Goal: Transaction & Acquisition: Purchase product/service

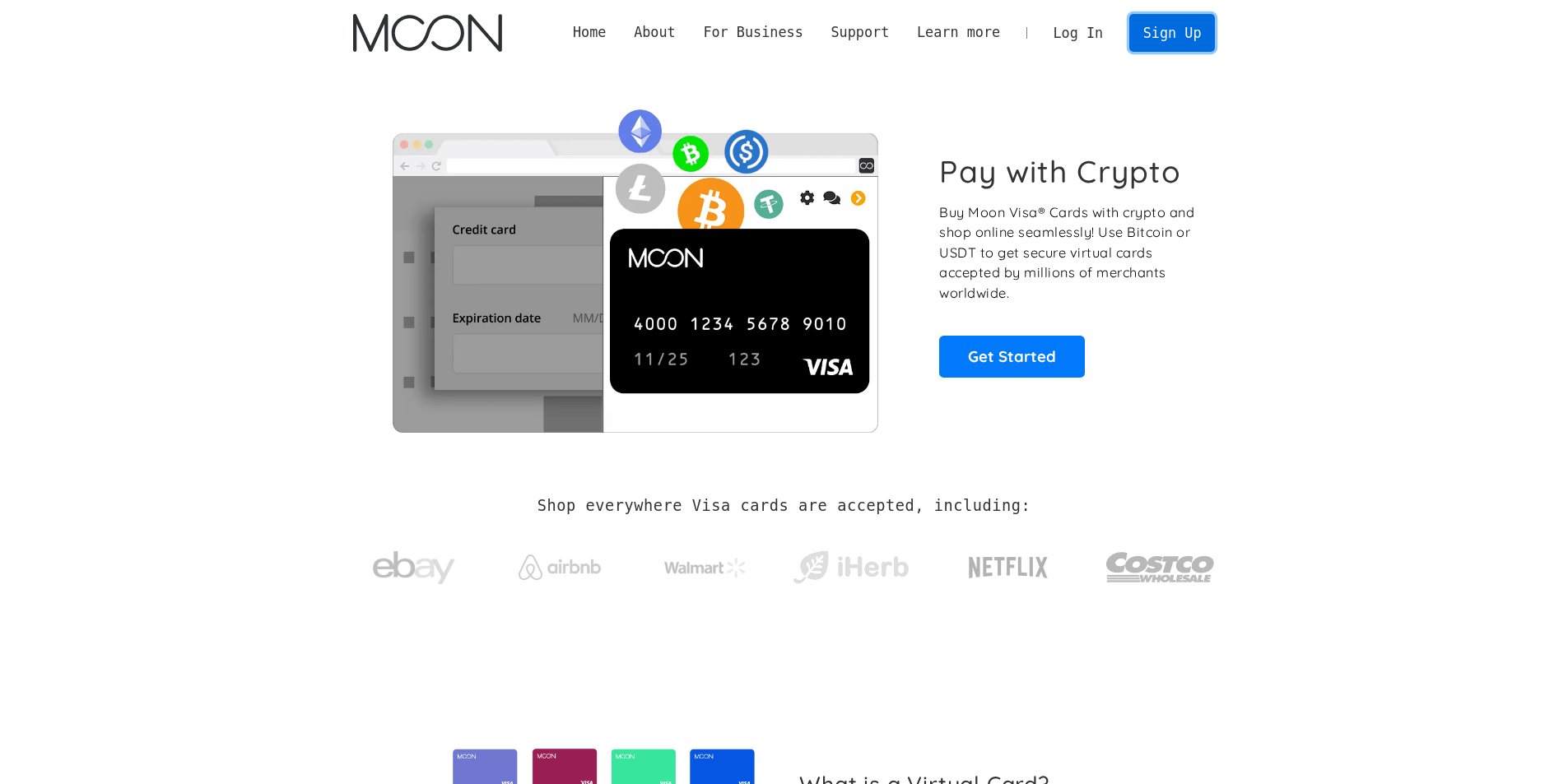
click at [1177, 26] on link "Sign Up" at bounding box center [1172, 32] width 86 height 37
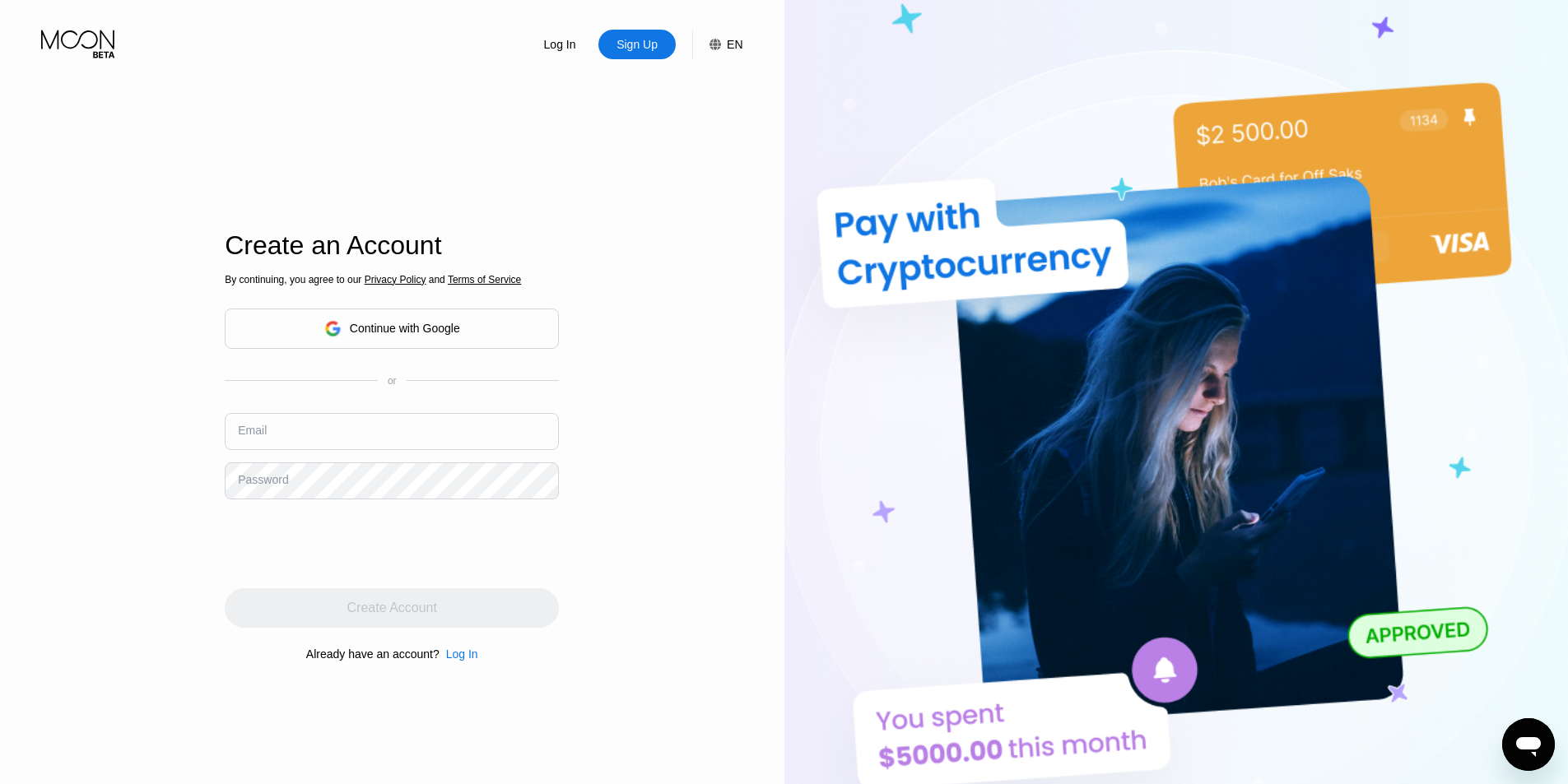
click at [718, 46] on icon at bounding box center [716, 44] width 11 height 11
click at [702, 121] on img at bounding box center [700, 125] width 16 height 16
click at [772, 107] on div "Log In Sign Up EN Language English English Spanish Save Create an Account By co…" at bounding box center [392, 431] width 784 height 862
click at [705, 271] on div "Log In Sign Up EN Language English English Spanish Save Create an Account By co…" at bounding box center [392, 431] width 784 height 862
click at [475, 159] on div "Create an Account By continuing, you agree to our Privacy Policy and Terms of S…" at bounding box center [392, 447] width 334 height 862
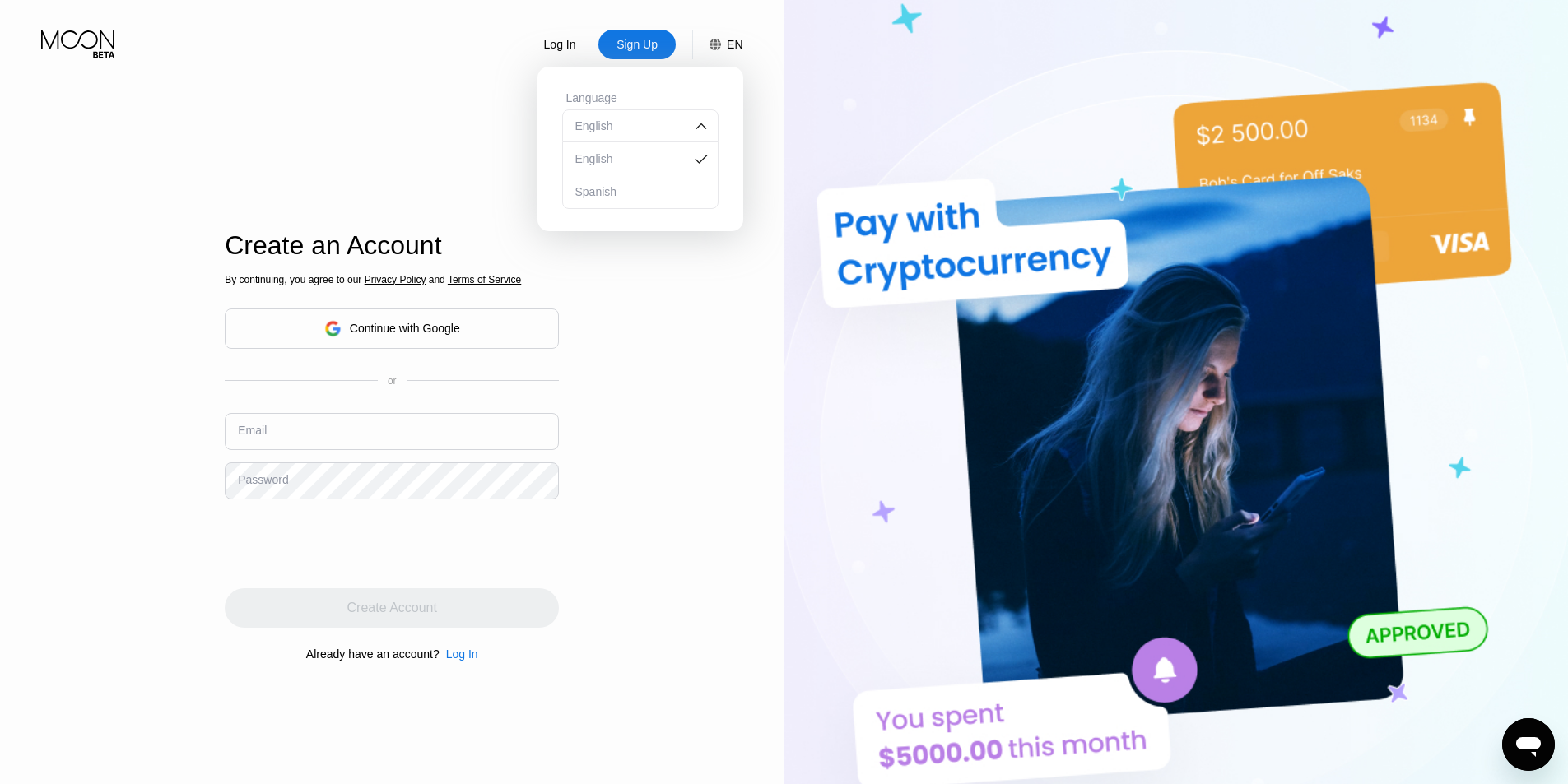
click at [351, 445] on input "text" at bounding box center [392, 431] width 334 height 37
click at [418, 436] on input "text" at bounding box center [392, 431] width 334 height 37
paste input "EmilyJohnson638@proton.me"
type input "EmilyJohnson638@proton.me"
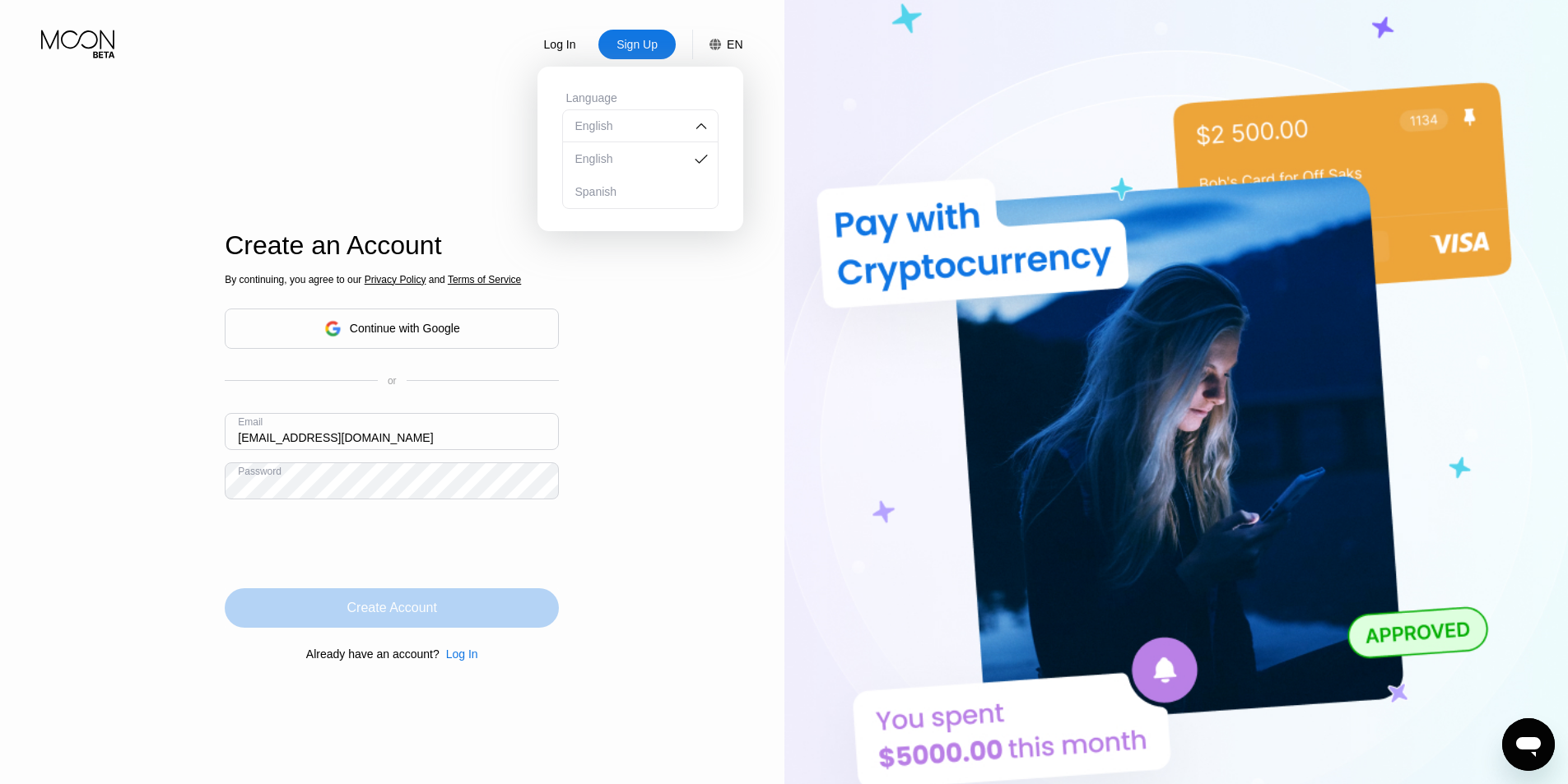
click at [425, 626] on div "Create Account" at bounding box center [392, 608] width 334 height 40
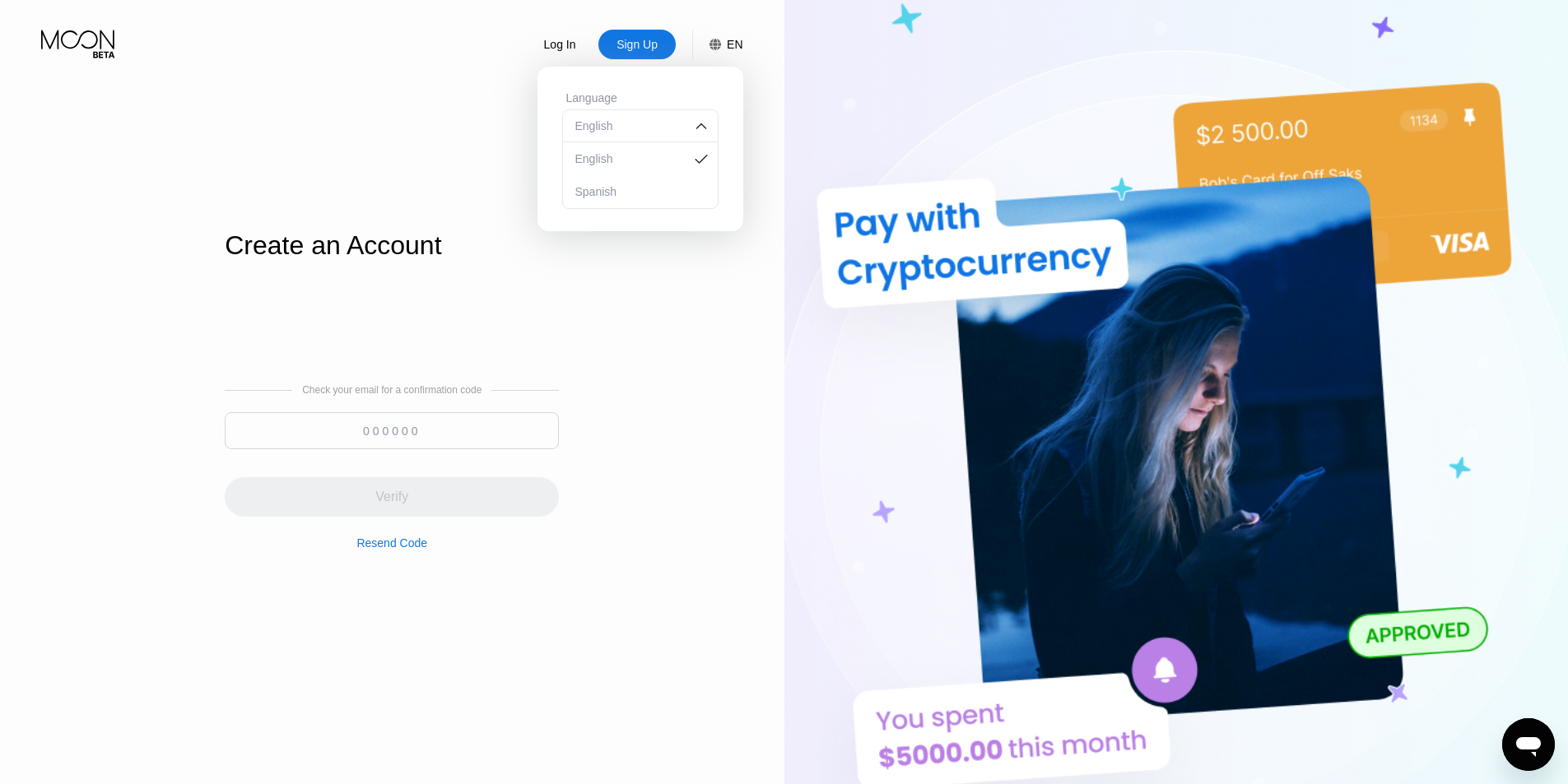
click at [486, 435] on input at bounding box center [392, 430] width 334 height 37
click at [410, 436] on input at bounding box center [392, 430] width 334 height 37
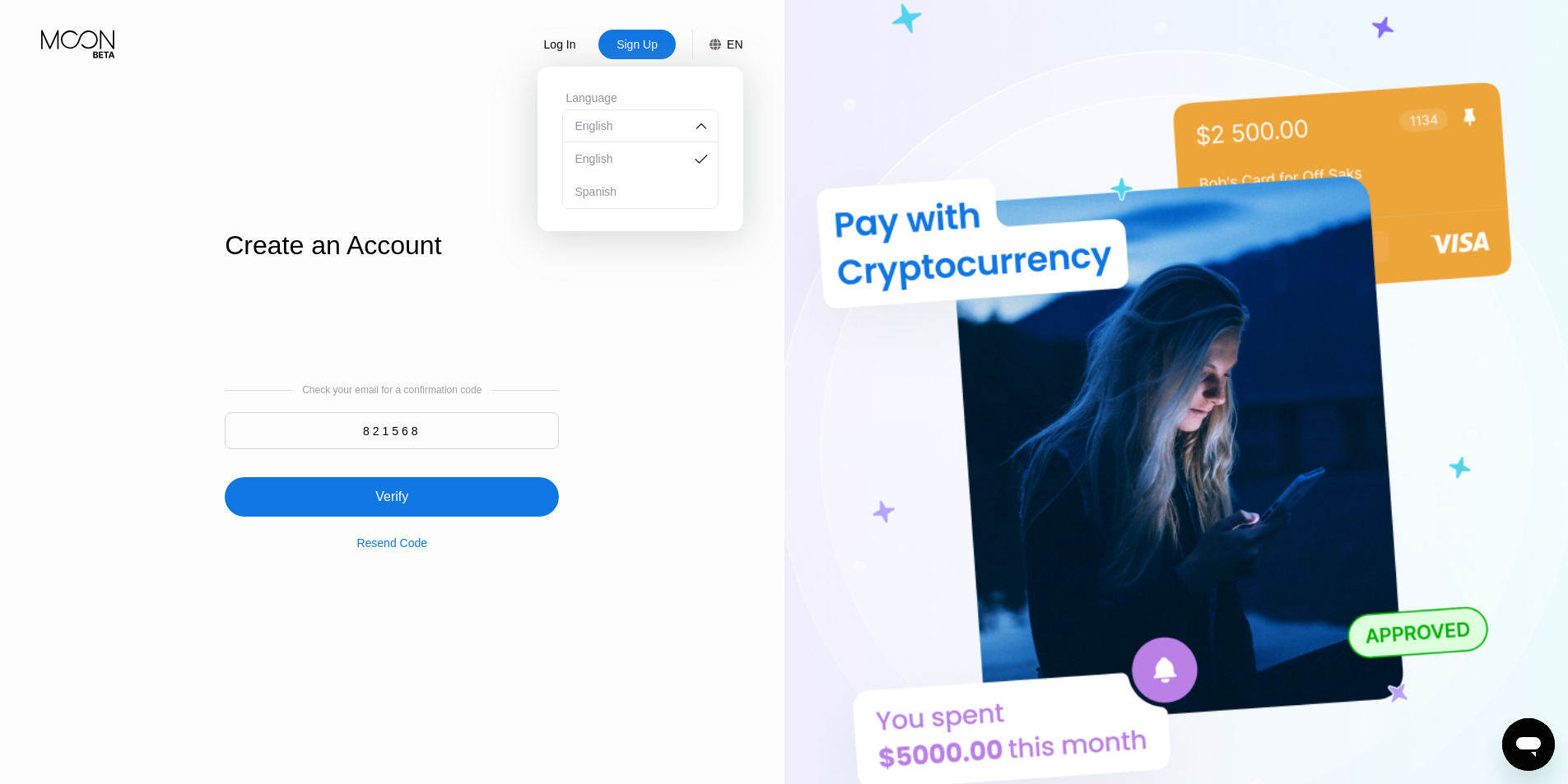
type input "821568"
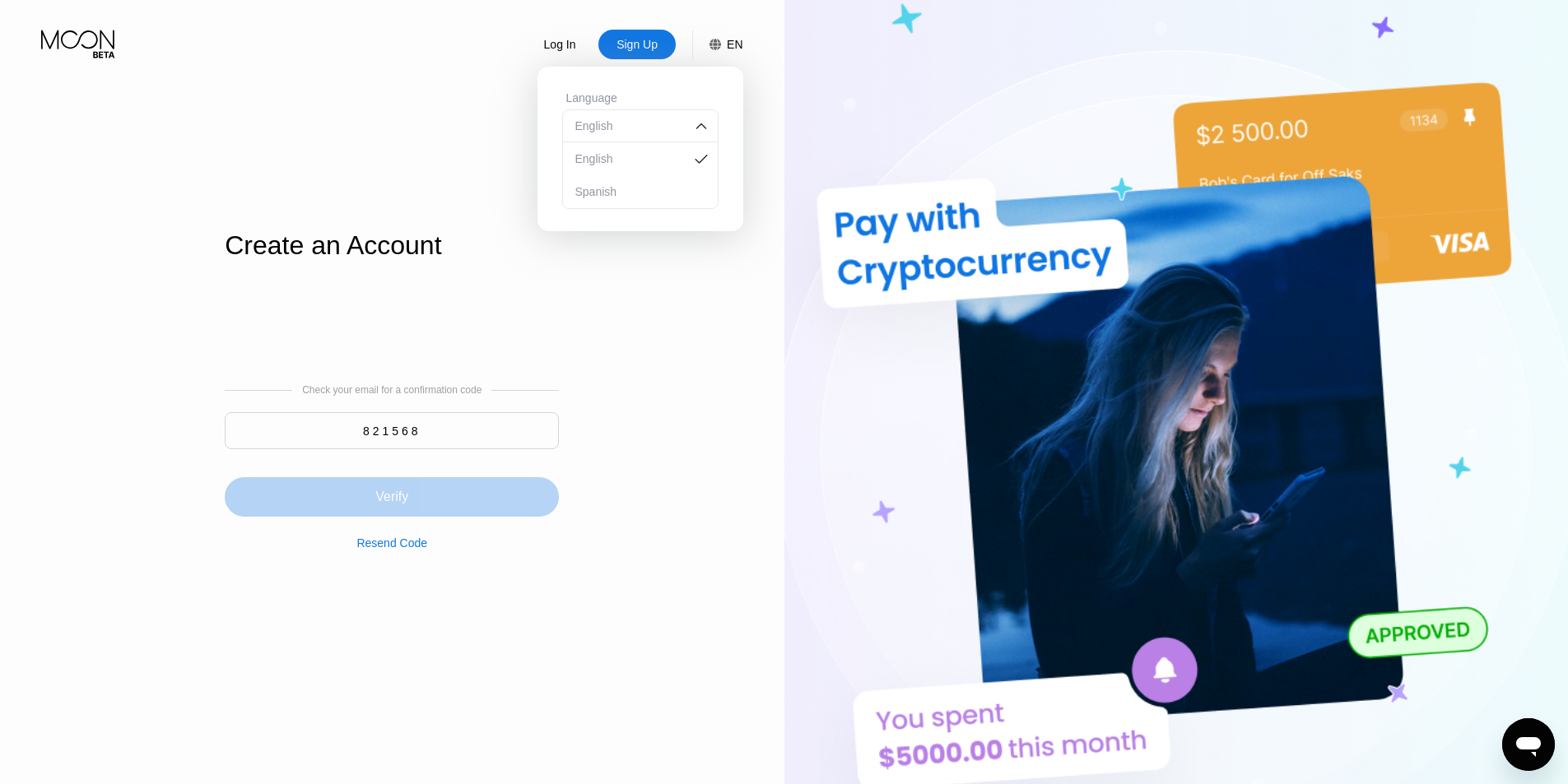
click at [427, 504] on div "Verify" at bounding box center [392, 497] width 334 height 40
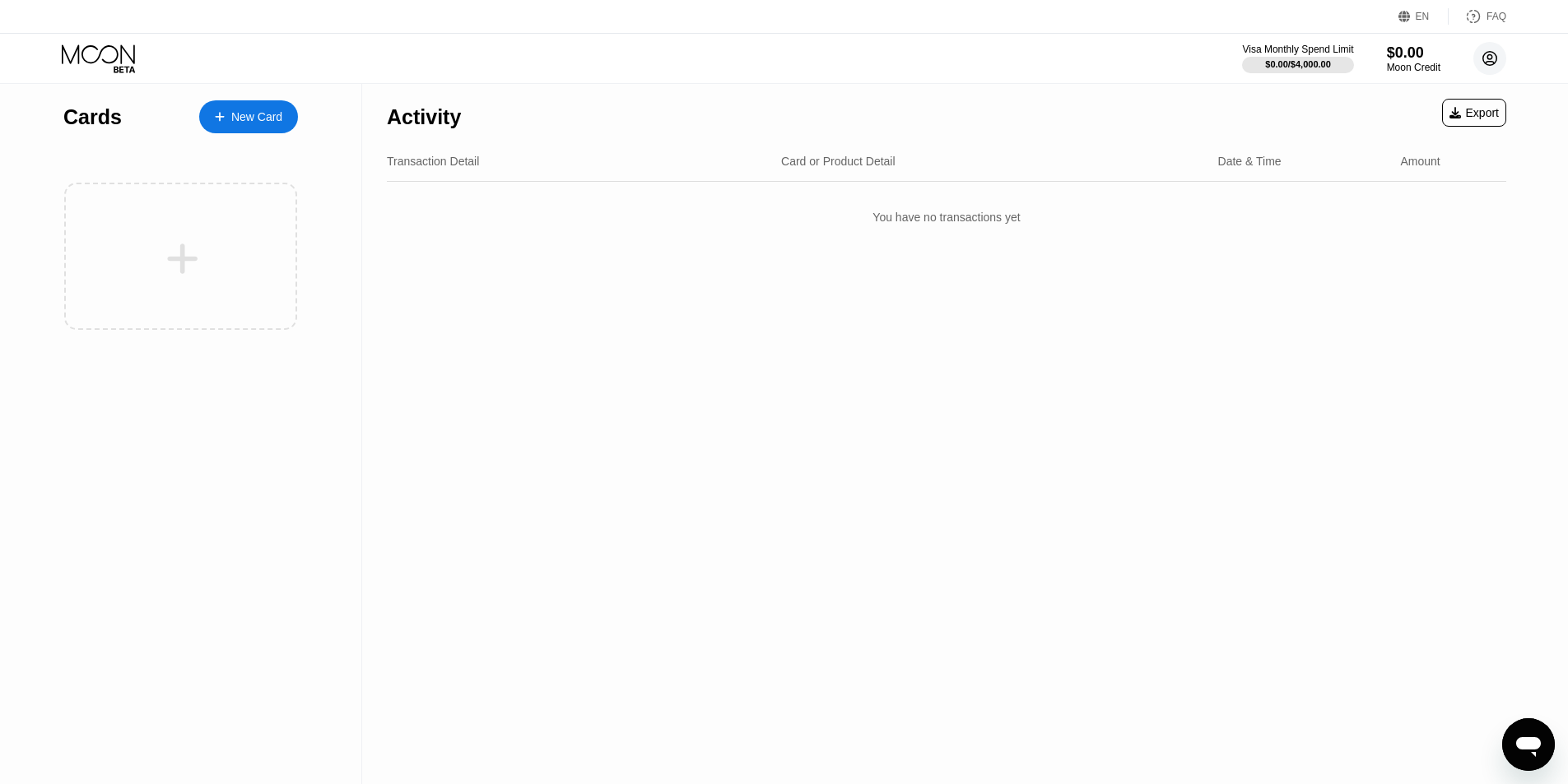
click at [1489, 60] on circle at bounding box center [1490, 58] width 33 height 33
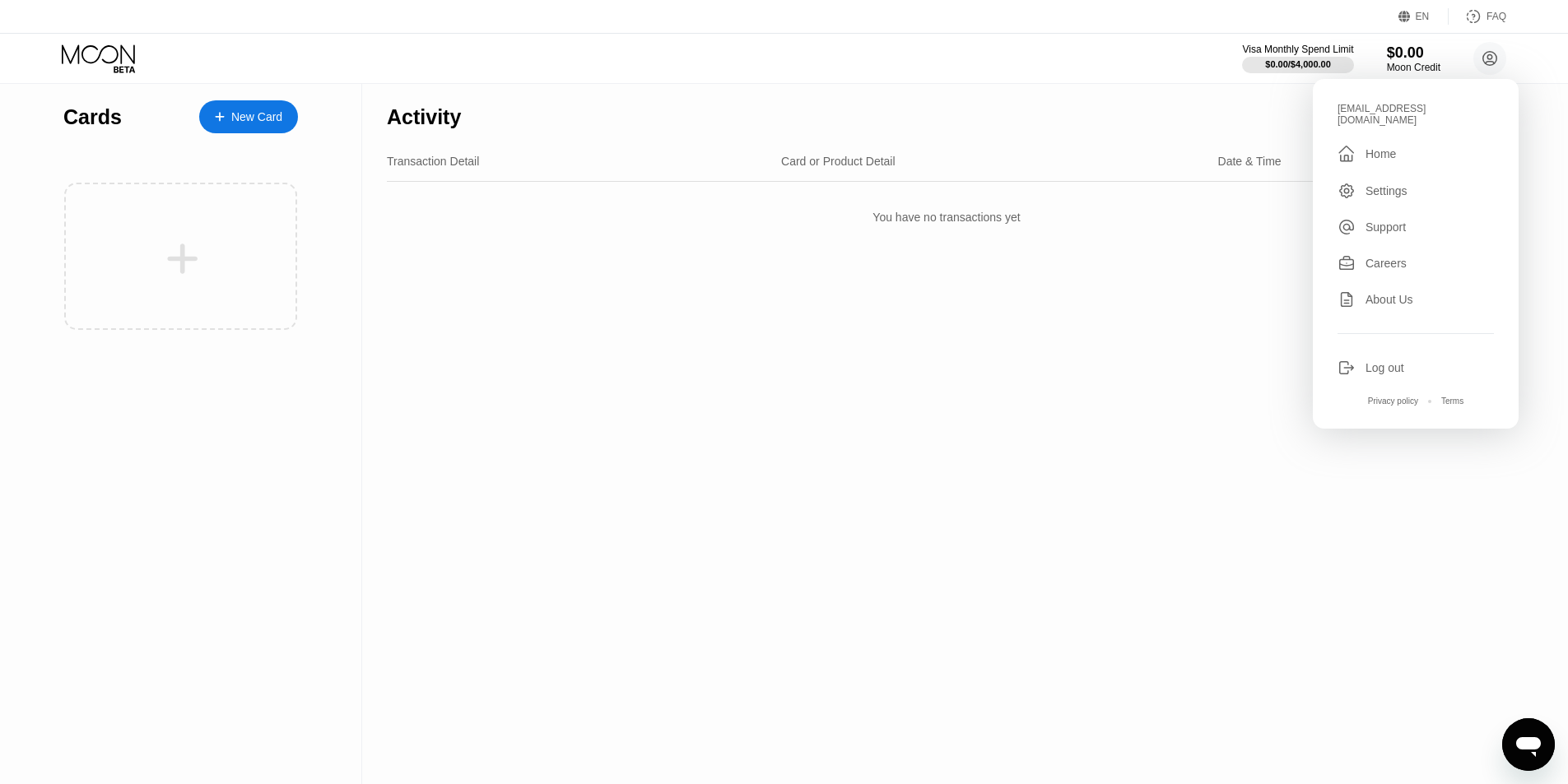
click at [1388, 184] on div "Settings" at bounding box center [1386, 191] width 42 height 13
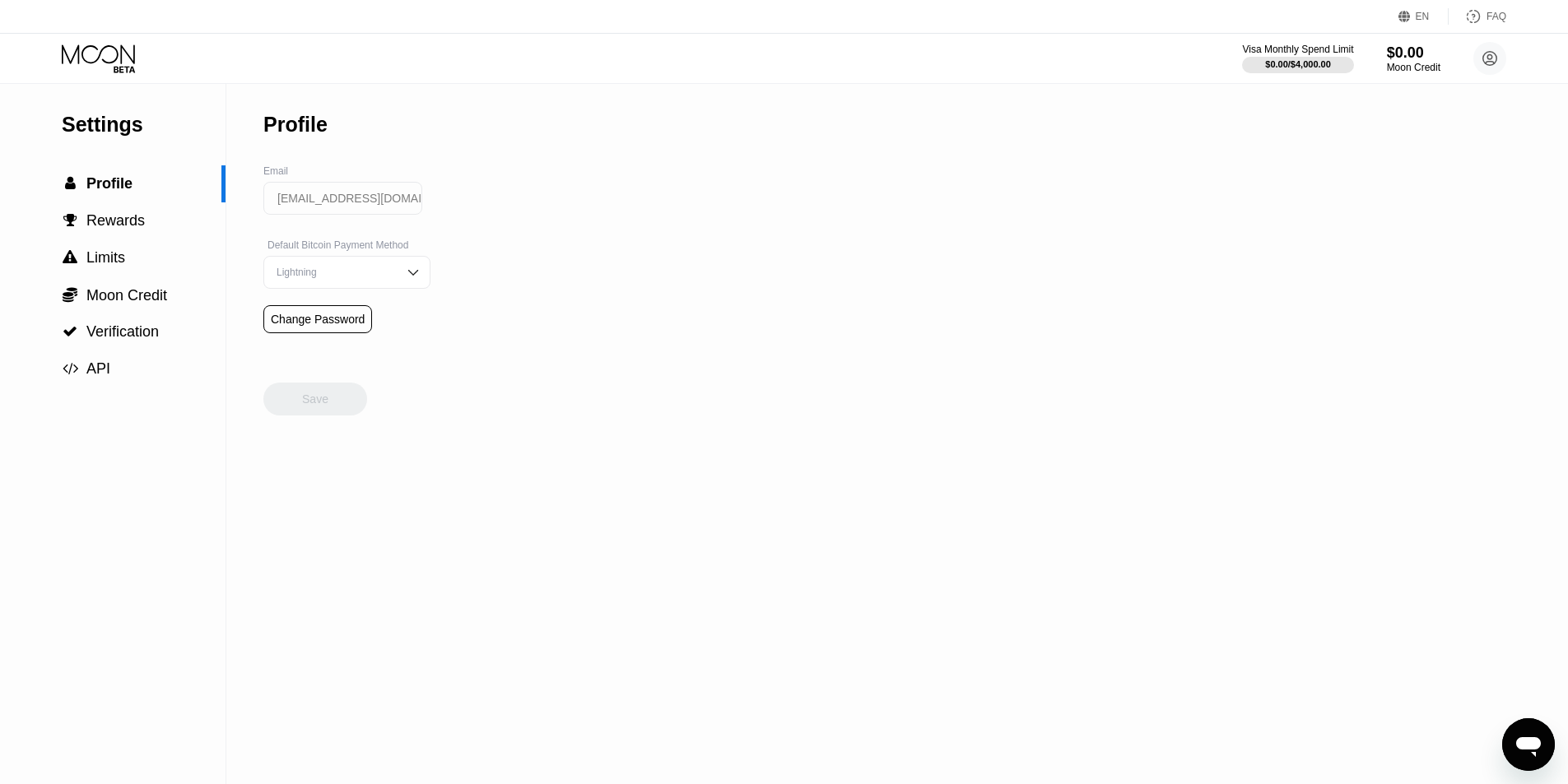
click at [405, 275] on img at bounding box center [413, 272] width 16 height 16
click at [405, 274] on img at bounding box center [413, 272] width 16 height 16
click at [377, 275] on div "Lightning" at bounding box center [335, 272] width 125 height 11
click at [556, 295] on div "Settings  Profile  Rewards  Limits  Moon Credit  Verification  API Profil…" at bounding box center [784, 434] width 1568 height 700
click at [586, 294] on div "Settings  Profile  Rewards  Limits  Moon Credit  Verification  API Profil…" at bounding box center [784, 434] width 1568 height 700
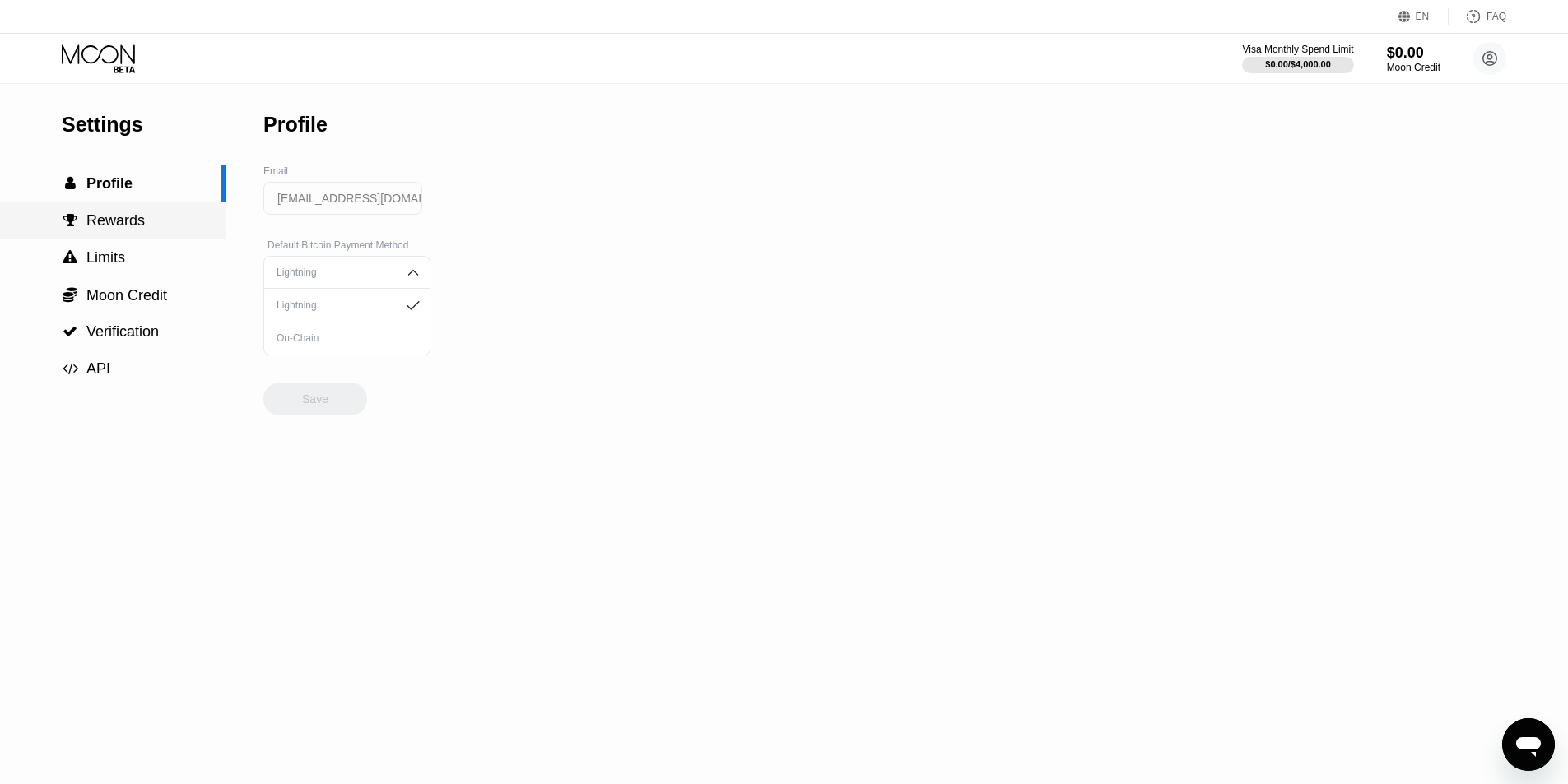
click at [110, 228] on span "Rewards" at bounding box center [116, 220] width 59 height 16
click at [76, 254] on div " Limits" at bounding box center [93, 258] width 63 height 17
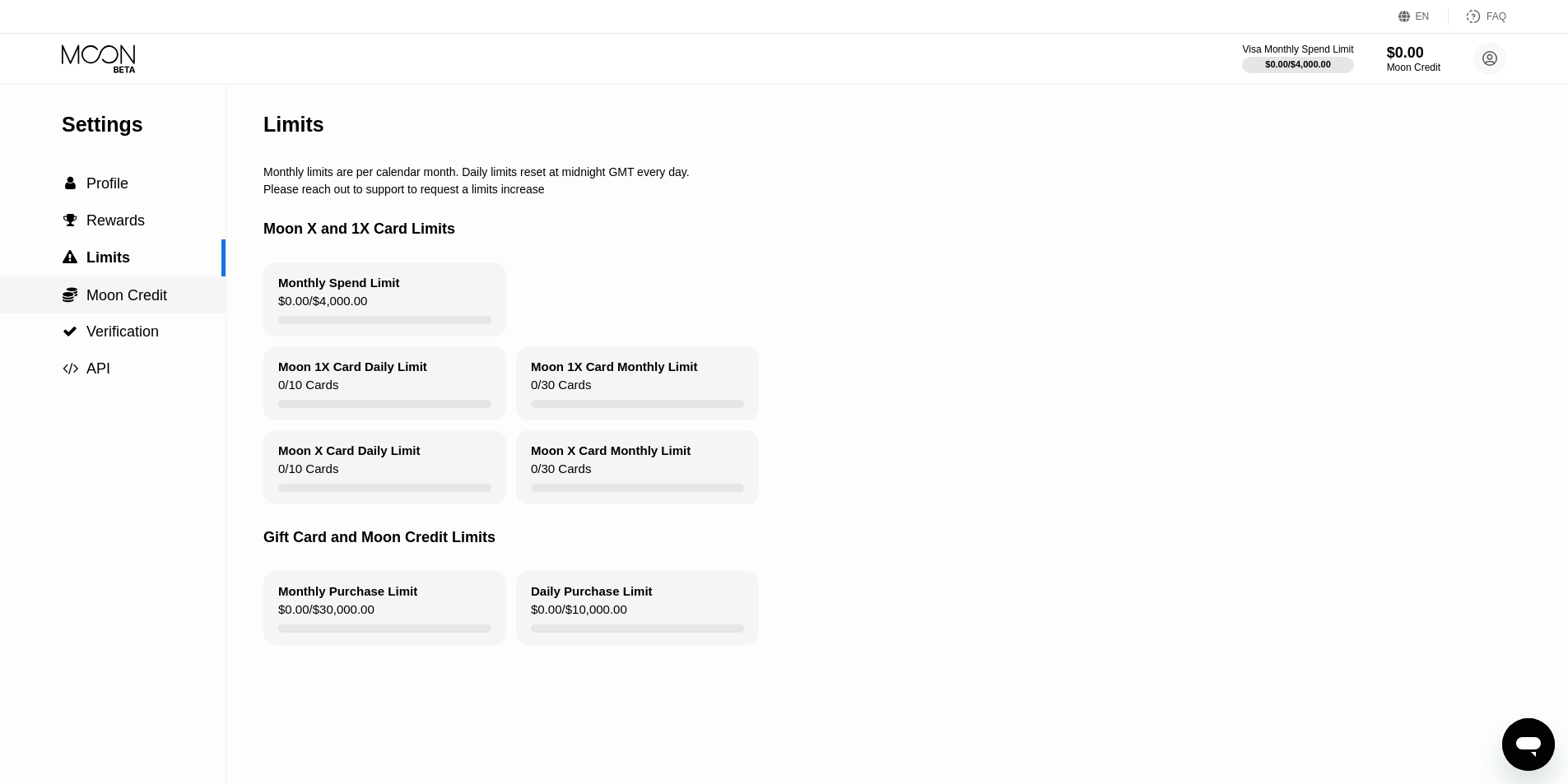
click at [119, 303] on span "Moon Credit" at bounding box center [126, 294] width 80 height 16
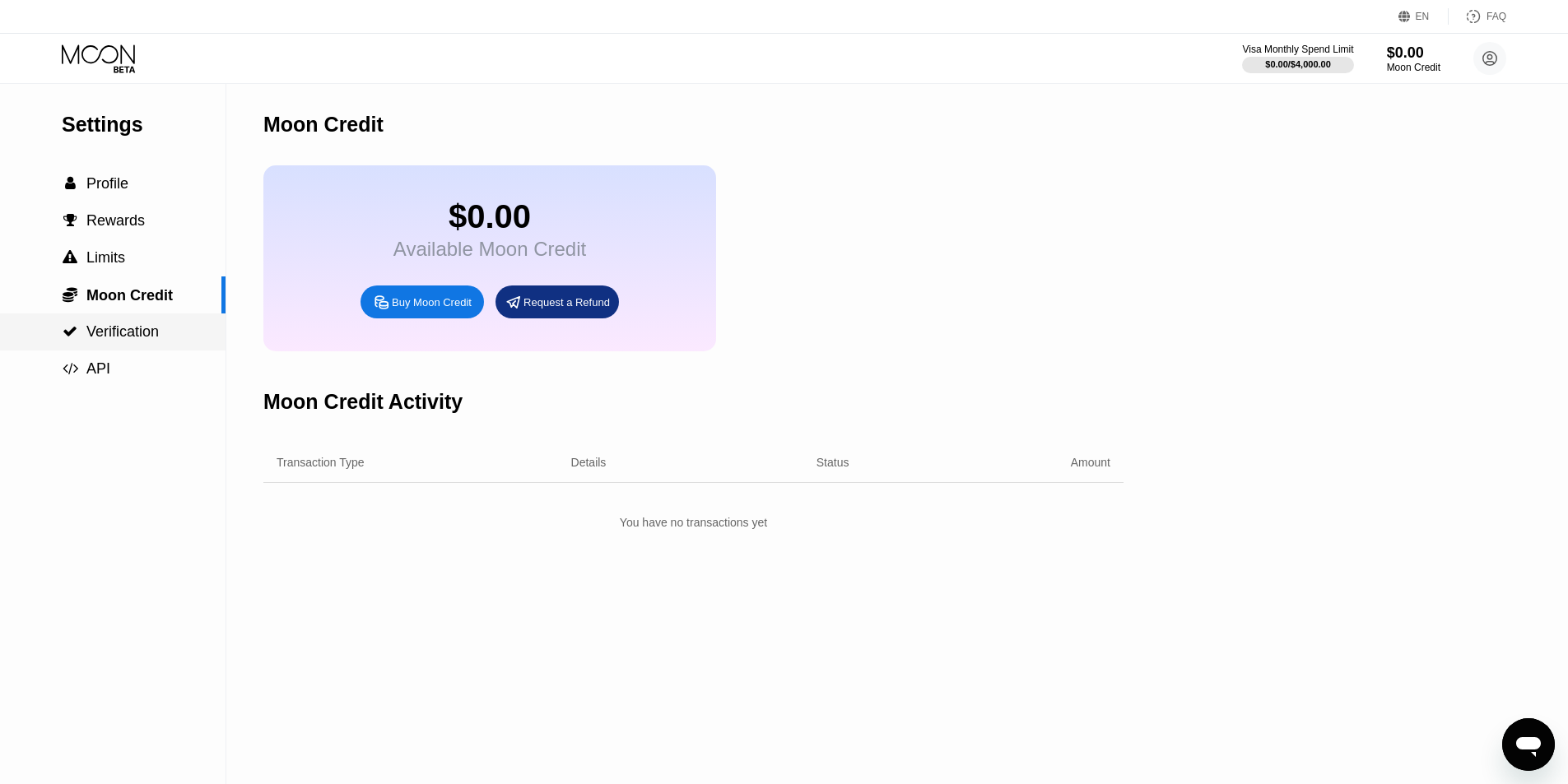
click at [141, 337] on span "Verification" at bounding box center [123, 331] width 73 height 16
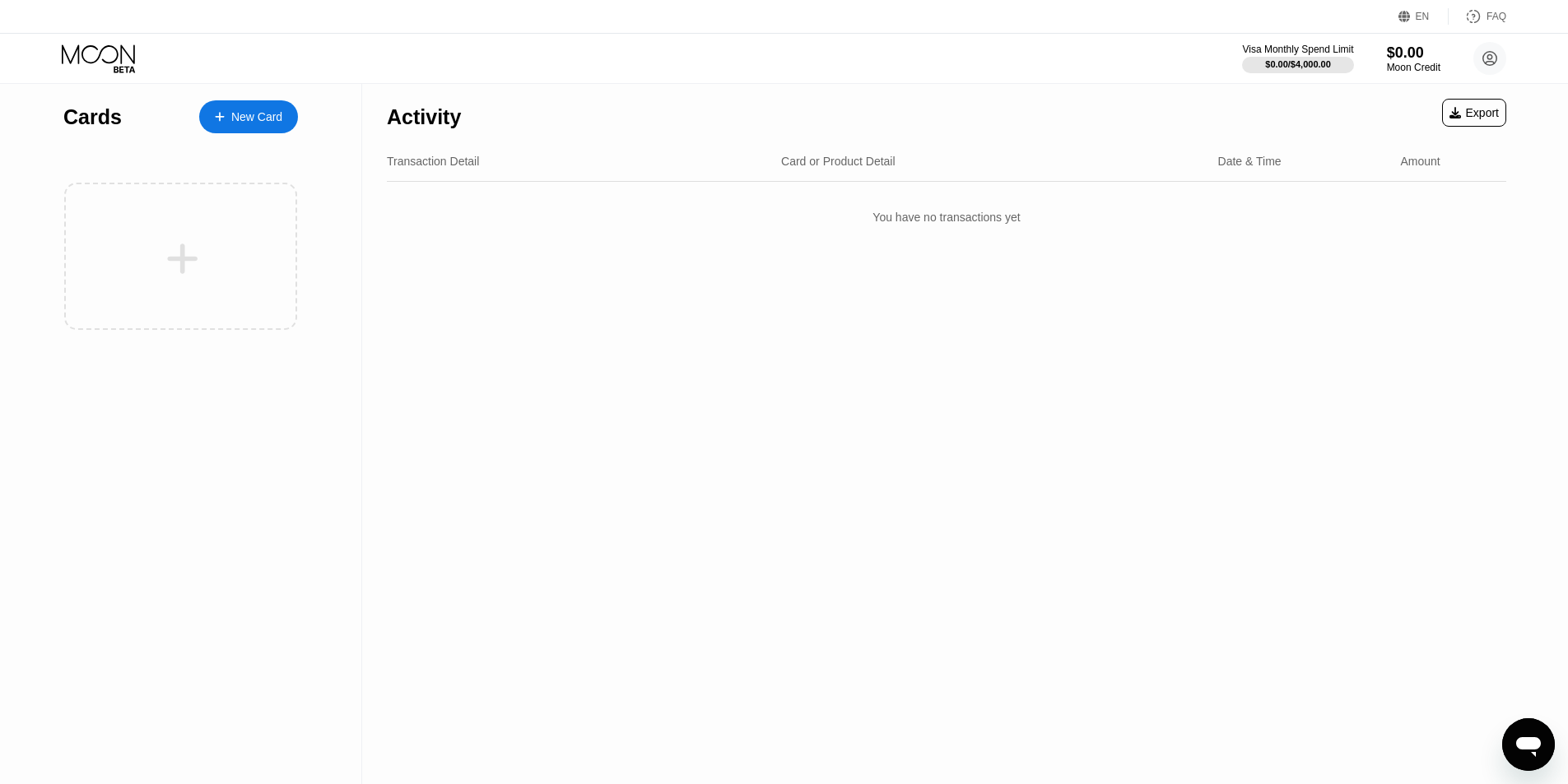
click at [269, 121] on div "New Card" at bounding box center [257, 117] width 51 height 14
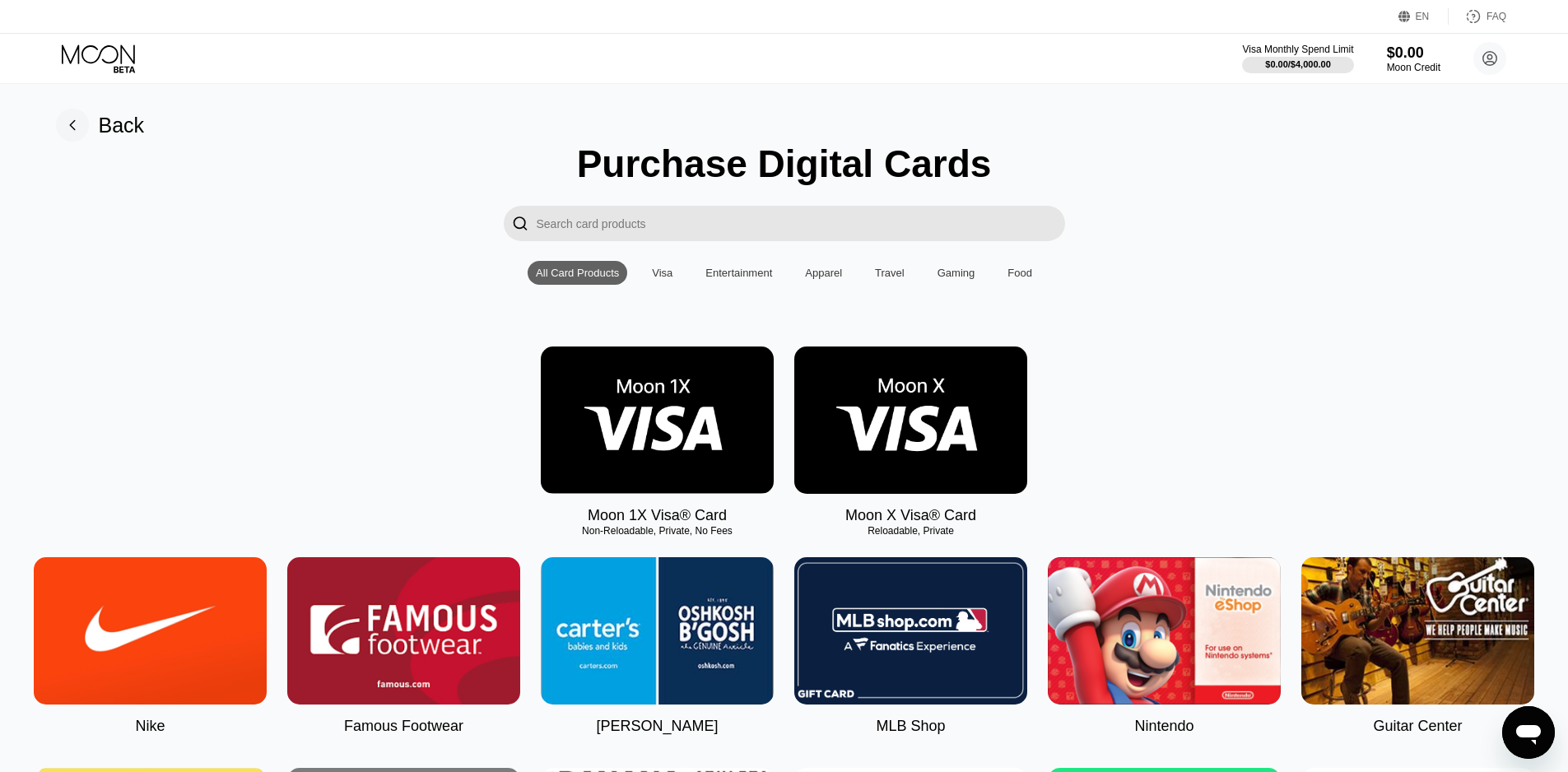
click at [635, 423] on img at bounding box center [657, 420] width 233 height 147
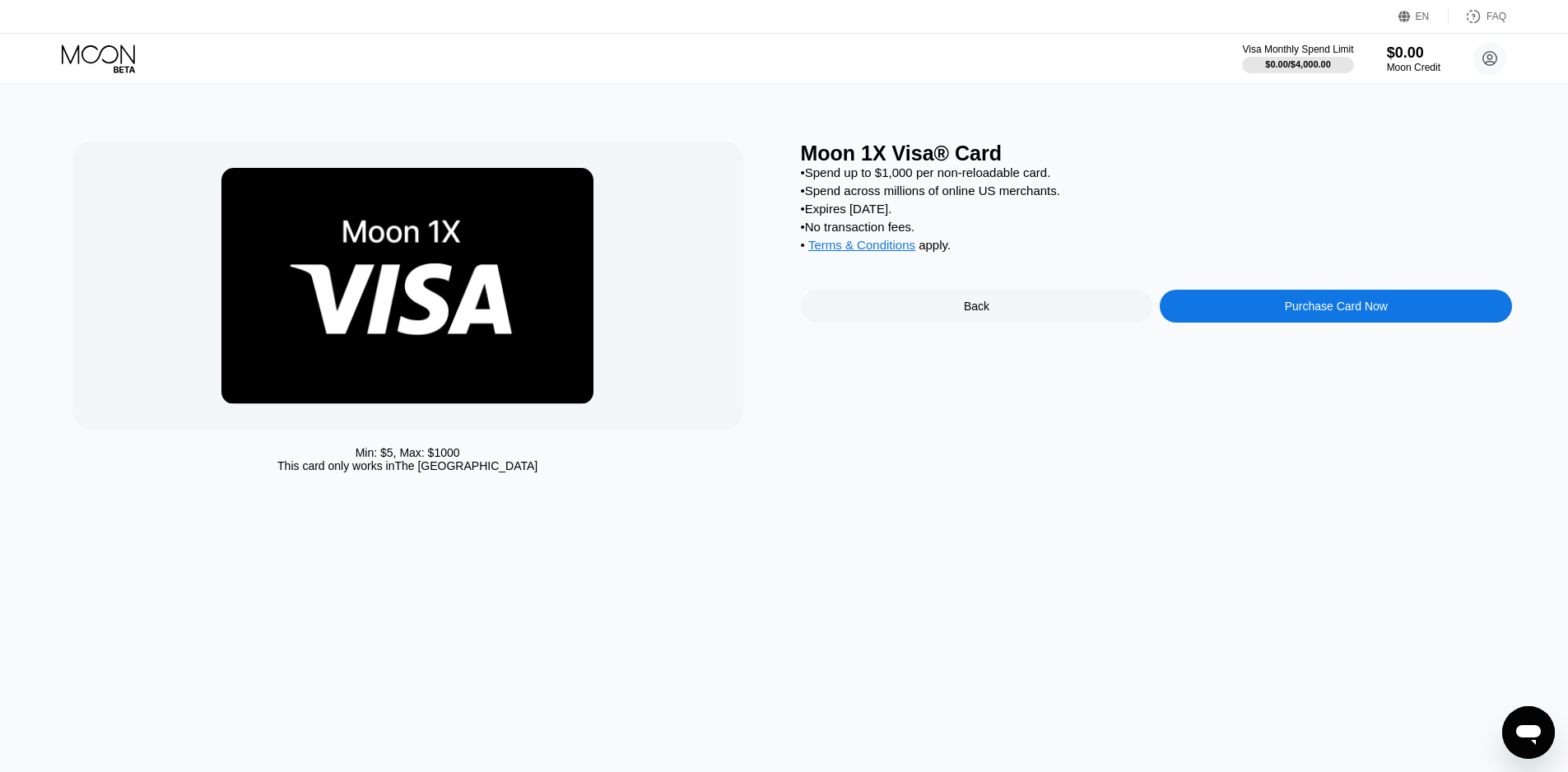
click at [1358, 312] on div "Purchase Card Now" at bounding box center [1336, 306] width 103 height 13
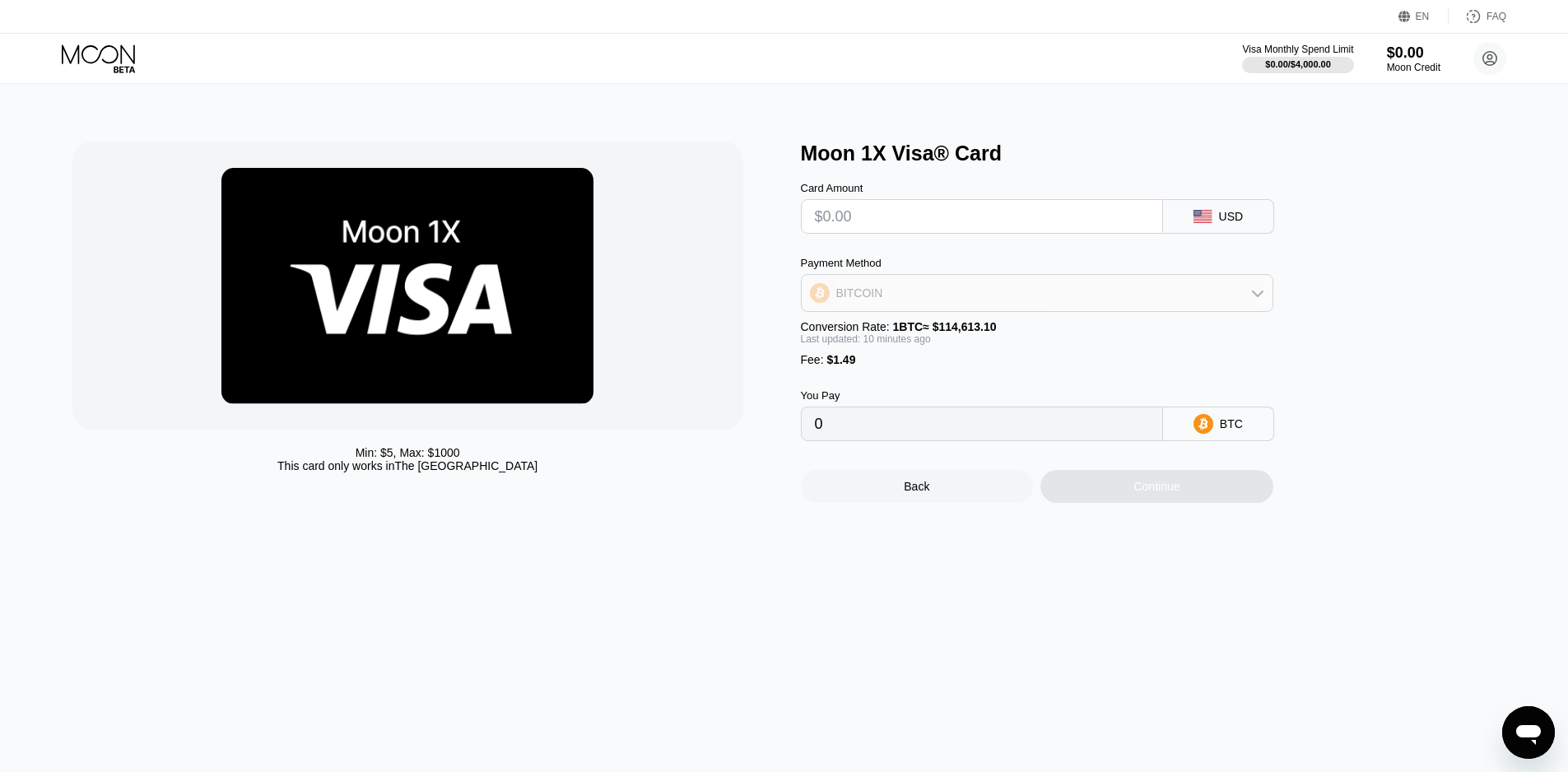
click at [1247, 299] on div "BITCOIN" at bounding box center [1037, 293] width 471 height 33
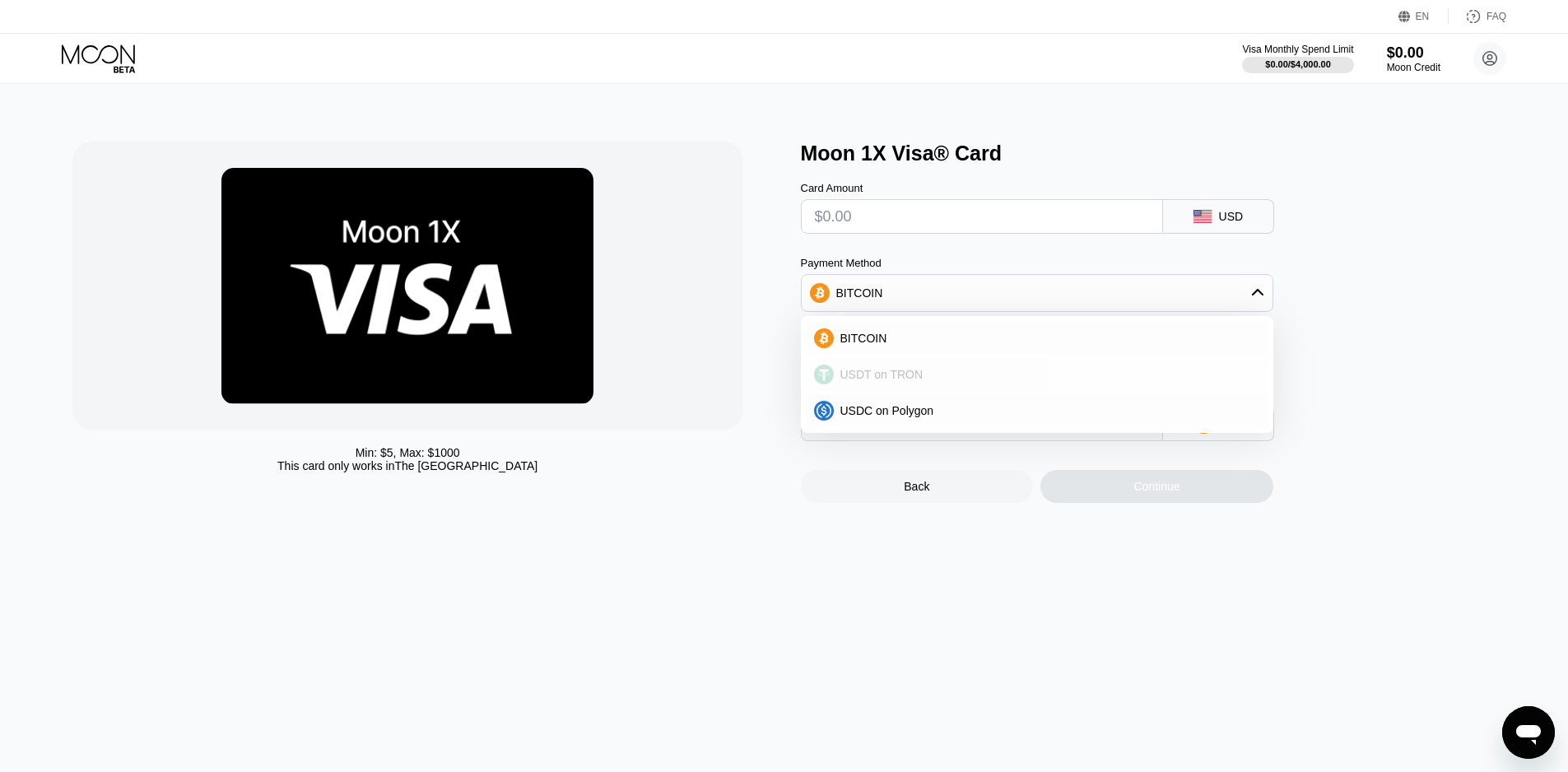
click at [928, 381] on div "USDT on TRON" at bounding box center [1047, 375] width 427 height 13
type input "0.00"
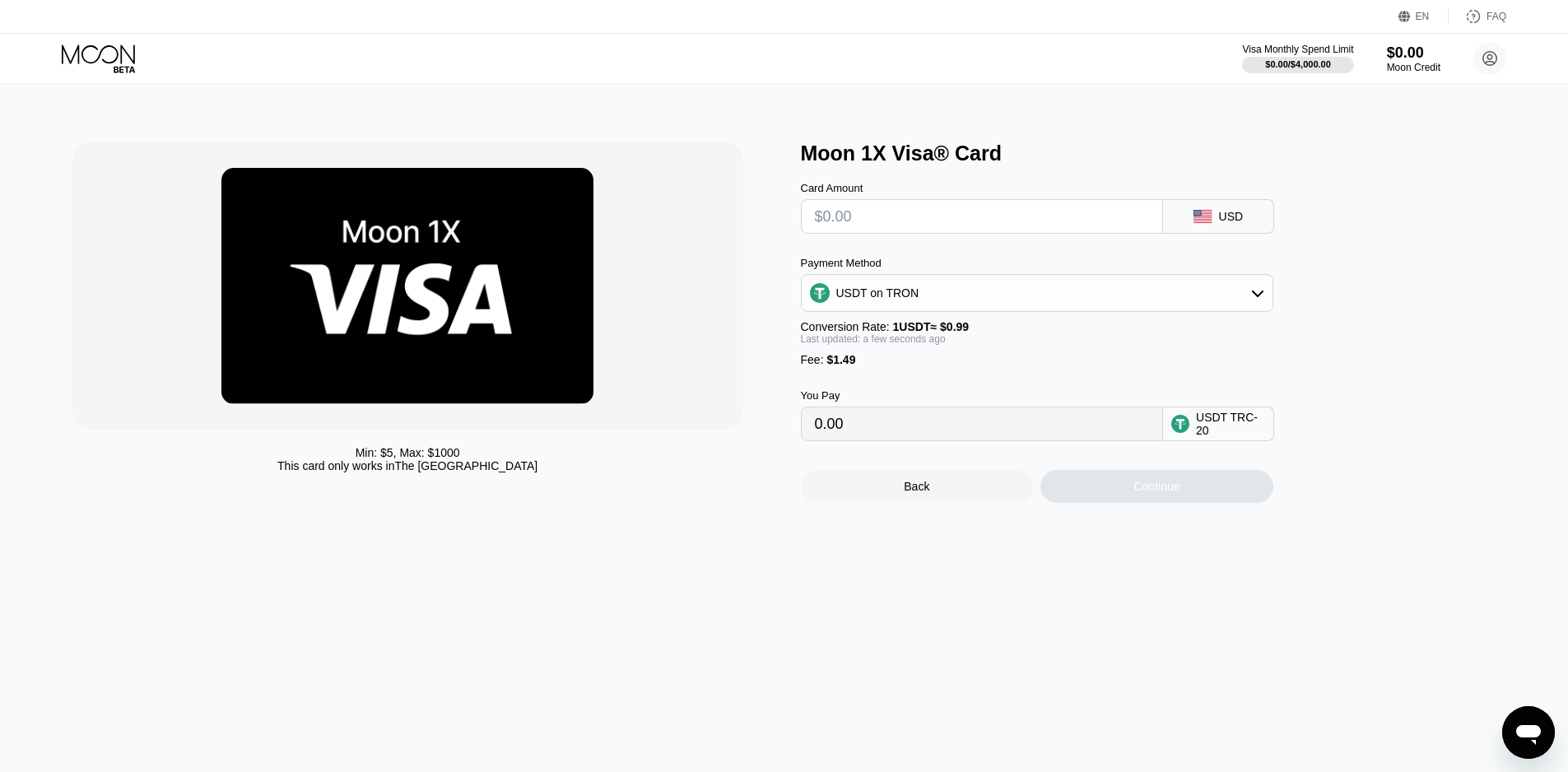
click at [922, 222] on input "text" at bounding box center [982, 216] width 334 height 33
type input "$10"
type input "11.61"
type input "$10"
click at [1163, 493] on div "Continue" at bounding box center [1156, 486] width 46 height 13
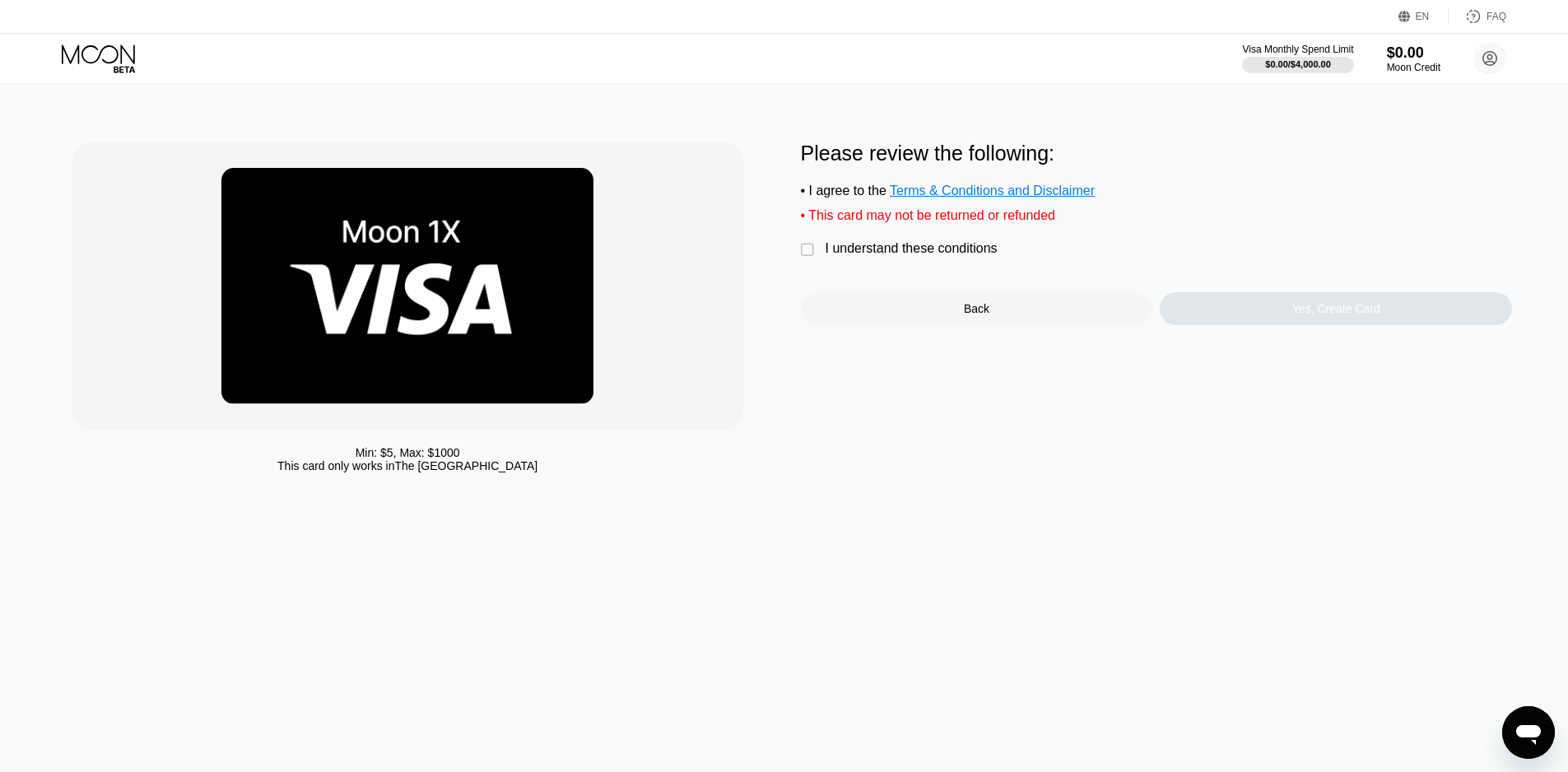
click at [805, 259] on div "" at bounding box center [808, 249] width 16 height 16
click at [1314, 325] on div "Yes, Create Card" at bounding box center [1336, 309] width 352 height 33
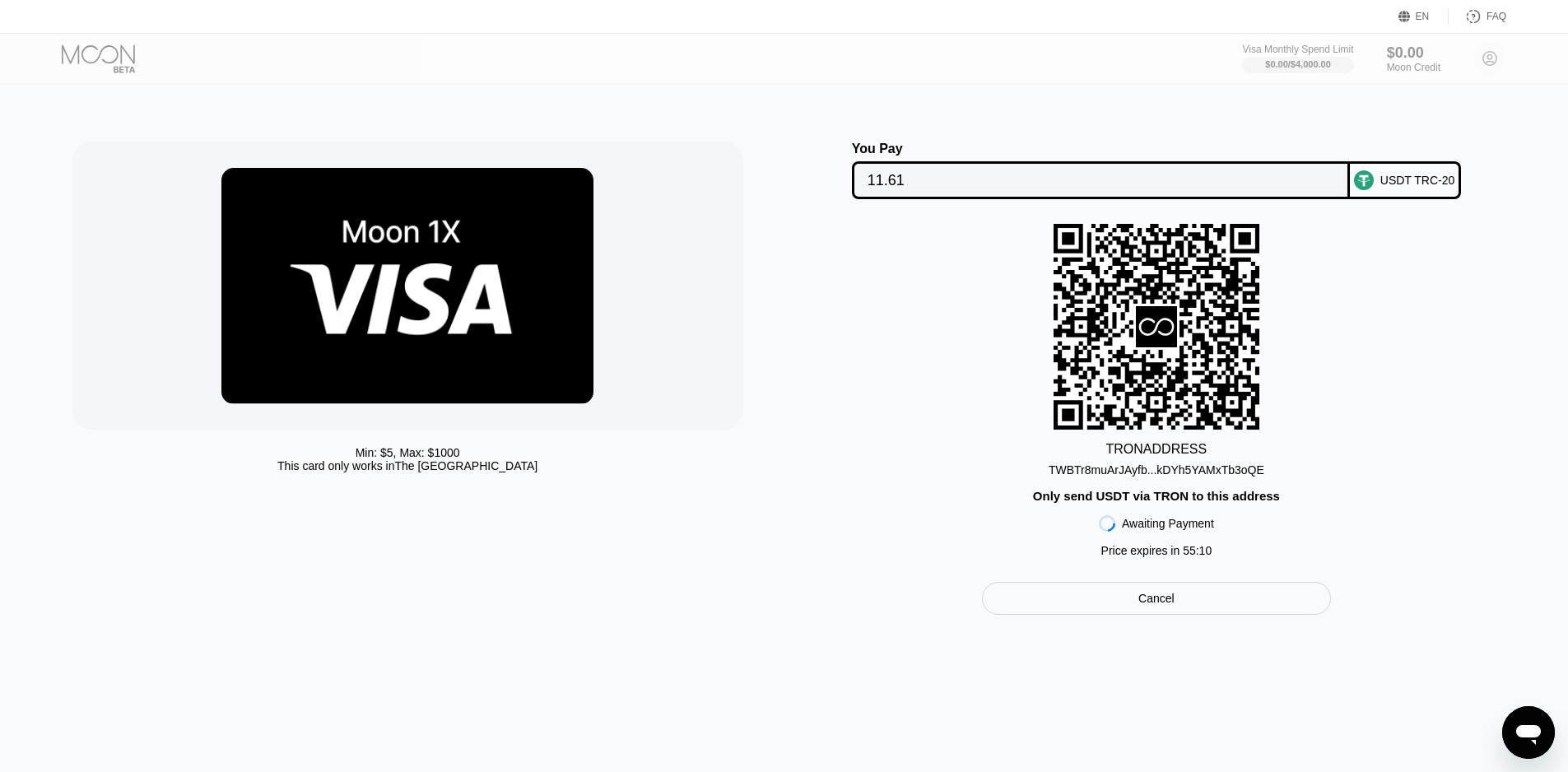
click at [1172, 472] on div "TWBTr8muArJAyfb...kDYh5YAMxTb3oQE" at bounding box center [1156, 470] width 215 height 13
click at [1170, 456] on div "TRON ADDRESS" at bounding box center [1156, 449] width 101 height 15
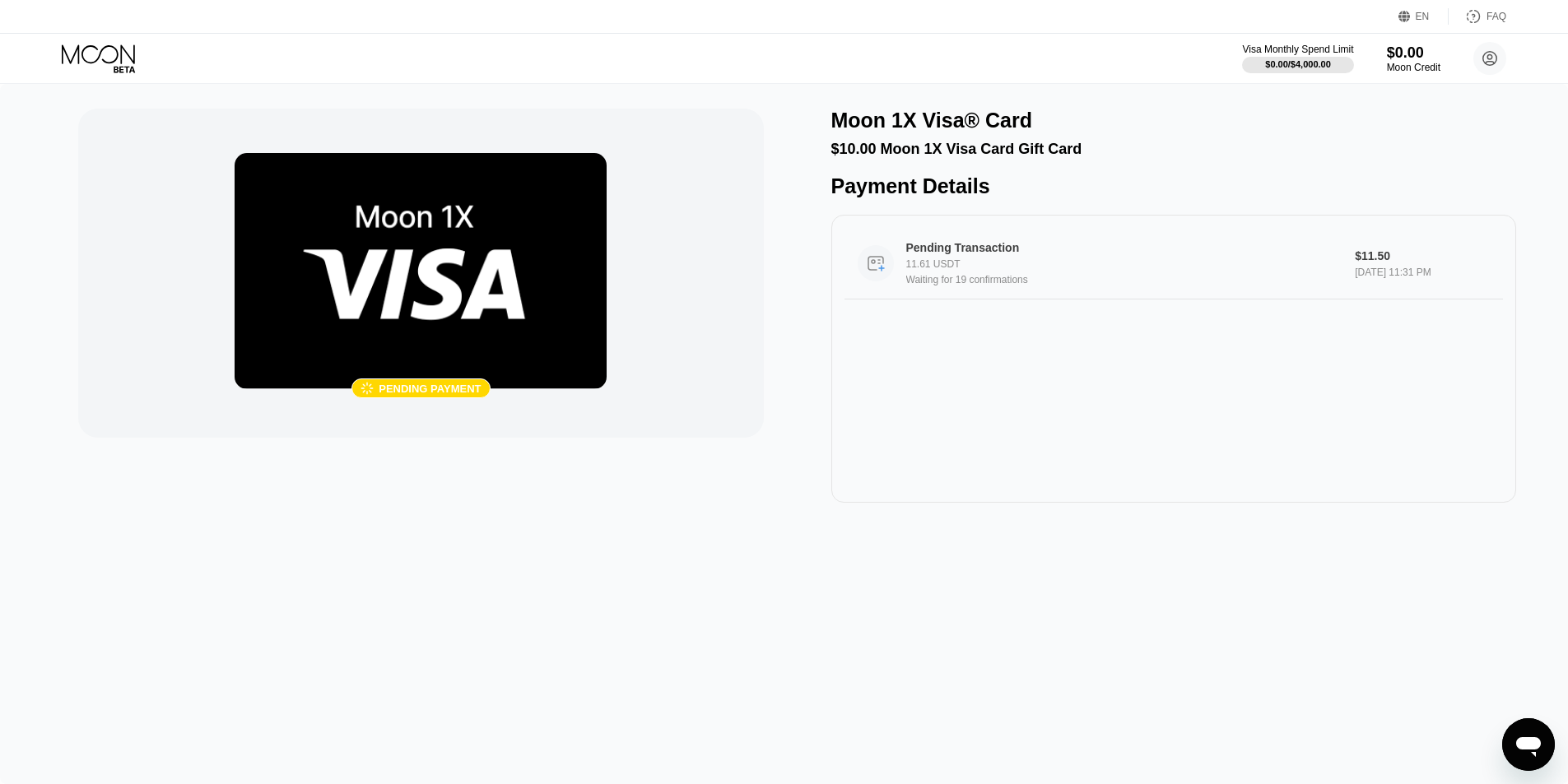
click at [1151, 270] on div "11.61 USDT" at bounding box center [1124, 264] width 436 height 11
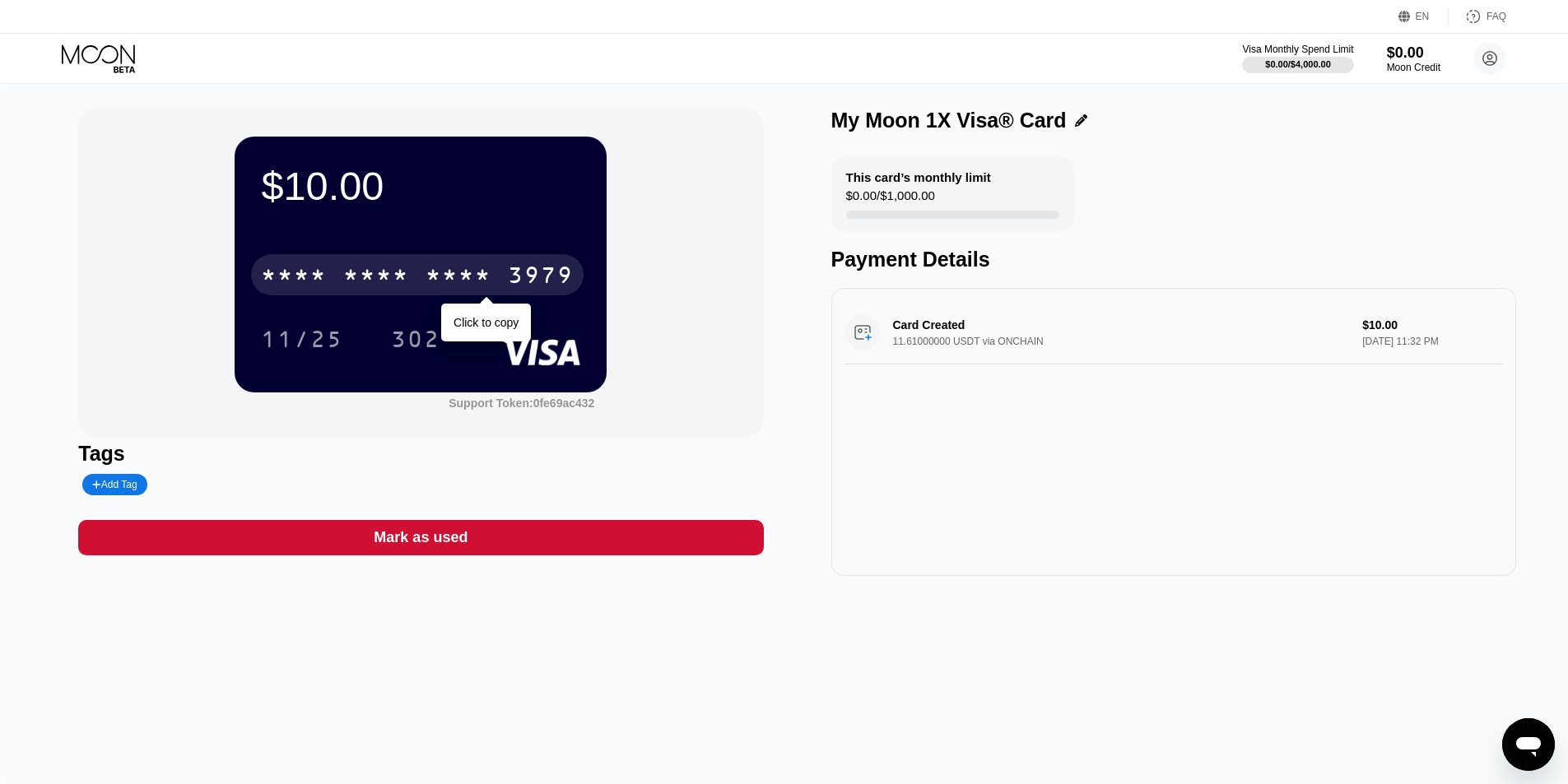
click at [434, 273] on div "* * * *" at bounding box center [459, 277] width 66 height 26
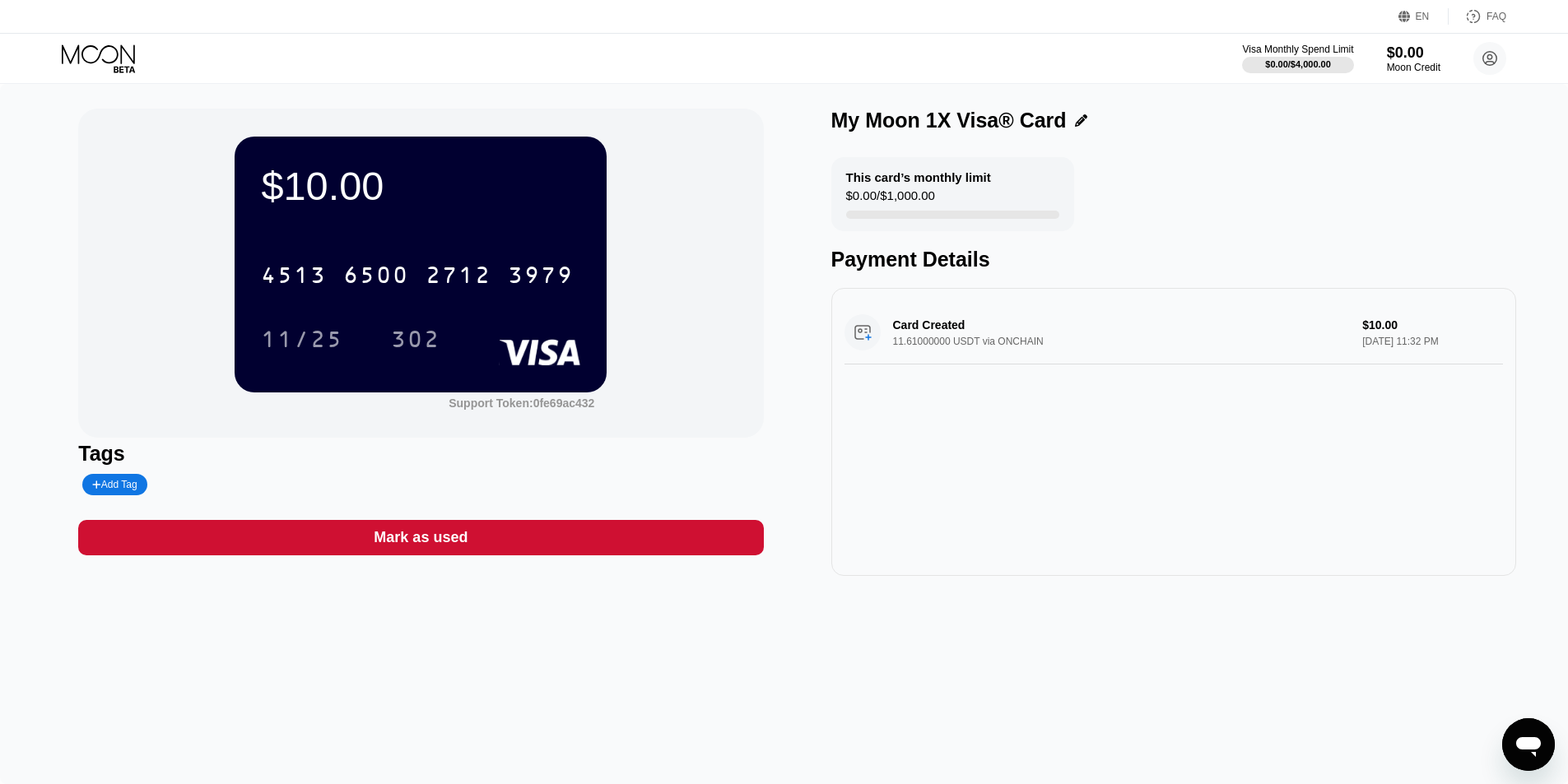
click at [90, 489] on div "Add Tag" at bounding box center [114, 484] width 64 height 22
click at [94, 483] on input "text" at bounding box center [155, 484] width 126 height 11
click at [381, 472] on div "Tags" at bounding box center [420, 468] width 684 height 54
click at [219, 483] on div at bounding box center [227, 484] width 17 height 9
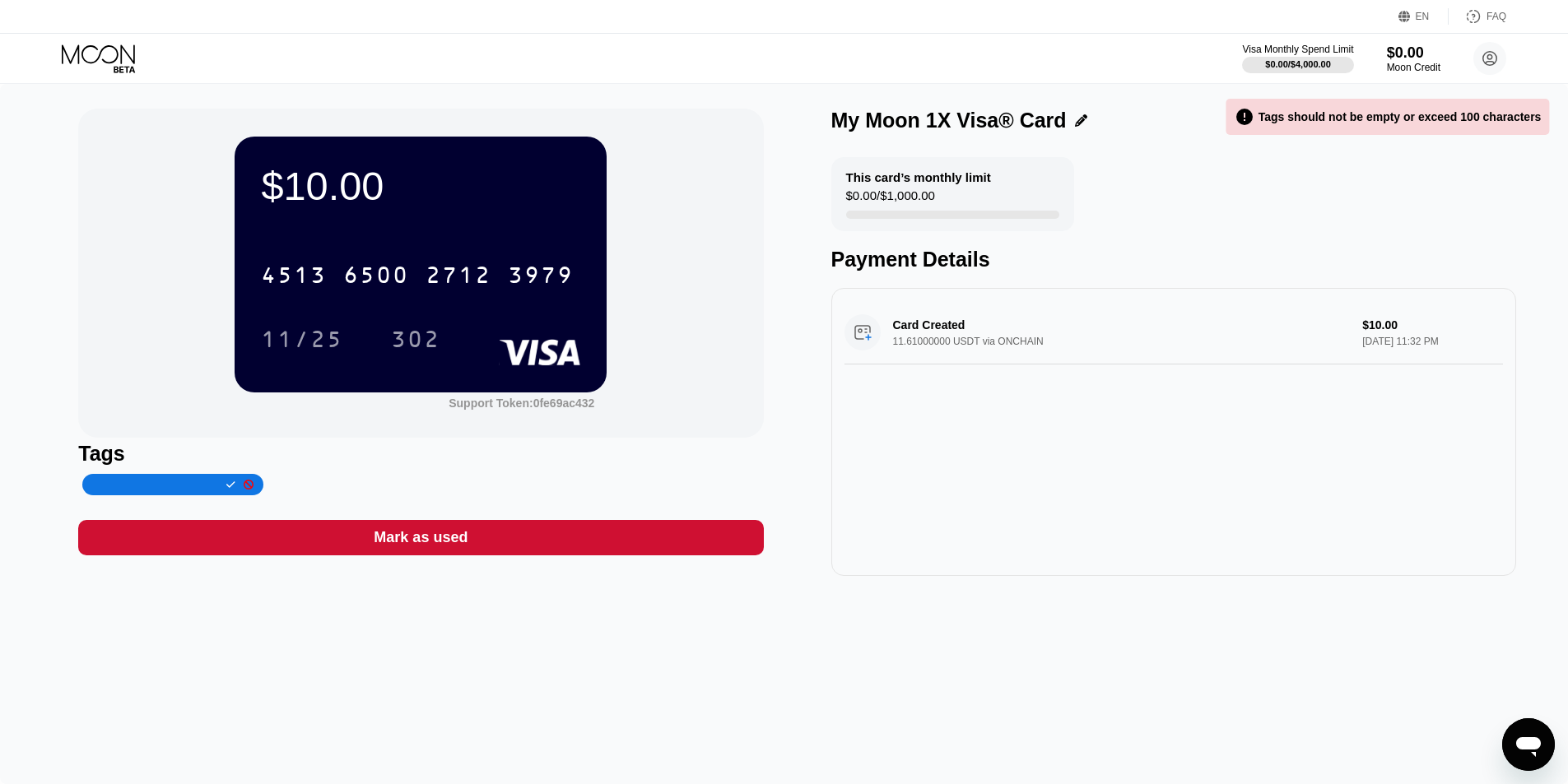
click at [244, 489] on icon at bounding box center [248, 484] width 9 height 9
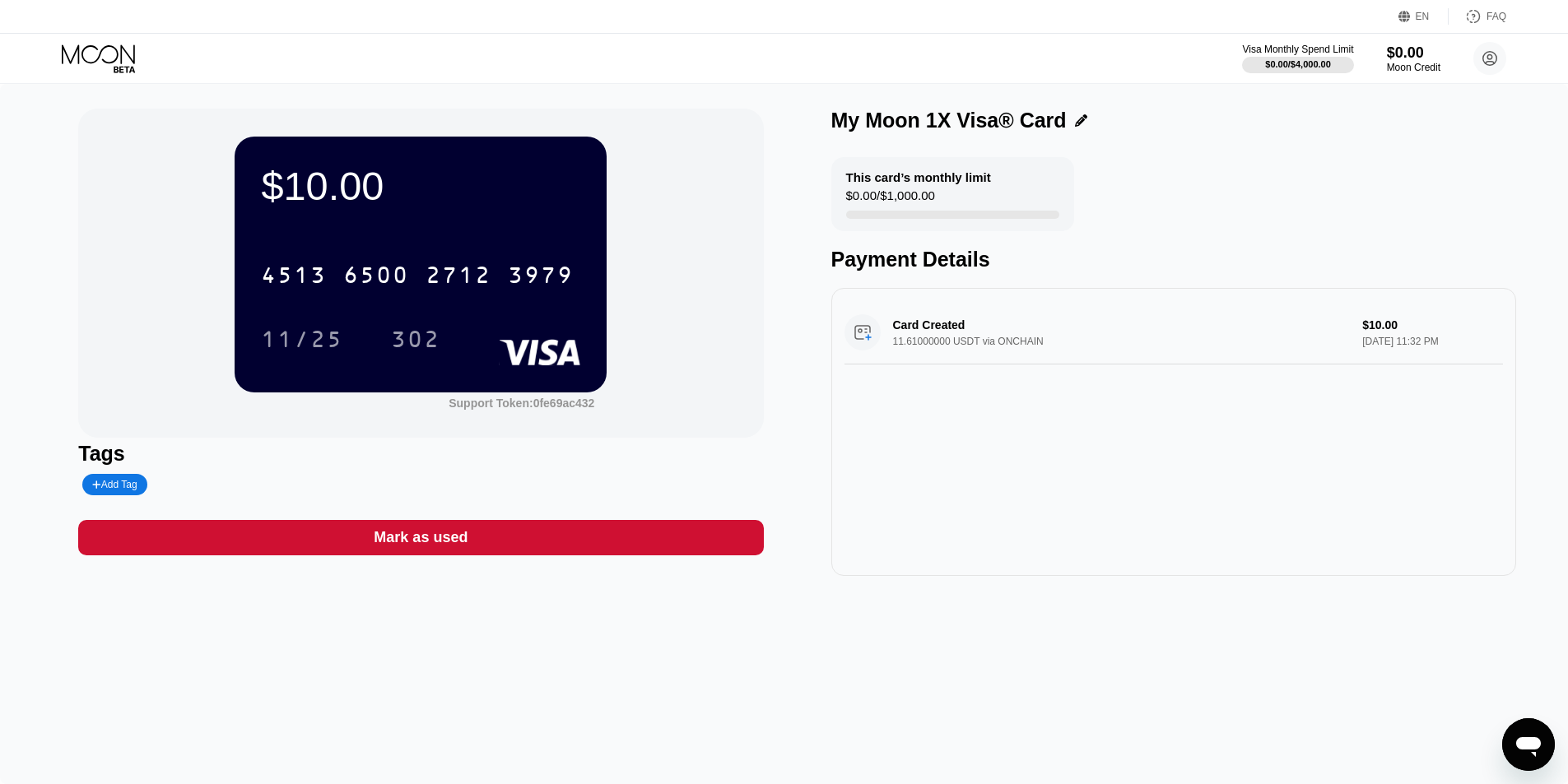
click at [436, 216] on div "$10.00 4513 6500 2712 3979 11/25 302" at bounding box center [420, 264] width 372 height 255
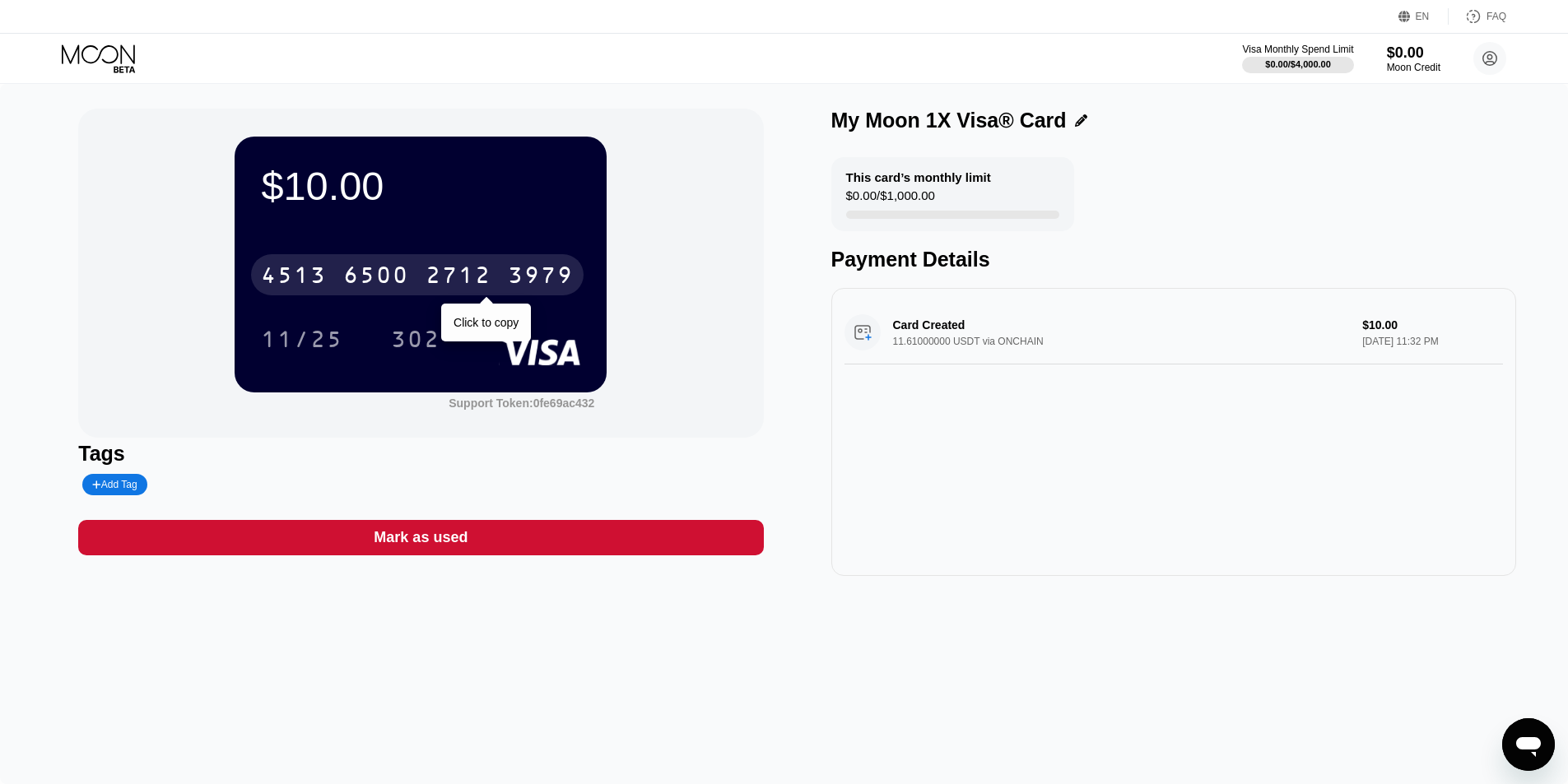
click at [399, 281] on div "6500" at bounding box center [377, 277] width 66 height 26
click at [399, 281] on div "* * * *" at bounding box center [377, 277] width 66 height 26
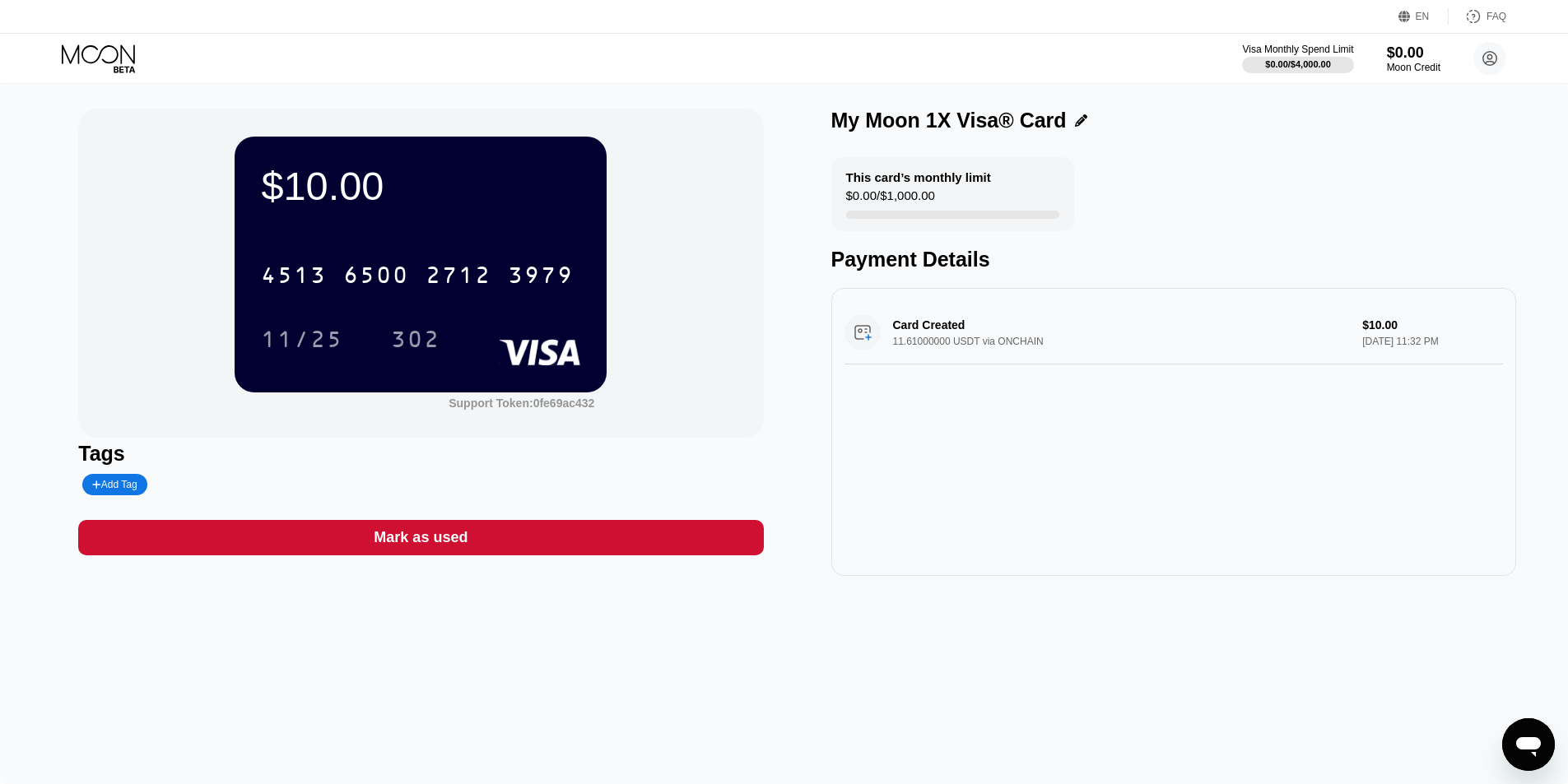
click at [1155, 336] on div "Card Created 11.61000000 USDT via ONCHAIN $10.00 Sep 19, 2025 11:32 PM" at bounding box center [1174, 332] width 659 height 63
click at [1492, 48] on circle at bounding box center [1490, 58] width 33 height 33
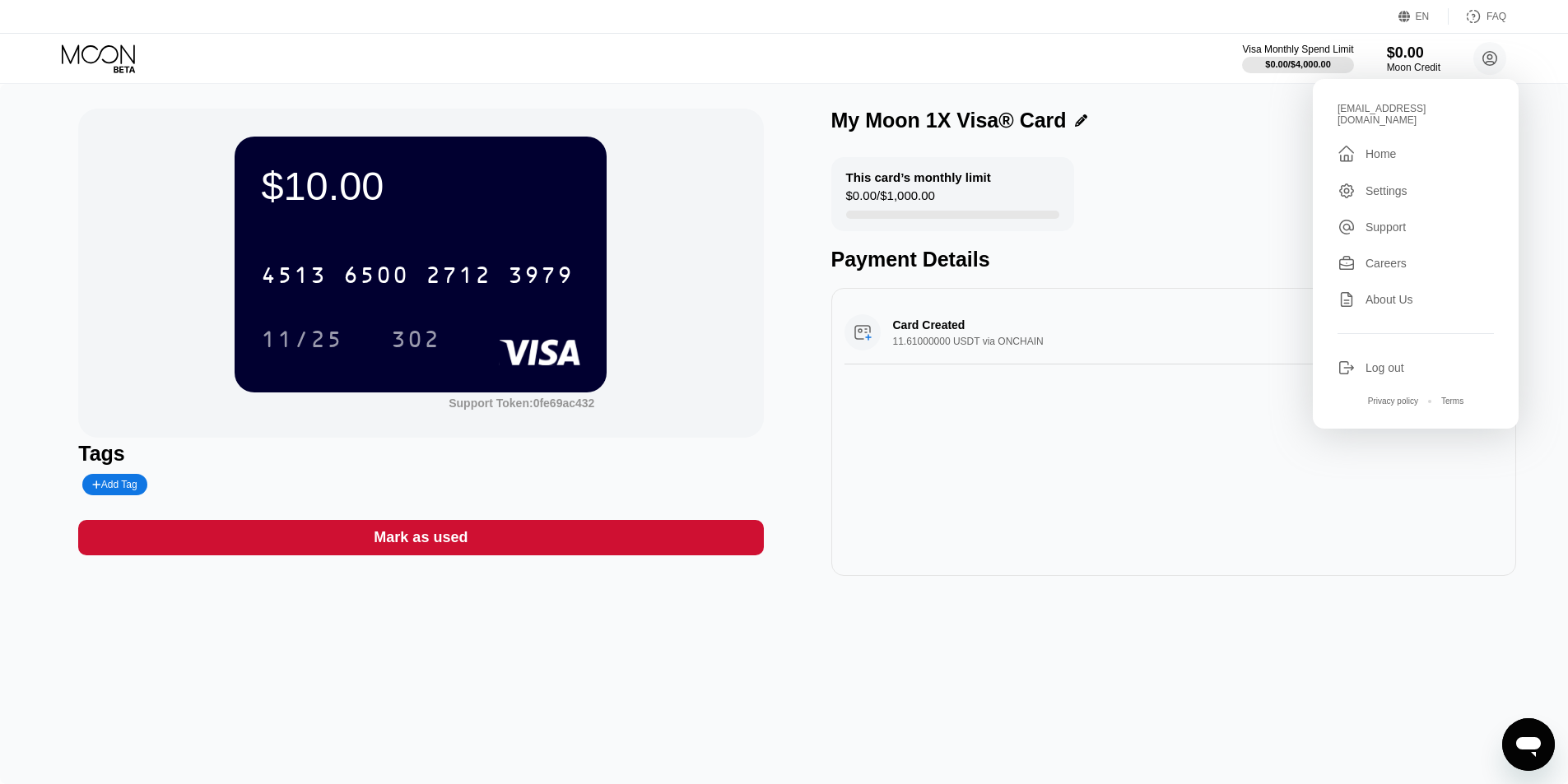
click at [1433, 508] on div "Card Created 11.61000000 USDT via ONCHAIN $10.00 Sep 19, 2025 11:32 PM" at bounding box center [1173, 431] width 684 height 288
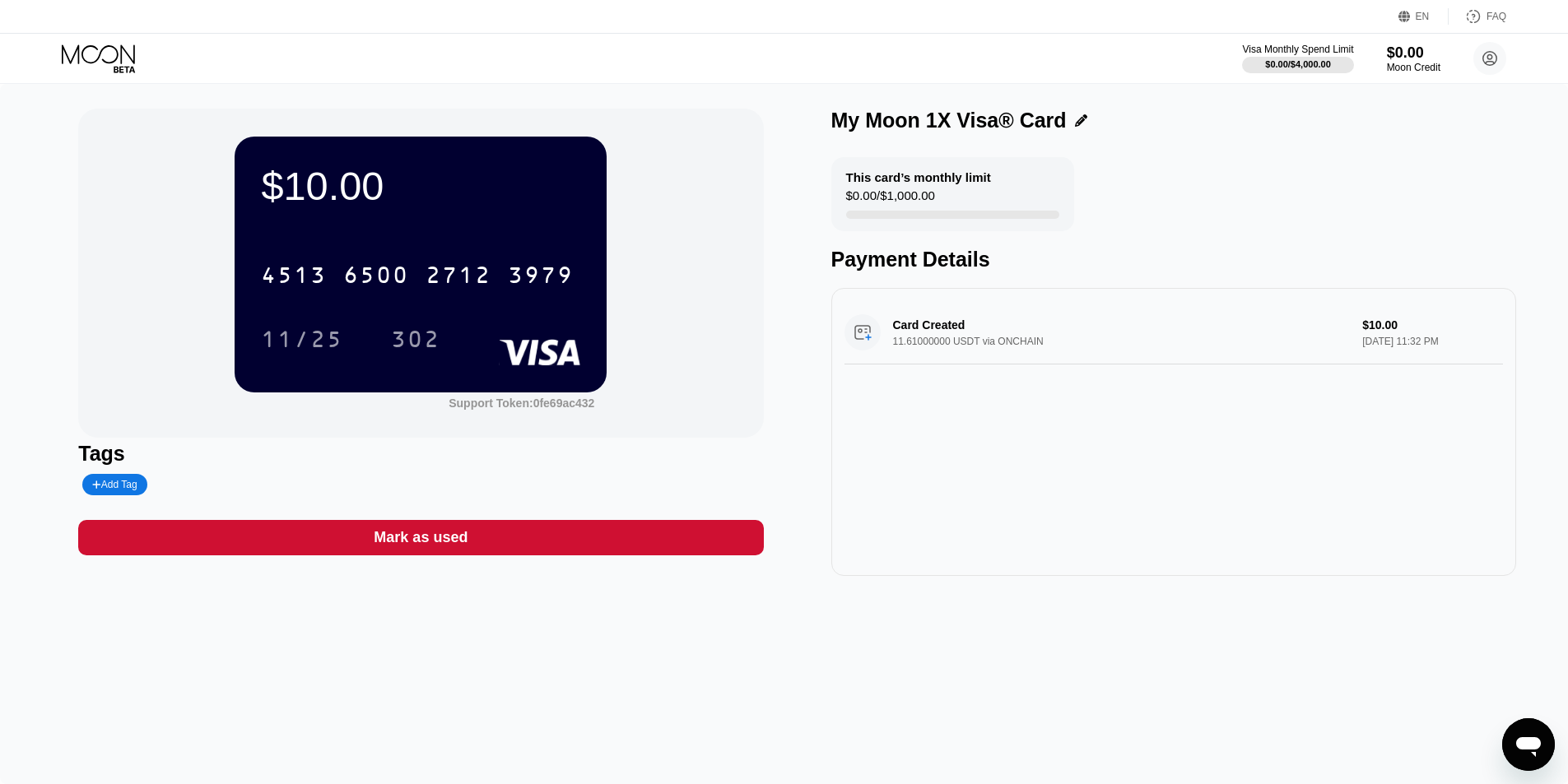
click at [1529, 740] on icon "打开消息传送窗口" at bounding box center [1528, 746] width 25 height 20
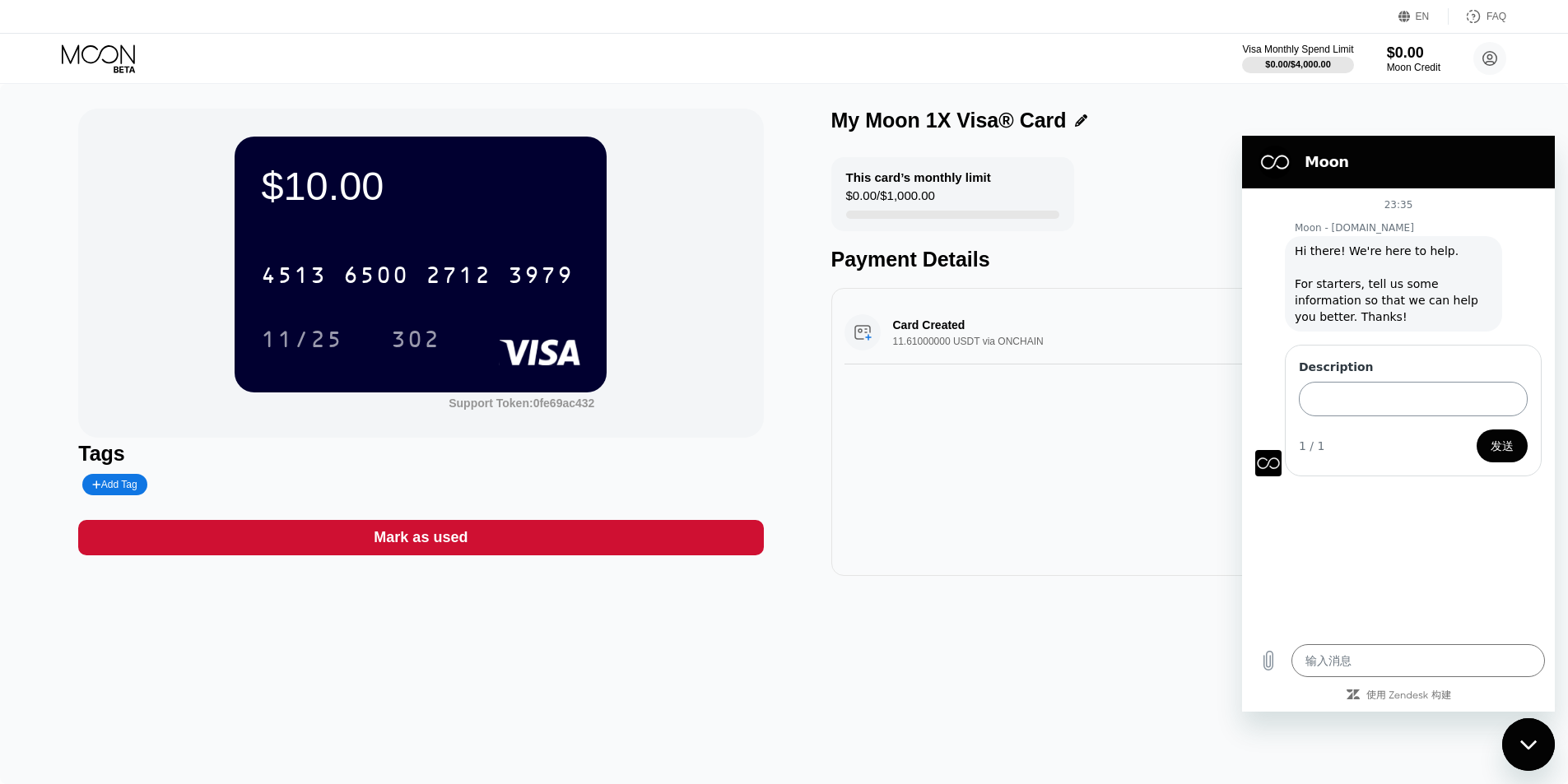
click at [1409, 397] on input "Description" at bounding box center [1413, 399] width 228 height 35
click at [1021, 42] on div "Visa Monthly Spend Limit $0.00 / $4,000.00 $0.00 Moon Credit emilyjohnson638@pr…" at bounding box center [784, 58] width 1568 height 49
click at [1489, 57] on circle at bounding box center [1490, 58] width 33 height 33
drag, startPoint x: 726, startPoint y: 58, endPoint x: 241, endPoint y: 52, distance: 485.0
click at [717, 58] on div "Visa Monthly Spend Limit $0.00 / $4,000.00 $0.00 Moon Credit emilyjohnson638@pr…" at bounding box center [784, 58] width 1568 height 49
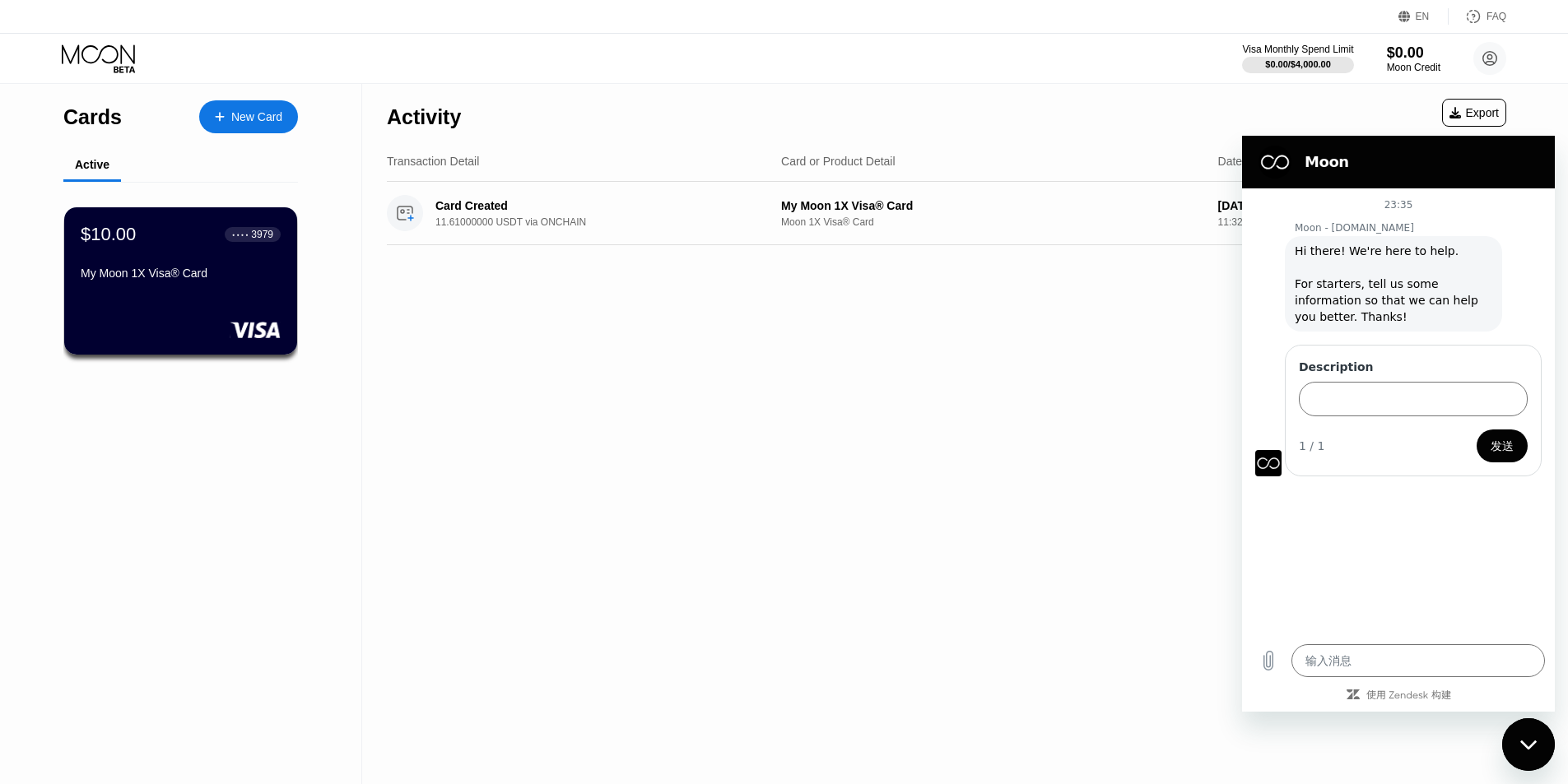
click at [813, 480] on div "Activity Export Transaction Detail Card or Product Detail Date & Time Amount Ca…" at bounding box center [947, 434] width 1169 height 700
click at [1534, 753] on div "关闭消息传送窗口" at bounding box center [1528, 744] width 49 height 49
type textarea "x"
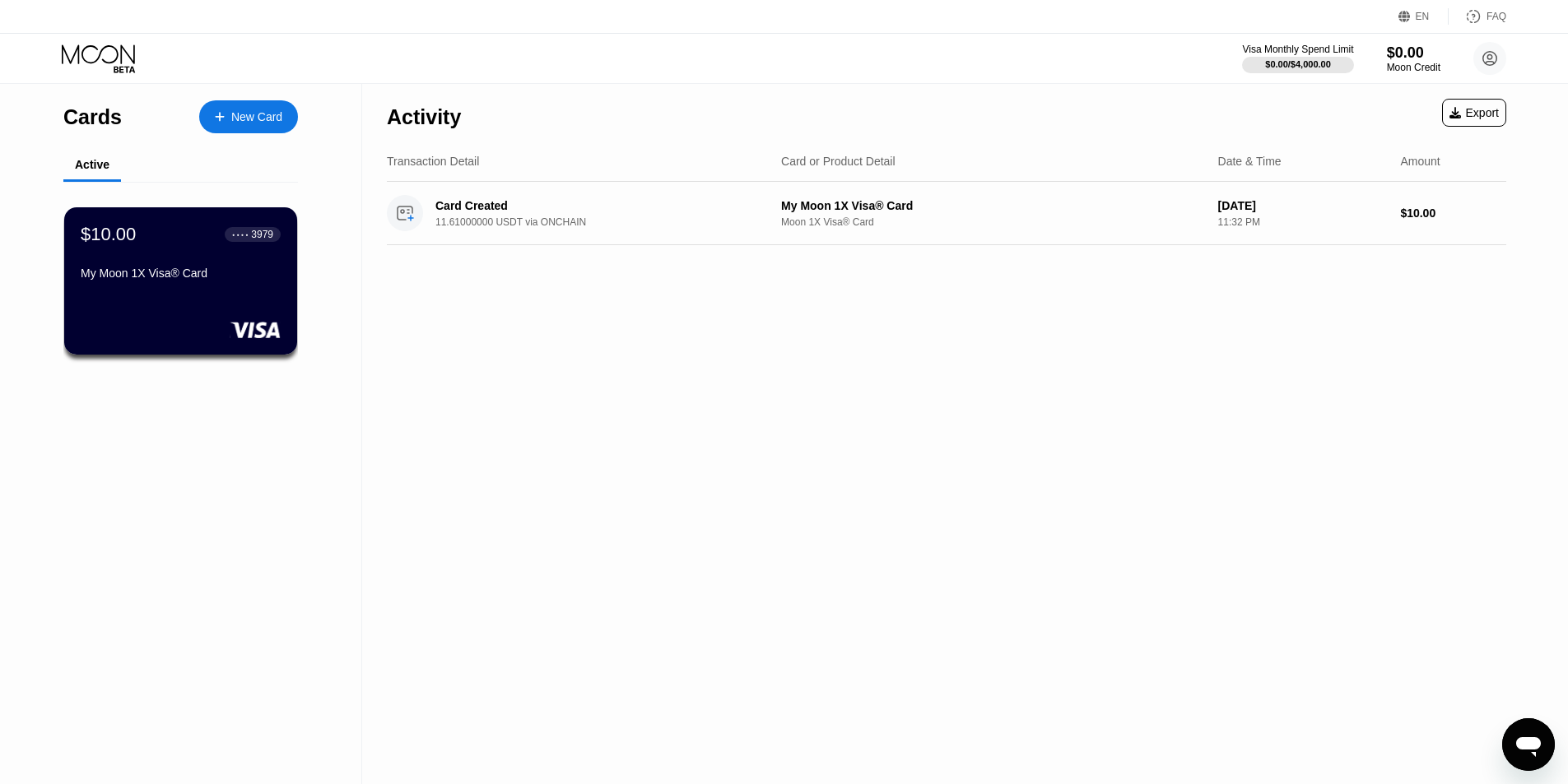
click at [1491, 110] on div "Export" at bounding box center [1474, 112] width 49 height 13
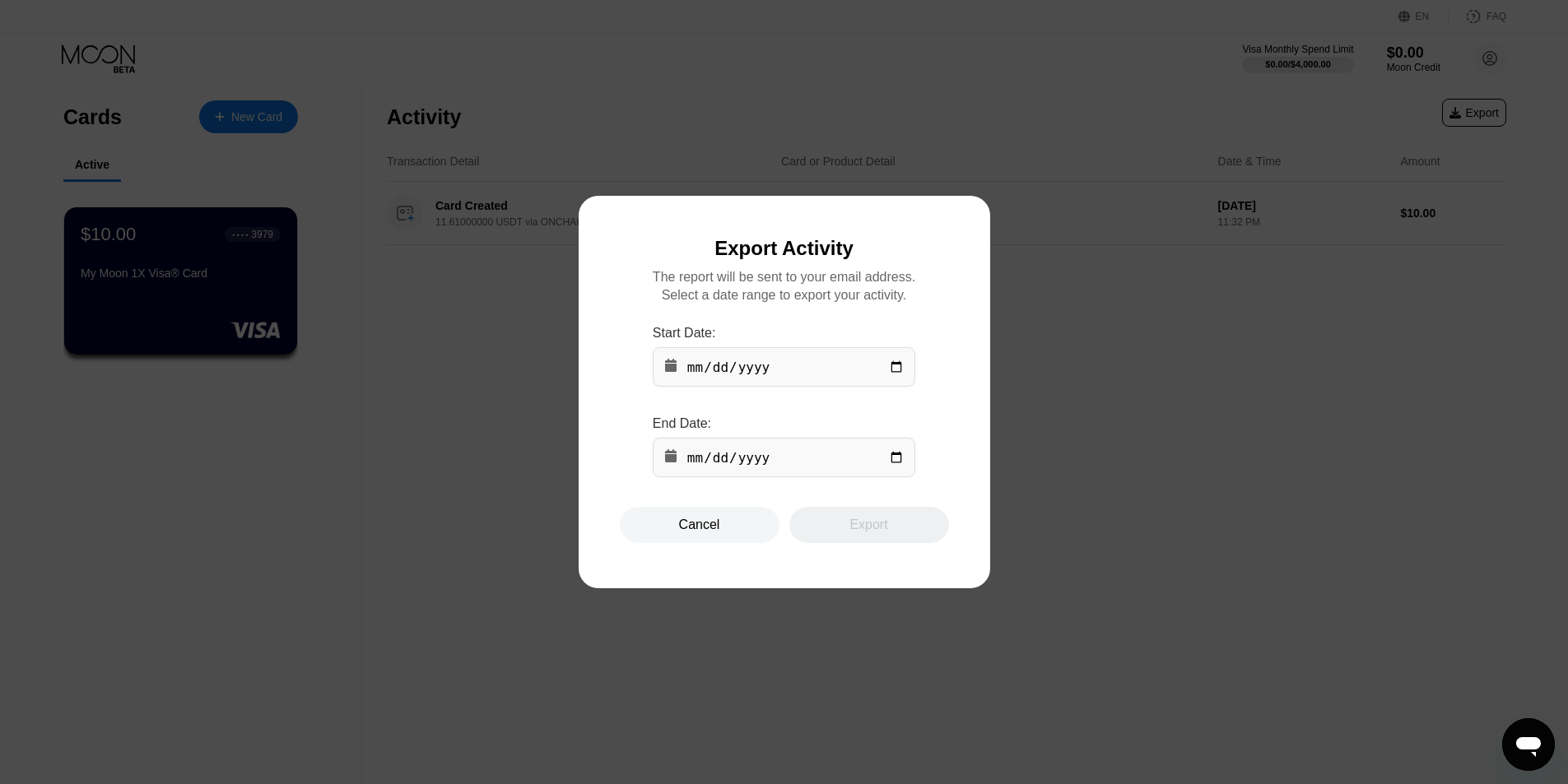
click at [898, 370] on input "date" at bounding box center [784, 367] width 262 height 40
type input "2025-09-18"
click at [894, 461] on input "date" at bounding box center [784, 458] width 262 height 40
type input "2025-09-19"
click at [865, 533] on div "Export" at bounding box center [868, 525] width 38 height 16
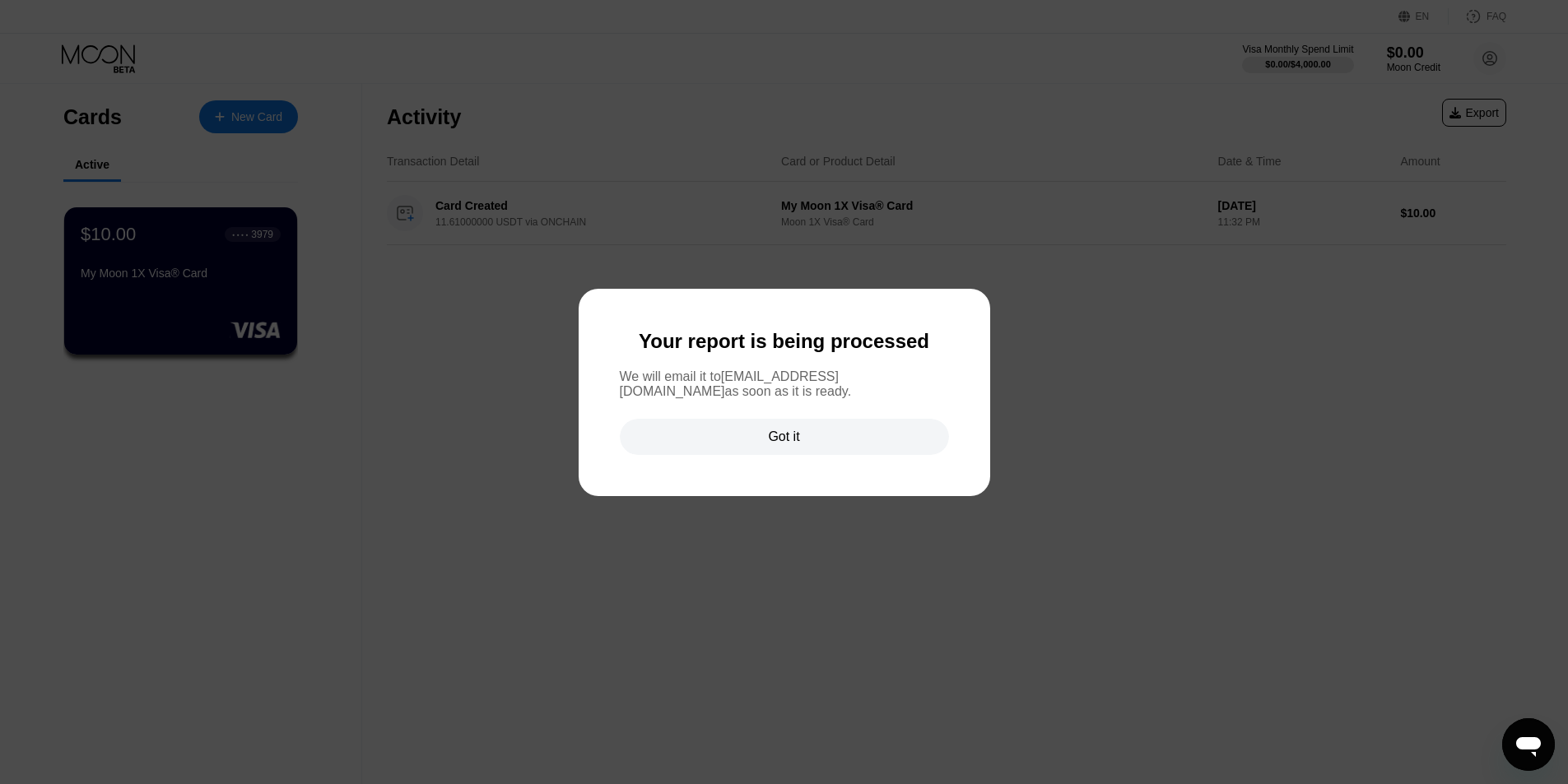
click at [800, 437] on div "Got it" at bounding box center [783, 436] width 31 height 16
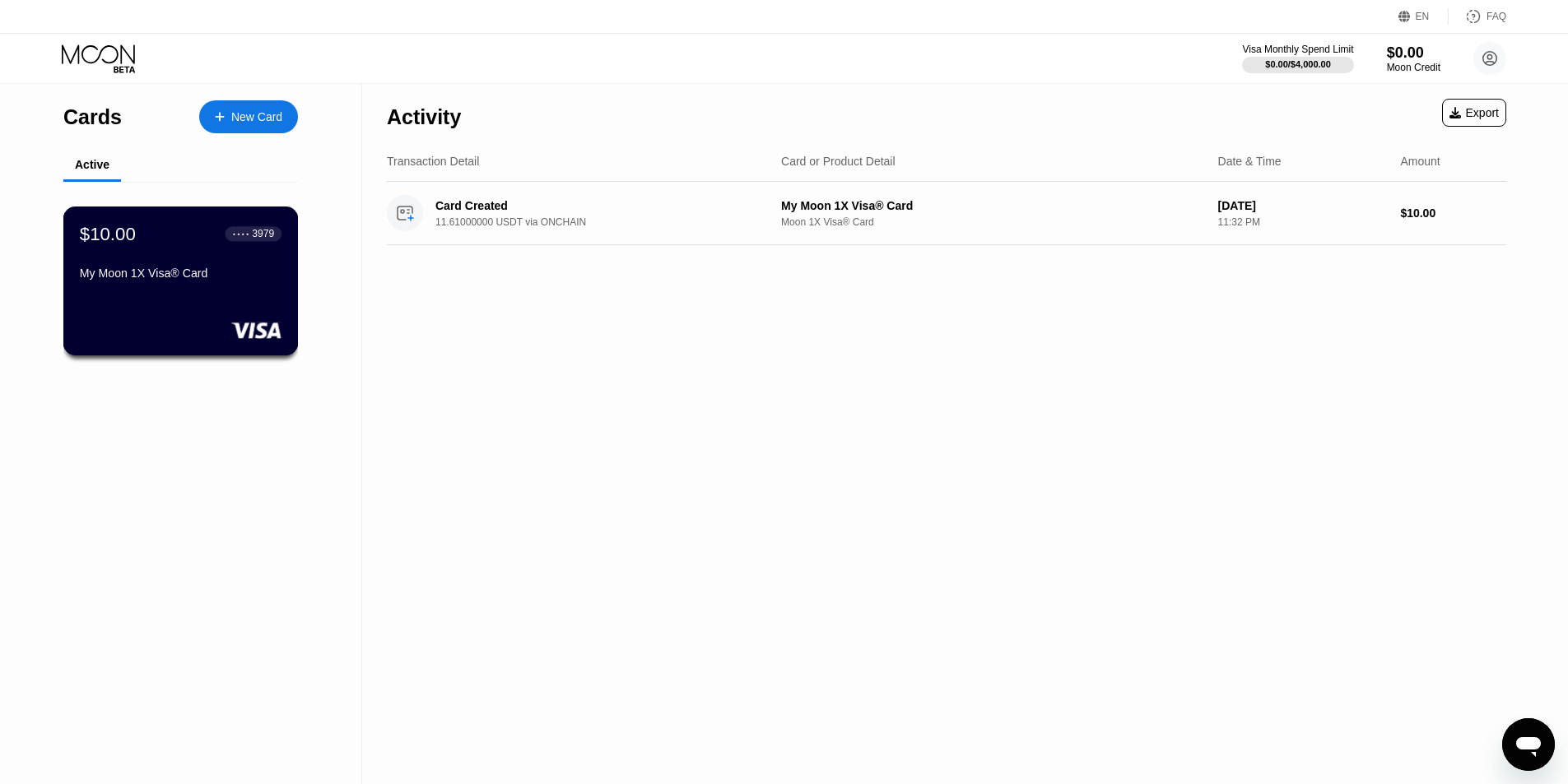
click at [247, 240] on div "● ● ● ● 3979" at bounding box center [254, 234] width 42 height 11
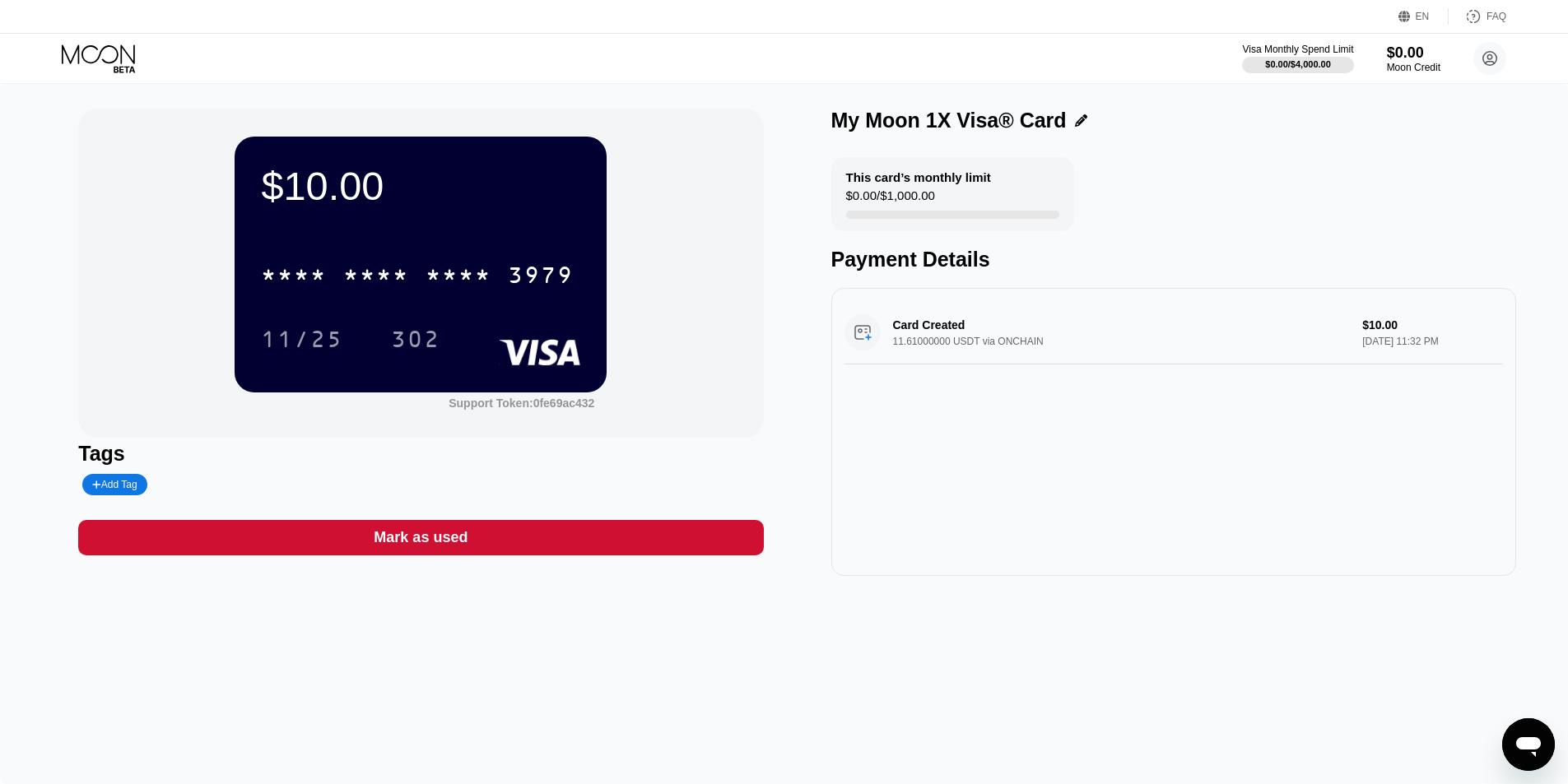
click at [1526, 732] on icon "打开消息传送窗口" at bounding box center [1527, 743] width 29 height 29
type textarea "x"
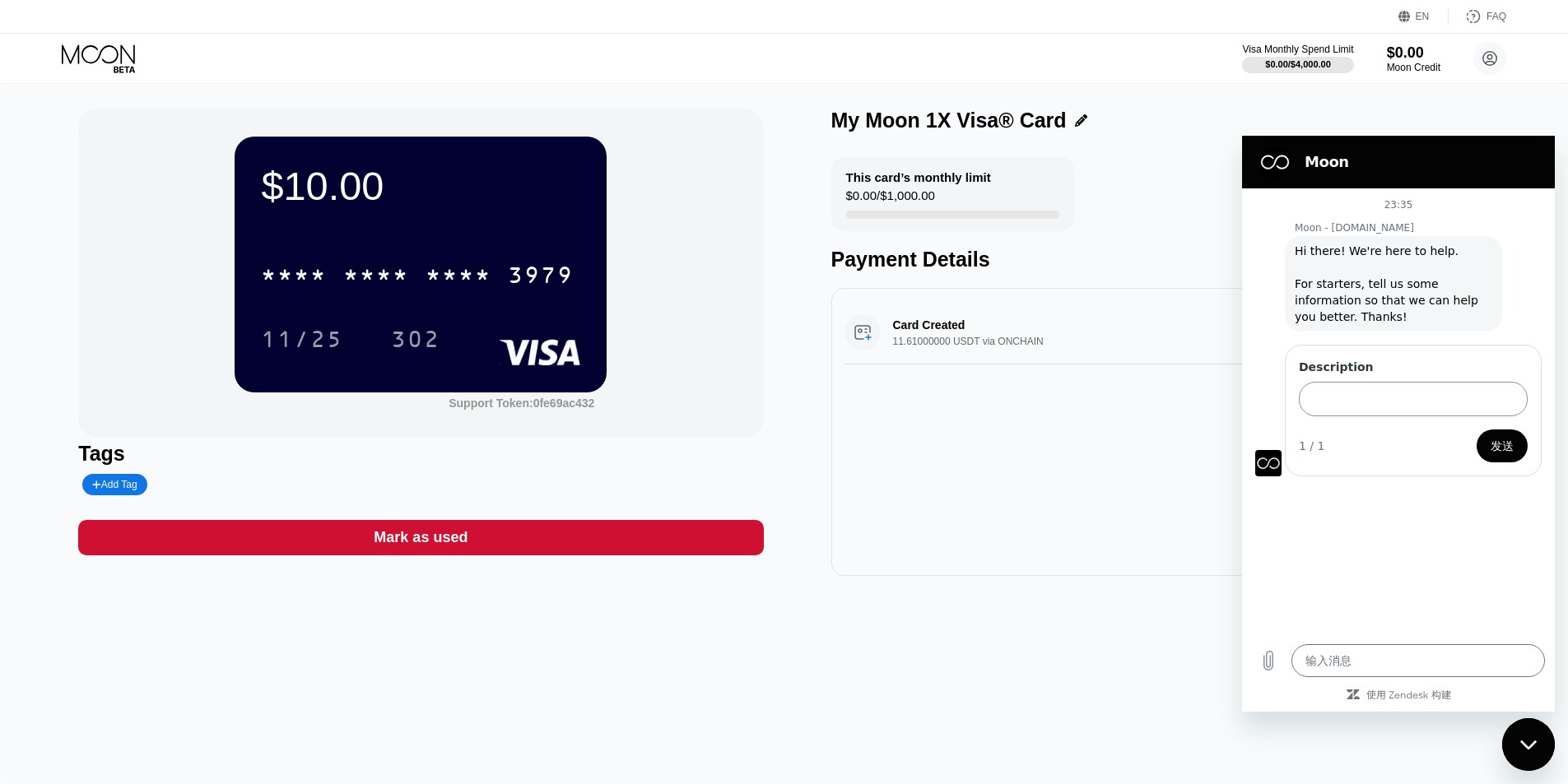
click at [1402, 404] on input "Description" at bounding box center [1413, 399] width 228 height 35
drag, startPoint x: 868, startPoint y: 121, endPoint x: 989, endPoint y: 132, distance: 121.5
click at [989, 132] on div "My Moon 1X Visa® Card" at bounding box center [949, 120] width 235 height 24
copy div "Moon 1X Visa"
click at [1419, 659] on textarea at bounding box center [1418, 660] width 254 height 33
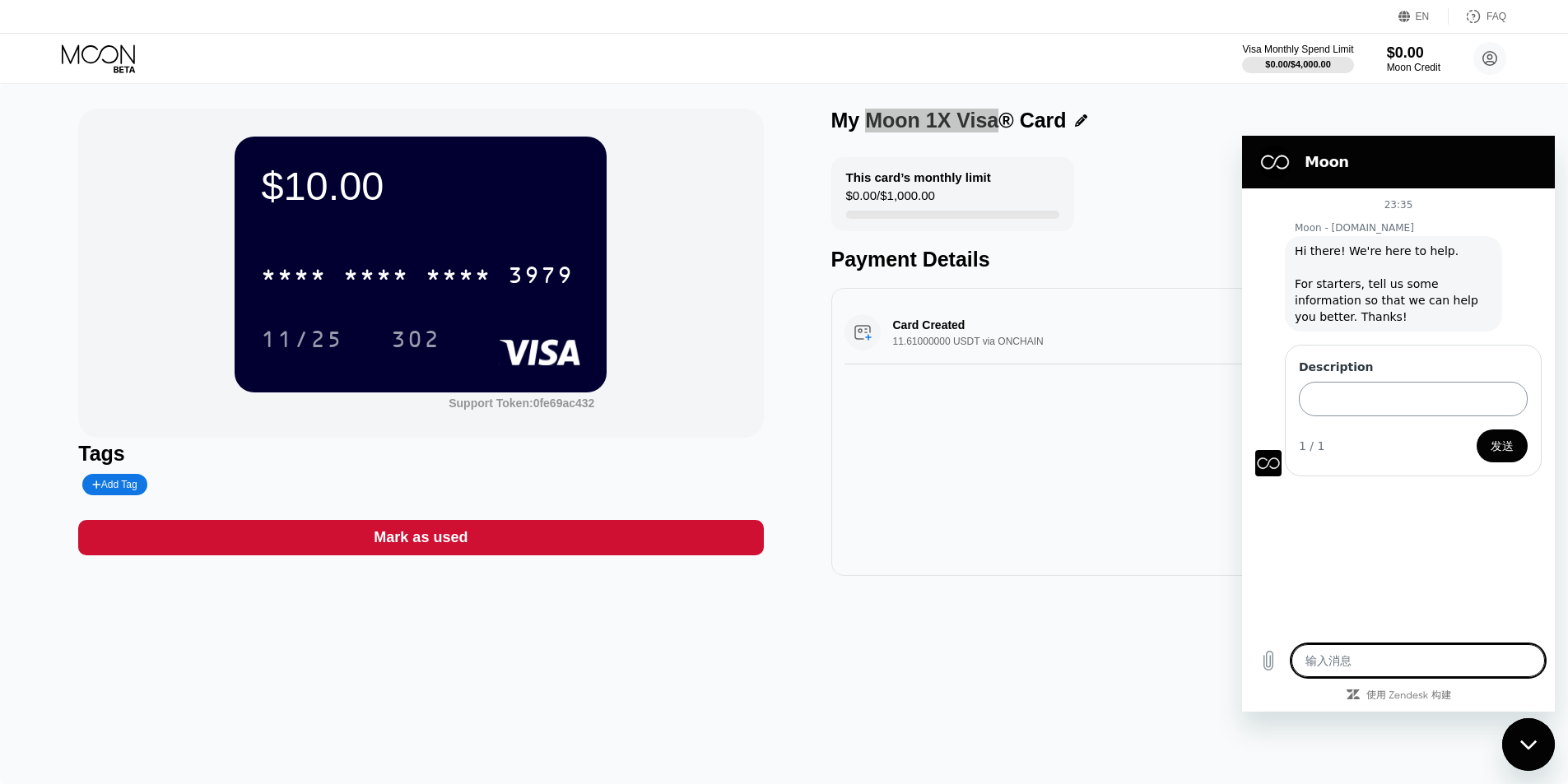
click at [1346, 397] on input "Description" at bounding box center [1413, 399] width 228 height 35
paste input "Moon 1X Visa"
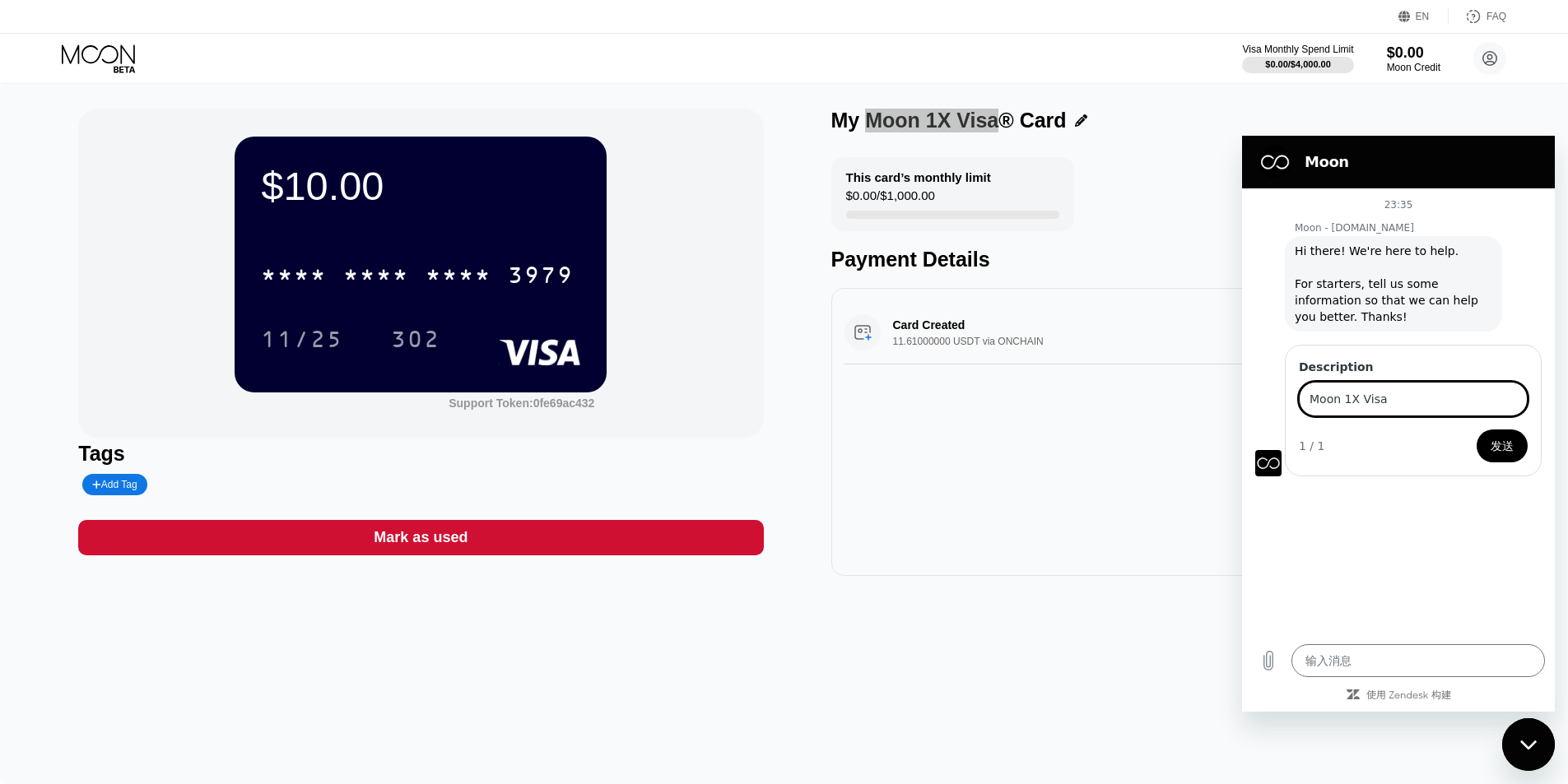
type input "Moon 1X Visa"
click at [1494, 435] on button "发送" at bounding box center [1502, 445] width 51 height 33
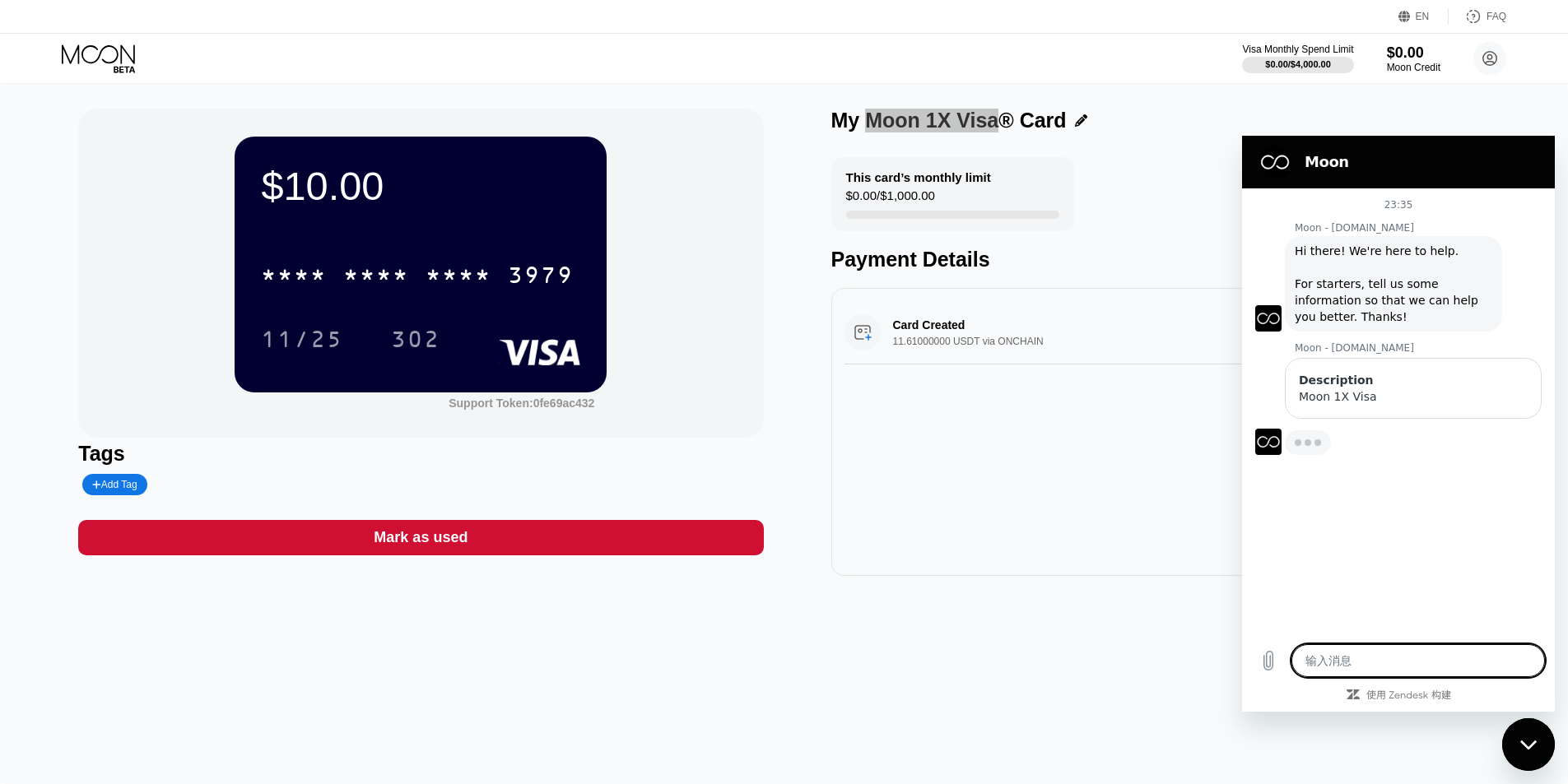
click at [1381, 659] on textarea at bounding box center [1418, 660] width 254 height 33
type textarea "x"
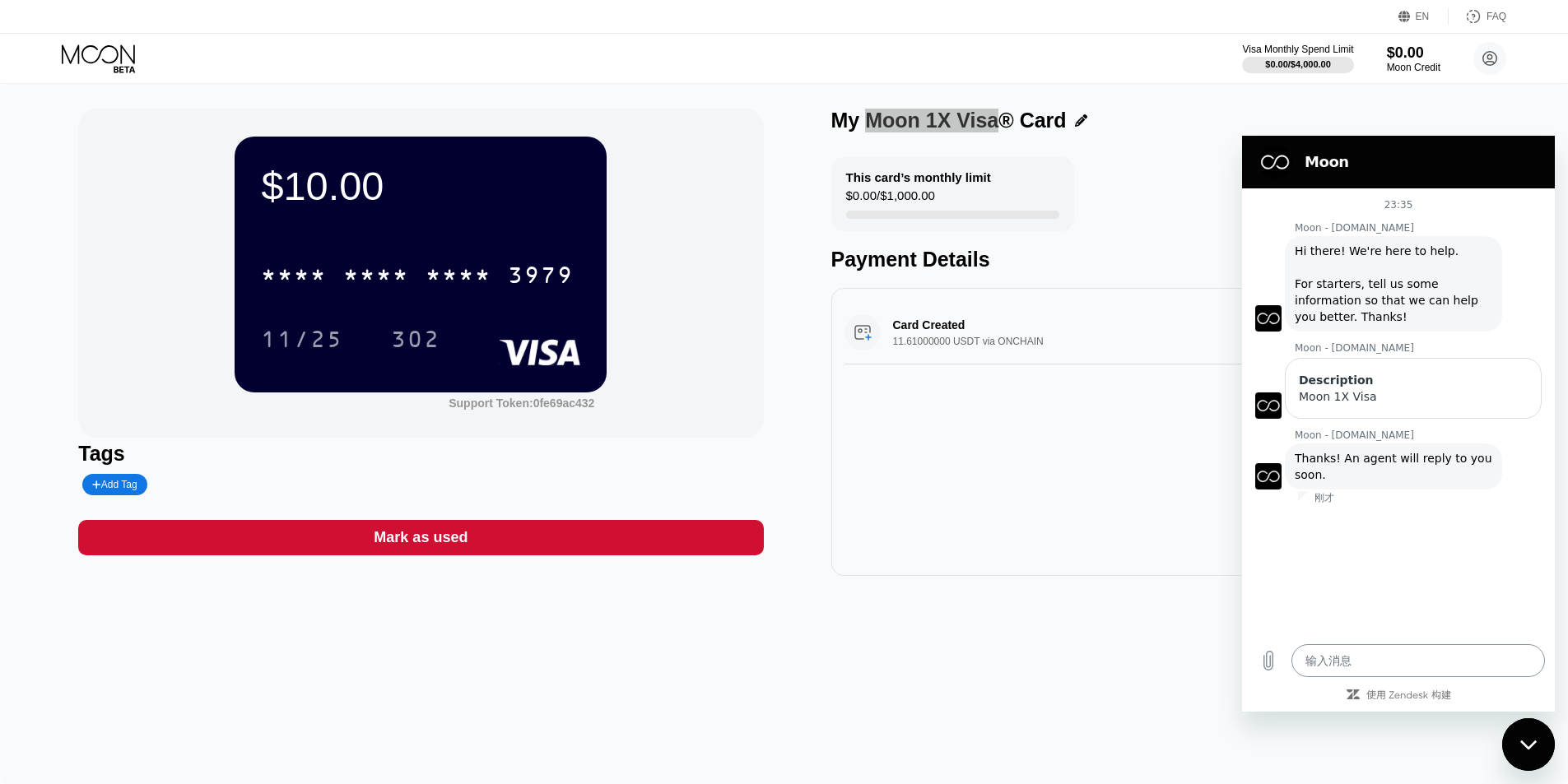
click at [1394, 657] on textarea at bounding box center [1418, 660] width 254 height 33
paste textarea "Moon 1X Visa"
type textarea "Moon 1X Visa"
type textarea "x"
click at [1309, 661] on textarea "Moon 1X Visa" at bounding box center [1418, 660] width 254 height 33
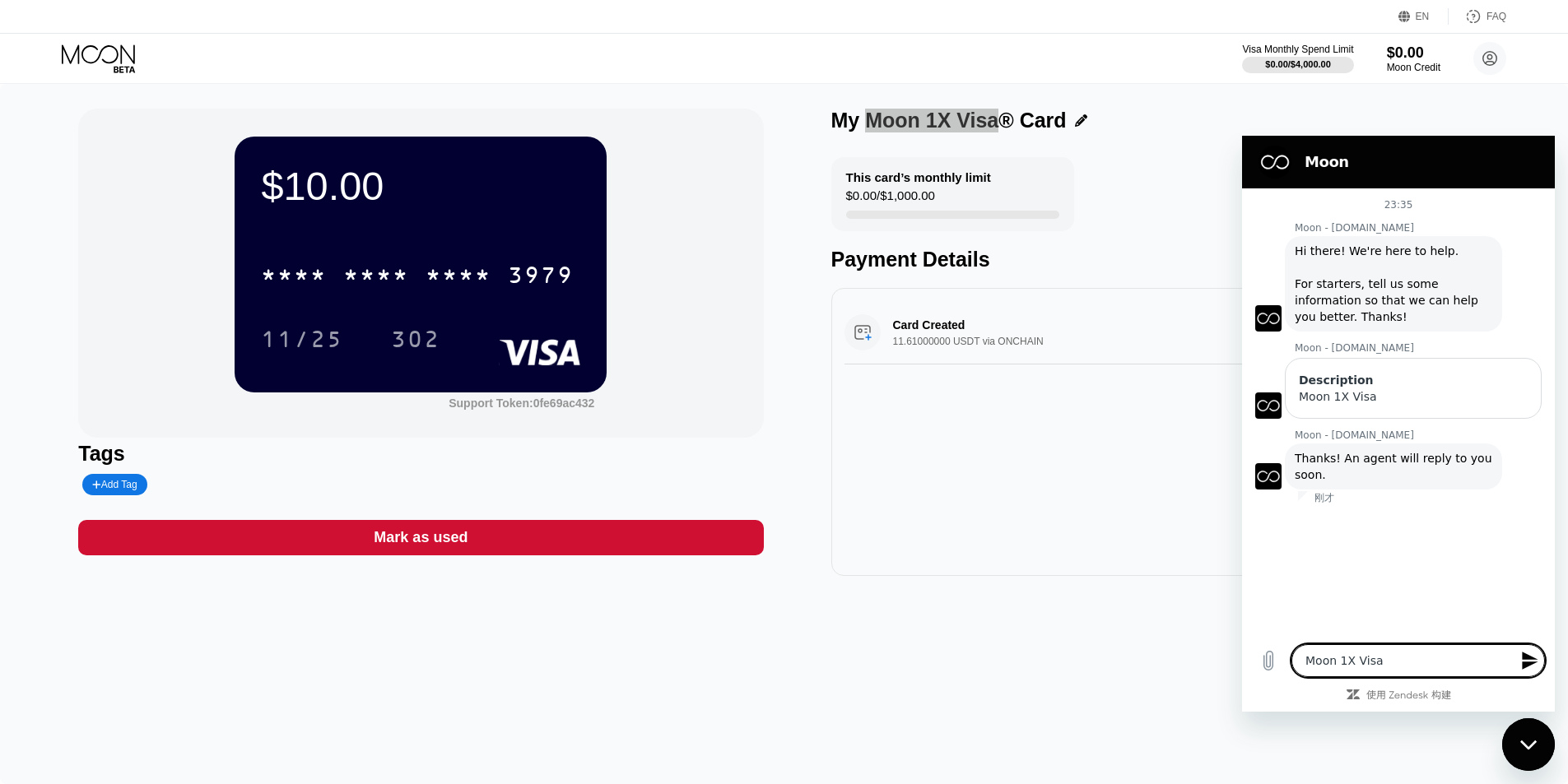
drag, startPoint x: 1414, startPoint y: 662, endPoint x: 1256, endPoint y: 639, distance: 159.7
click at [1256, 639] on div "输入消息 Moon 1X Visa x" at bounding box center [1398, 660] width 312 height 53
type textarea "x"
click at [1421, 660] on textarea at bounding box center [1418, 660] width 254 height 33
paste textarea "你可以这样用英文表达： **"I have purchased a Moon 1X card. Will you provide a billing addr…"
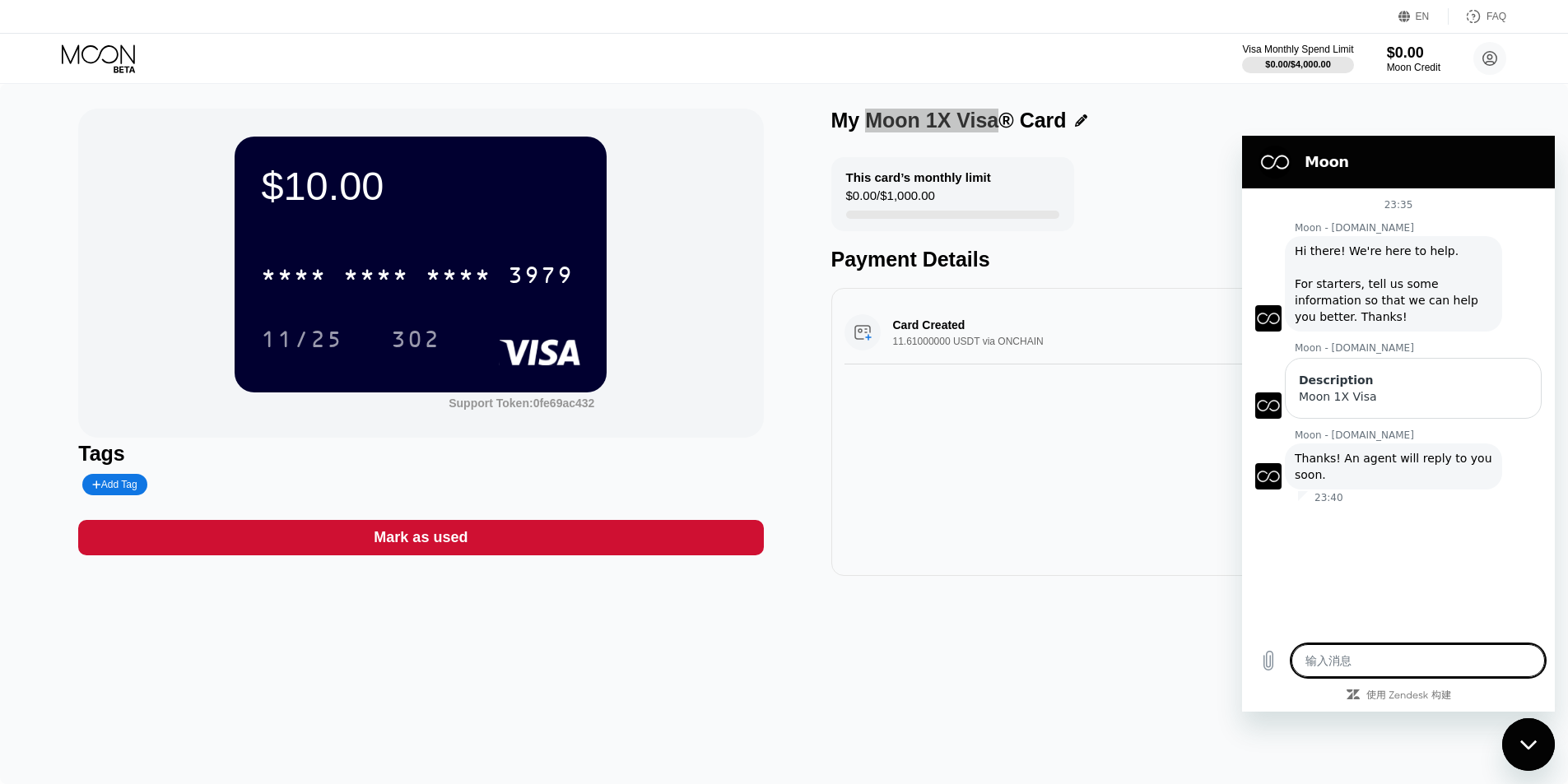
type textarea "你可以这样用英文表达： **"I have purchased a Moon 1X card. Will you provide a billing addr…"
type textarea "x"
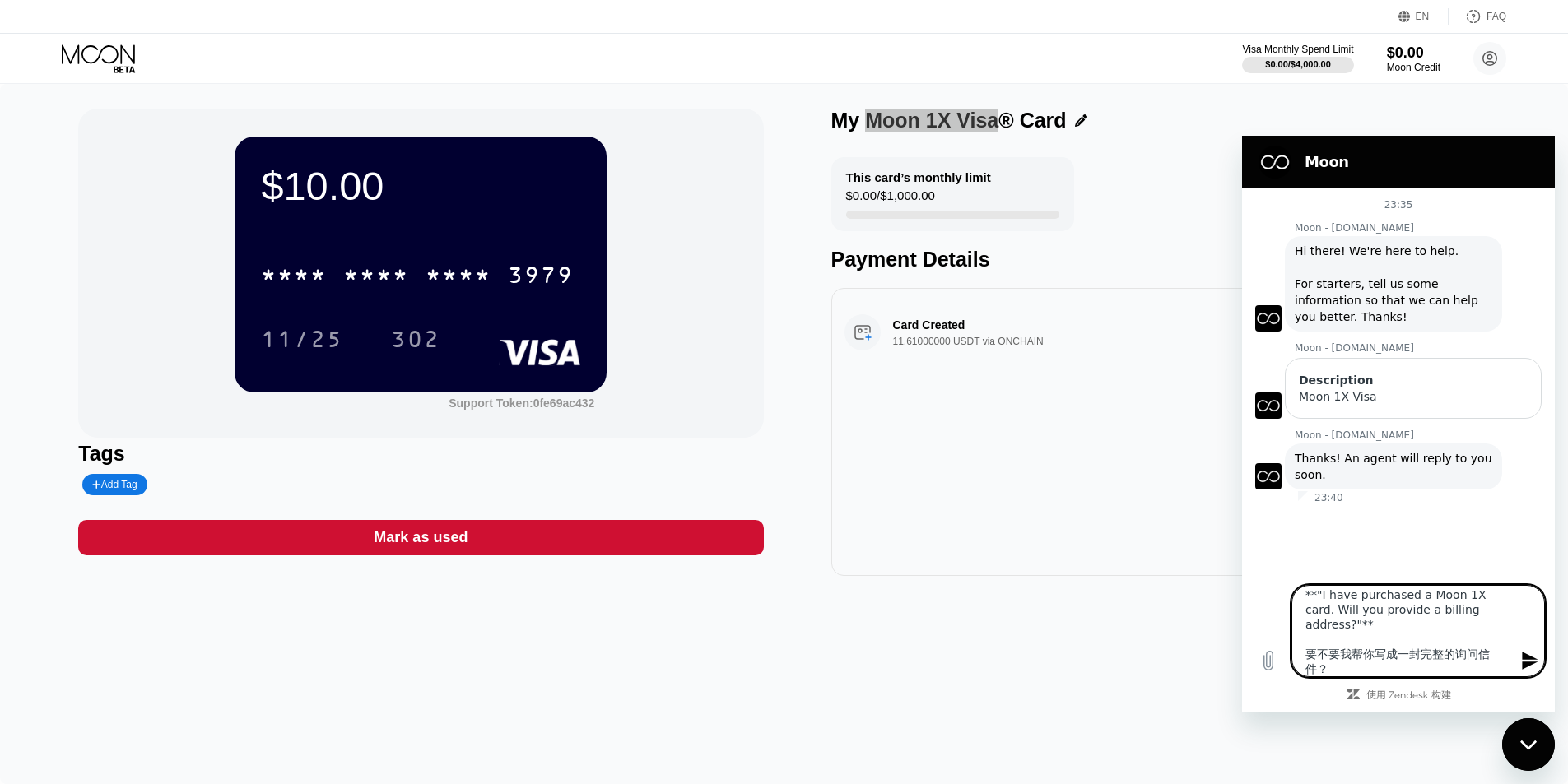
type textarea "你可以这样用英文表达： **"I have purchased a Moon 1X card. Will you provide a billing addr…"
type textarea "x"
type textarea "你可以这样用英文表达： **"I have purchased a Moon 1X card. Will you provide a billing addr…"
type textarea "x"
type textarea "你可以这样用英文表达： **"I have purchased a Moon 1X card. Will you provide a billing addr…"
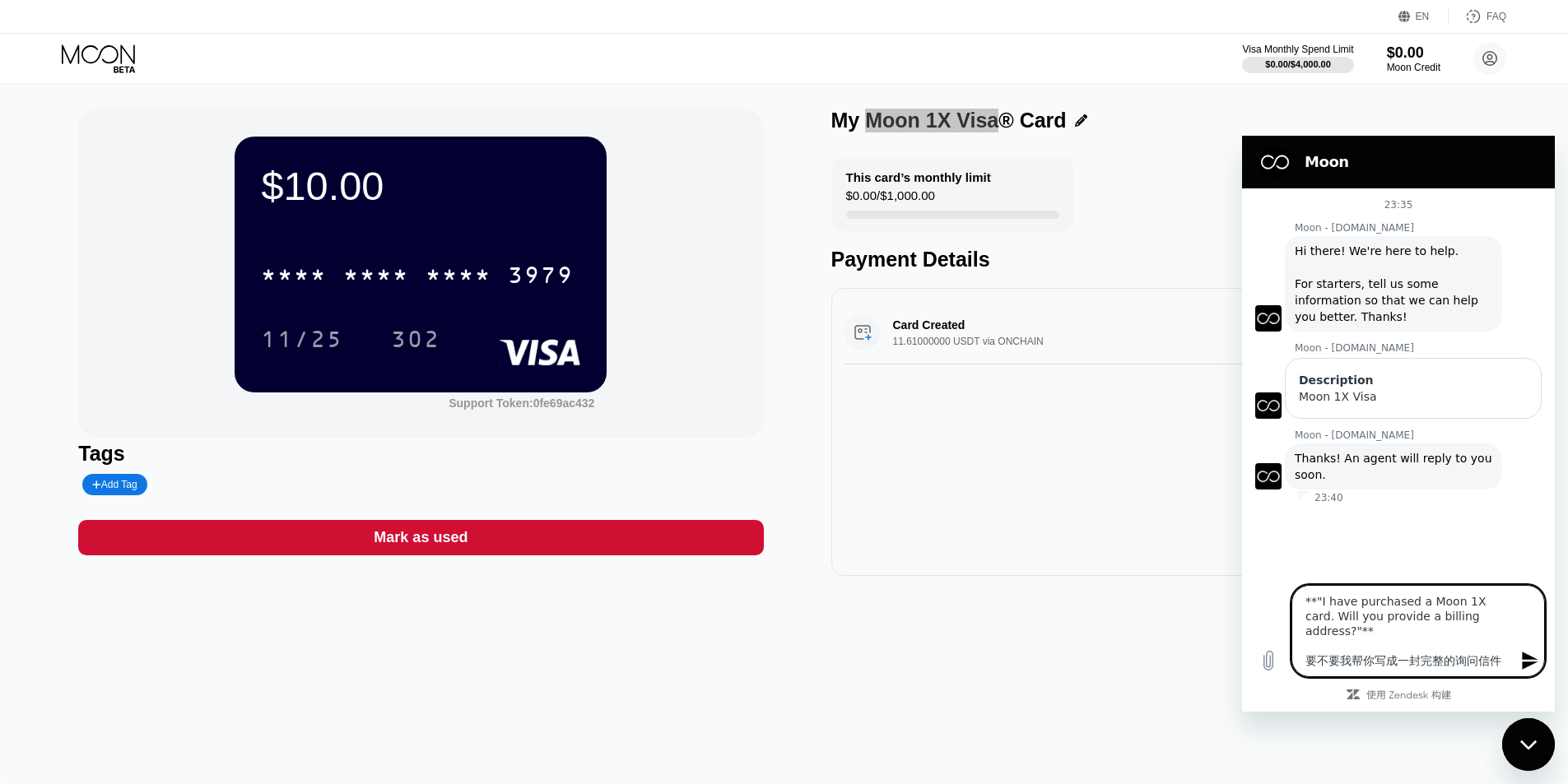
type textarea "x"
type textarea "你可以这样用英文表达： **"I have purchased a Moon 1X card. Will you provide a billing addr…"
type textarea "x"
type textarea "你可以这样用英文表达： **"I have purchased a Moon 1X card. Will you provide a billing addr…"
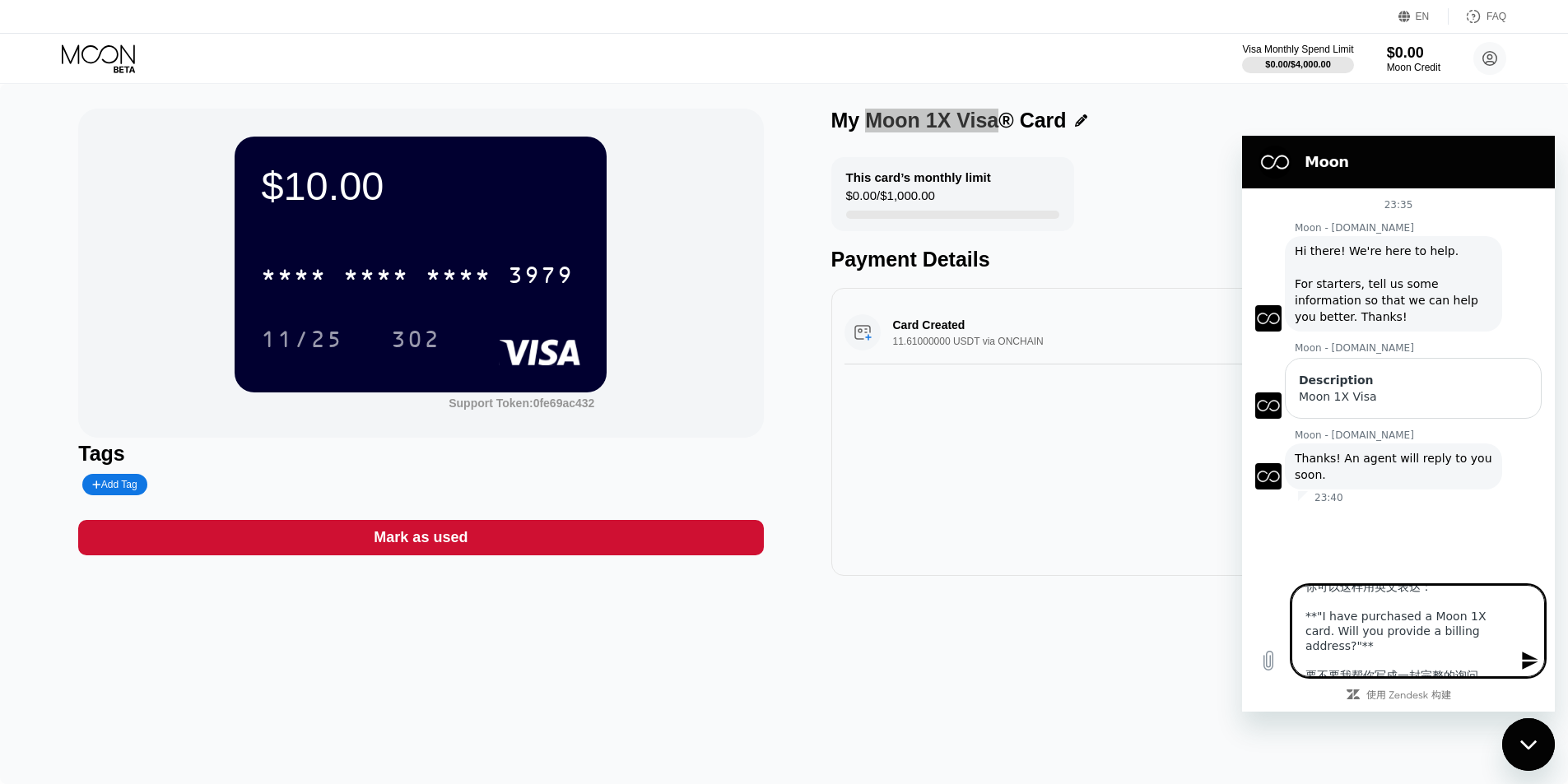
type textarea "x"
type textarea "你可以这样用英文表达： **"I have purchased a Moon 1X card. Will you provide a billing addr…"
type textarea "x"
type textarea "你可以这样用英文表达： **"I have purchased a Moon 1X card. Will you provide a billing addr…"
type textarea "x"
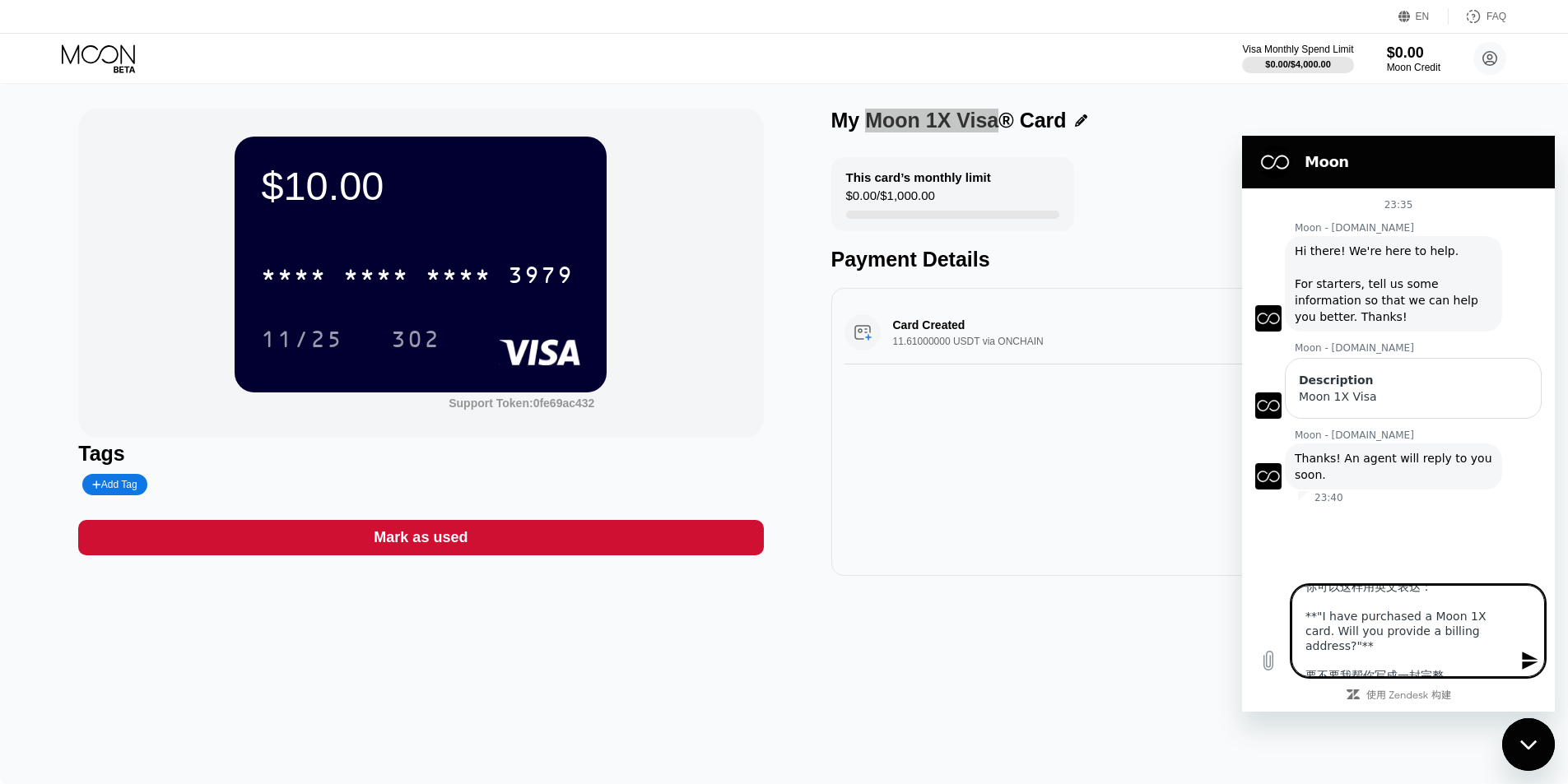
type textarea "你可以这样用英文表达： **"I have purchased a Moon 1X card. Will you provide a billing addr…"
type textarea "x"
type textarea "你可以这样用英文表达： **"I have purchased a Moon 1X card. Will you provide a billing addr…"
type textarea "x"
type textarea "你可以这样用英文表达： **"I have purchased a Moon 1X card. Will you provide a billing addr…"
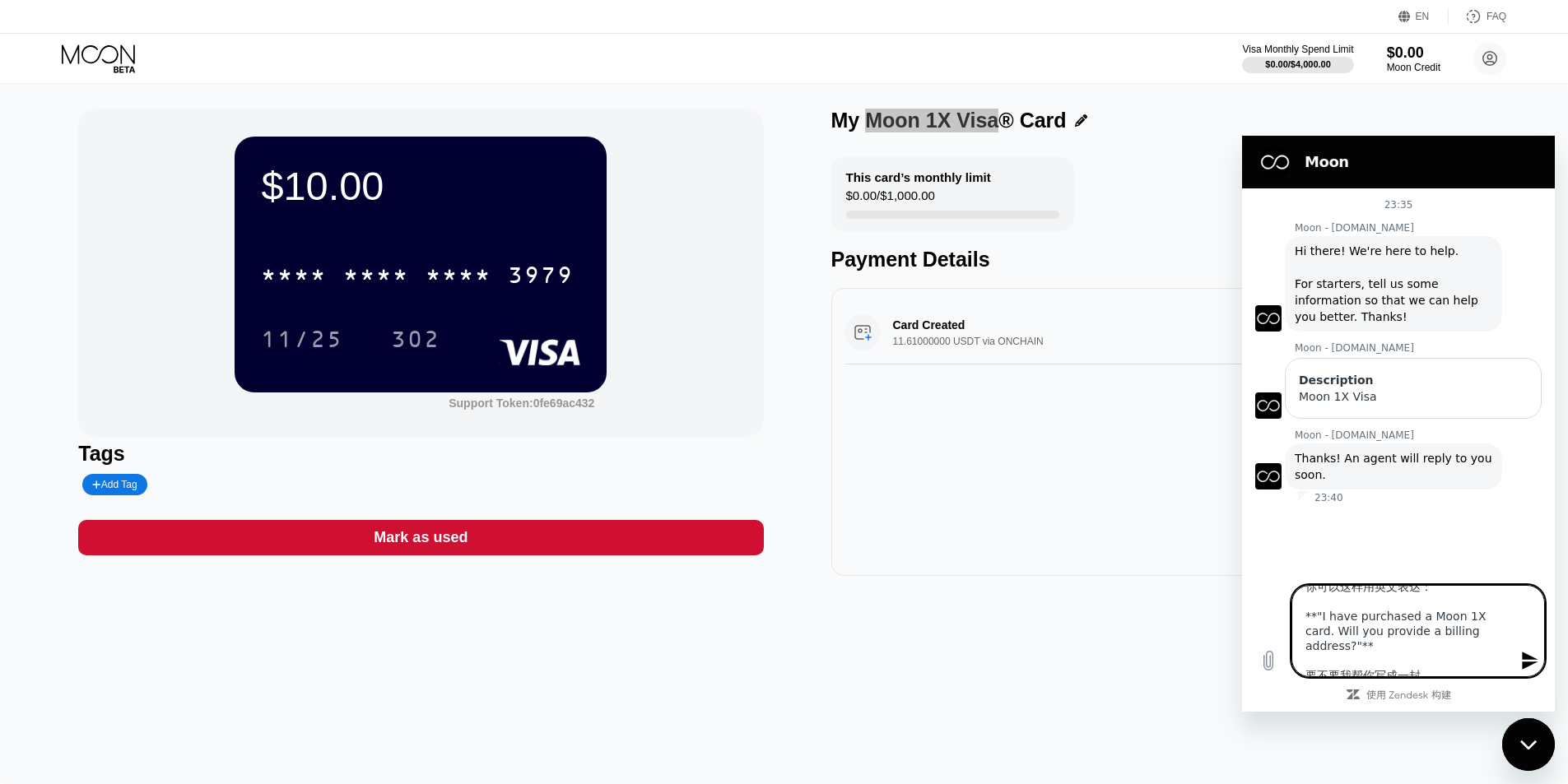
type textarea "x"
type textarea "你可以这样用英文表达： **"I have purchased a Moon 1X card. Will you provide a billing addr…"
type textarea "x"
type textarea "你可以这样用英文表达： **"I have purchased a Moon 1X card. Will you provide a billing addr…"
type textarea "x"
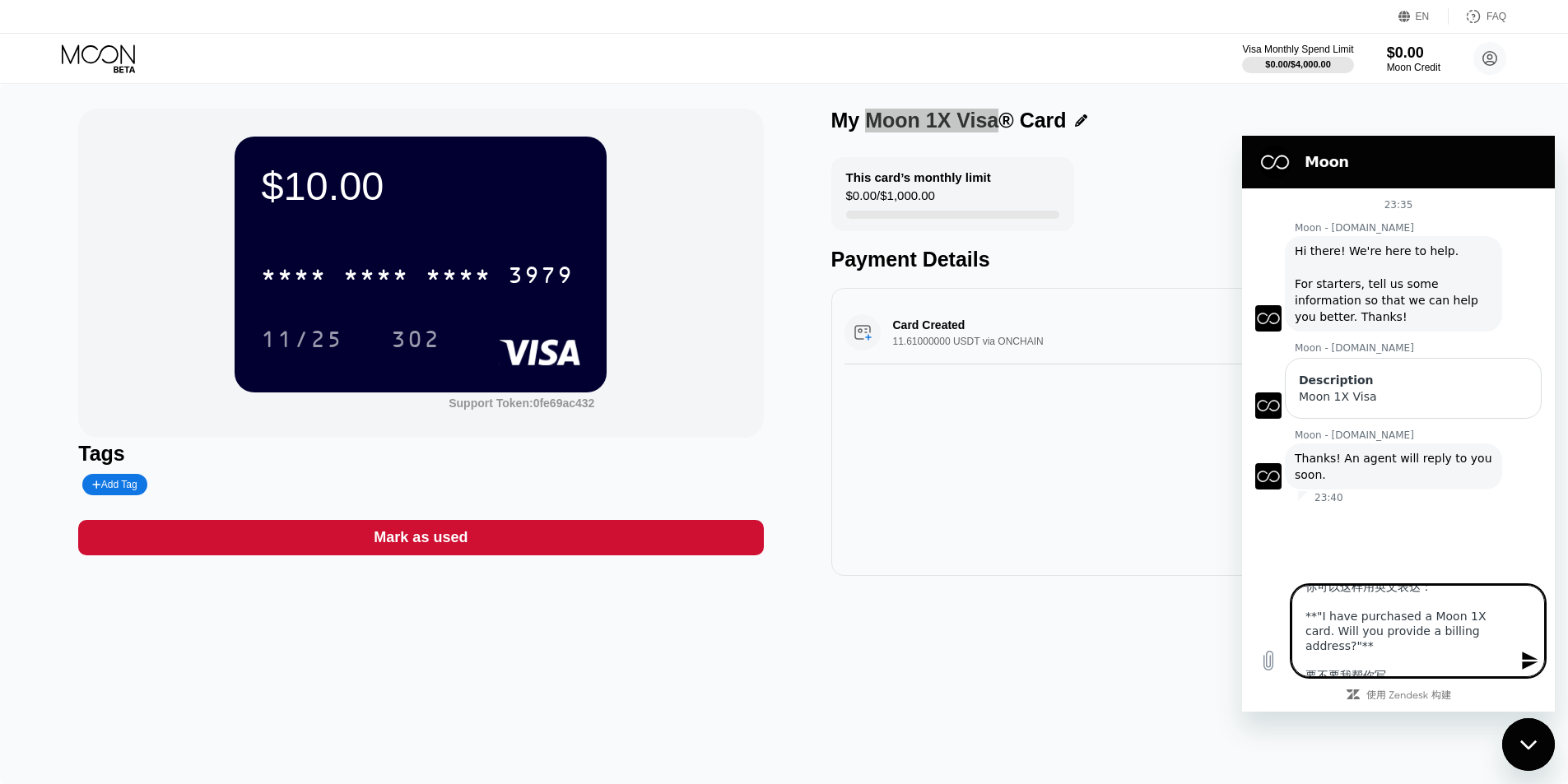
type textarea "你可以这样用英文表达： **"I have purchased a Moon 1X card. Will you provide a billing addr…"
type textarea "x"
type textarea "你可以这样用英文表达： **"I have purchased a Moon 1X card. Will you provide a billing addr…"
type textarea "x"
type textarea "你可以这样用英文表达： **"I have purchased a Moon 1X card. Will you provide a billing addr…"
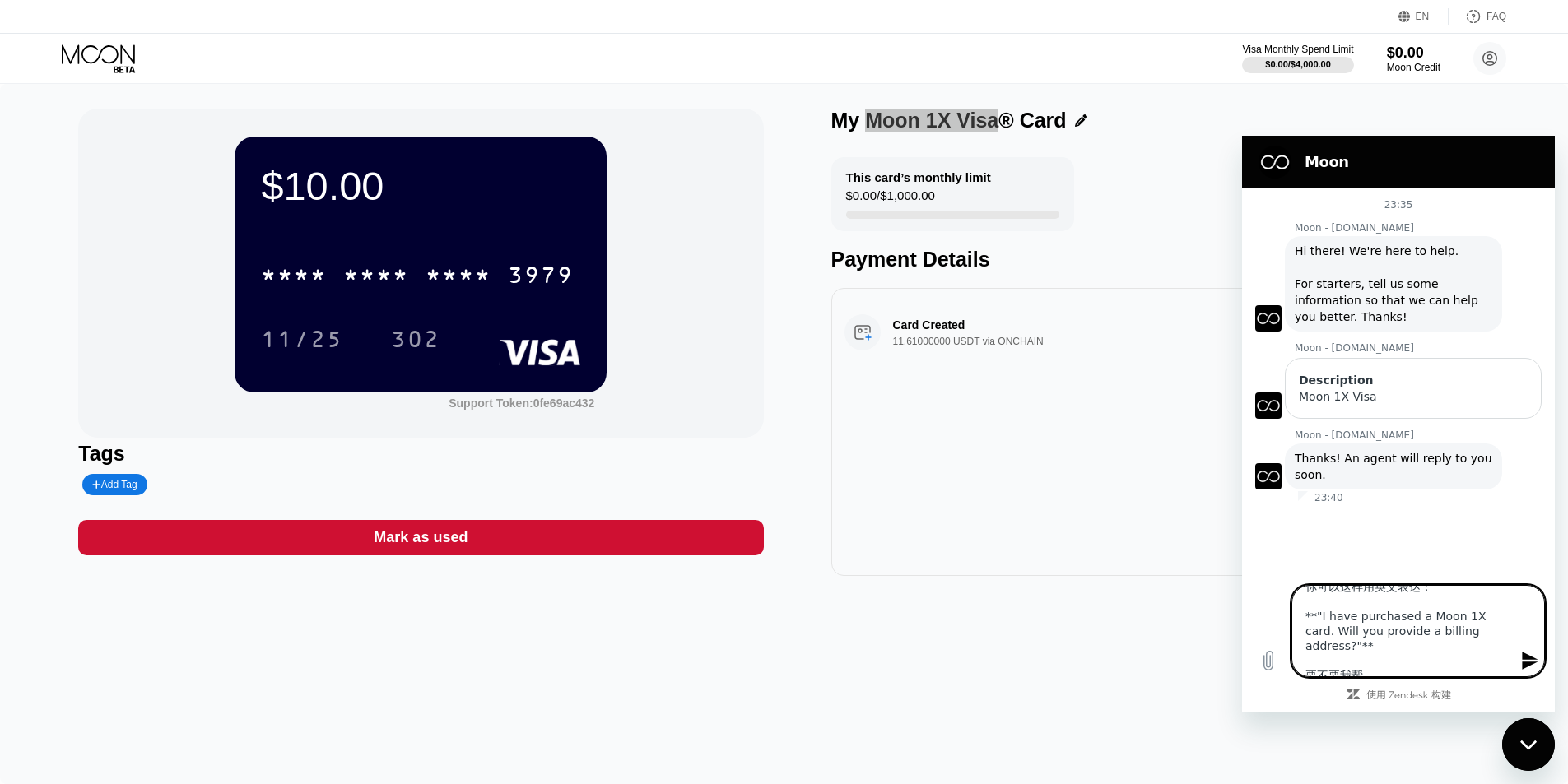
type textarea "x"
type textarea "你可以这样用英文表达： **"I have purchased a Moon 1X card. Will you provide a billing addr…"
type textarea "x"
type textarea "你可以这样用英文表达： **"I have purchased a Moon 1X card. Will you provide a billing addr…"
type textarea "x"
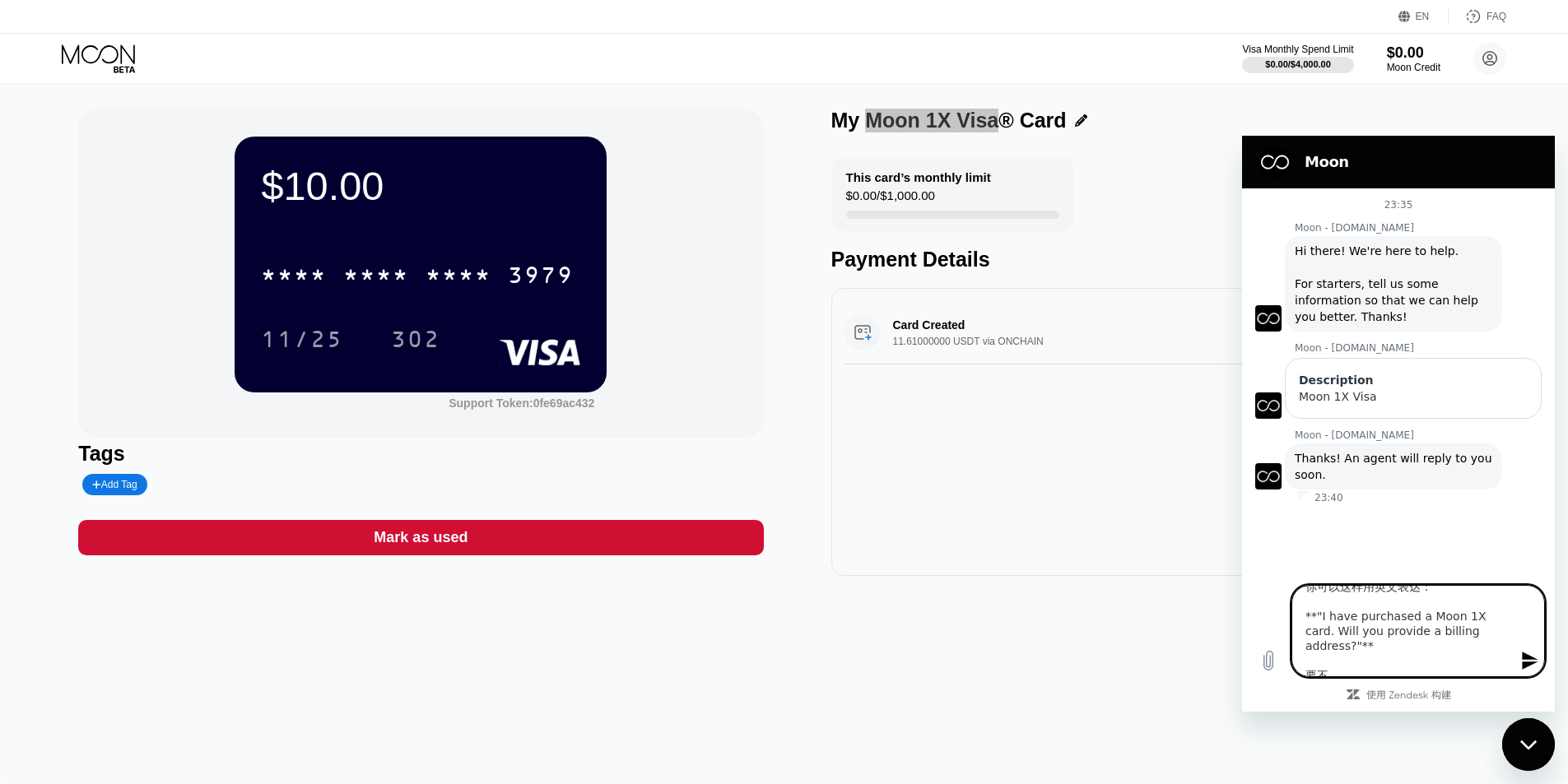
type textarea "你可以这样用英文表达： **"I have purchased a Moon 1X card. Will you provide a billing addr…"
type textarea "x"
type textarea "你可以这样用英文表达： **"I have purchased a Moon 1X card. Will you provide a billing addr…"
type textarea "x"
type textarea "你可以这样用英文表达： **"I have purchased a Moon 1X card. Will you provide a billing addr…"
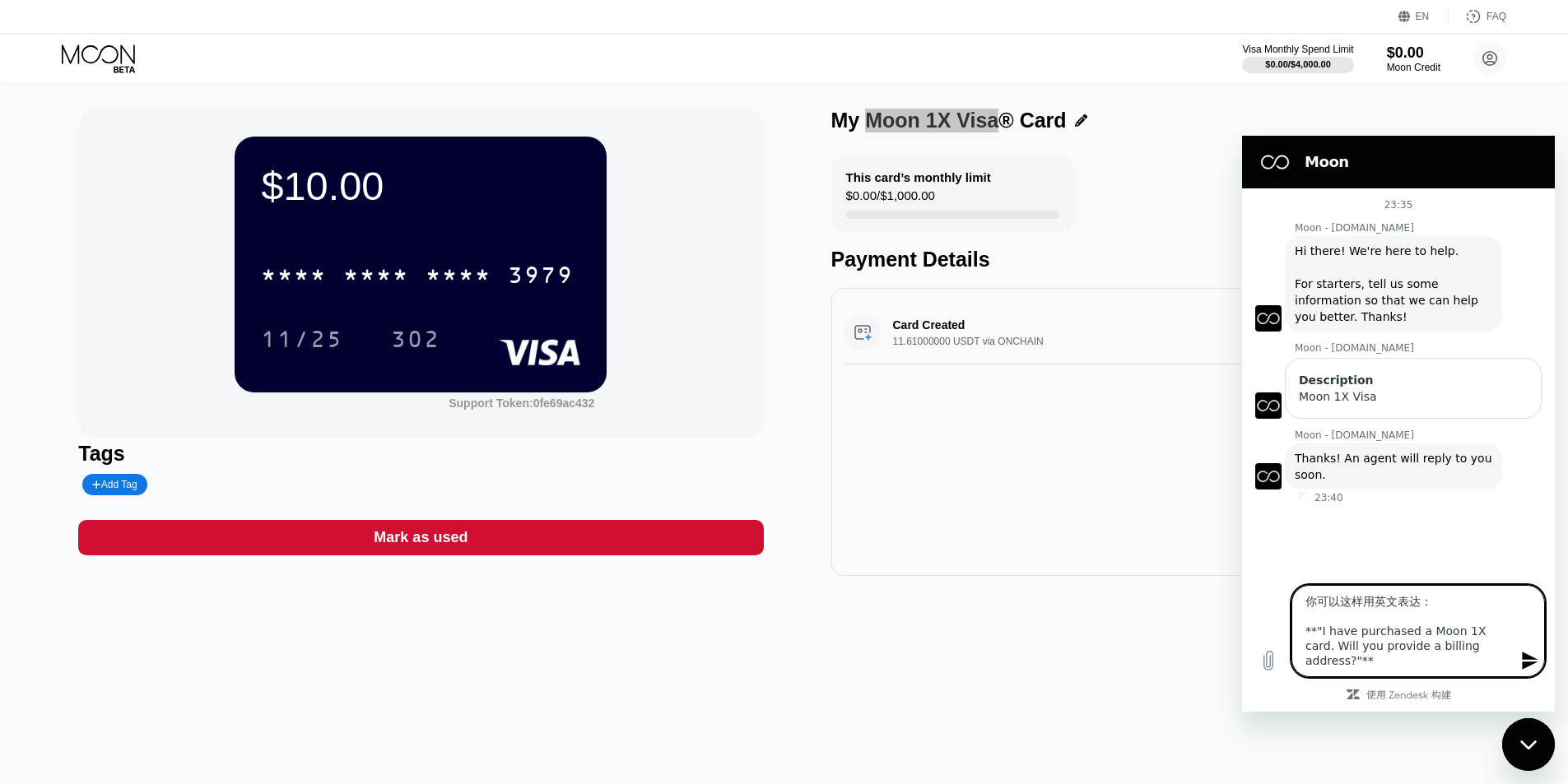
type textarea "x"
type textarea "你可以这样用英文表达： **"I have purchased a Moon 1X card. Will you provide a billing addr…"
type textarea "x"
type textarea "你可以这样用英文表达： **"I have purchased a Moon 1X card. Will you provide a billing addr…"
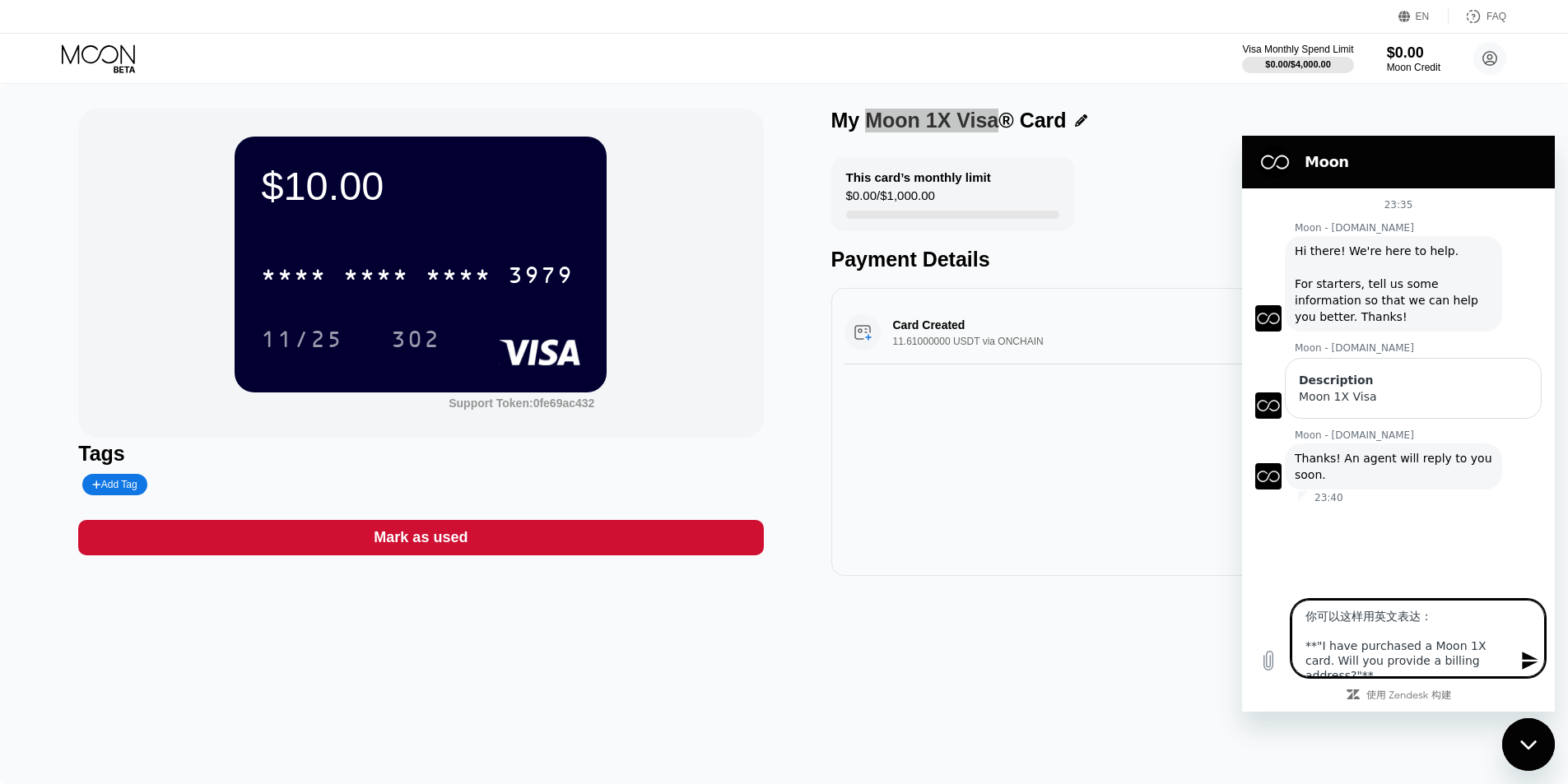
type textarea "x"
type textarea "你可以这样用英文表达： **"I have purchased a Moon 1X card. Will you provide a billing addr…"
type textarea "x"
click at [1317, 645] on textarea "你可以这样用英文表达： **"I have purchased a Moon 1X card. Will you provide a billing addr…" at bounding box center [1418, 639] width 254 height 77
type textarea "你可以这样用英文表达： *"I have purchased a Moon 1X card. Will you provide a billing addre…"
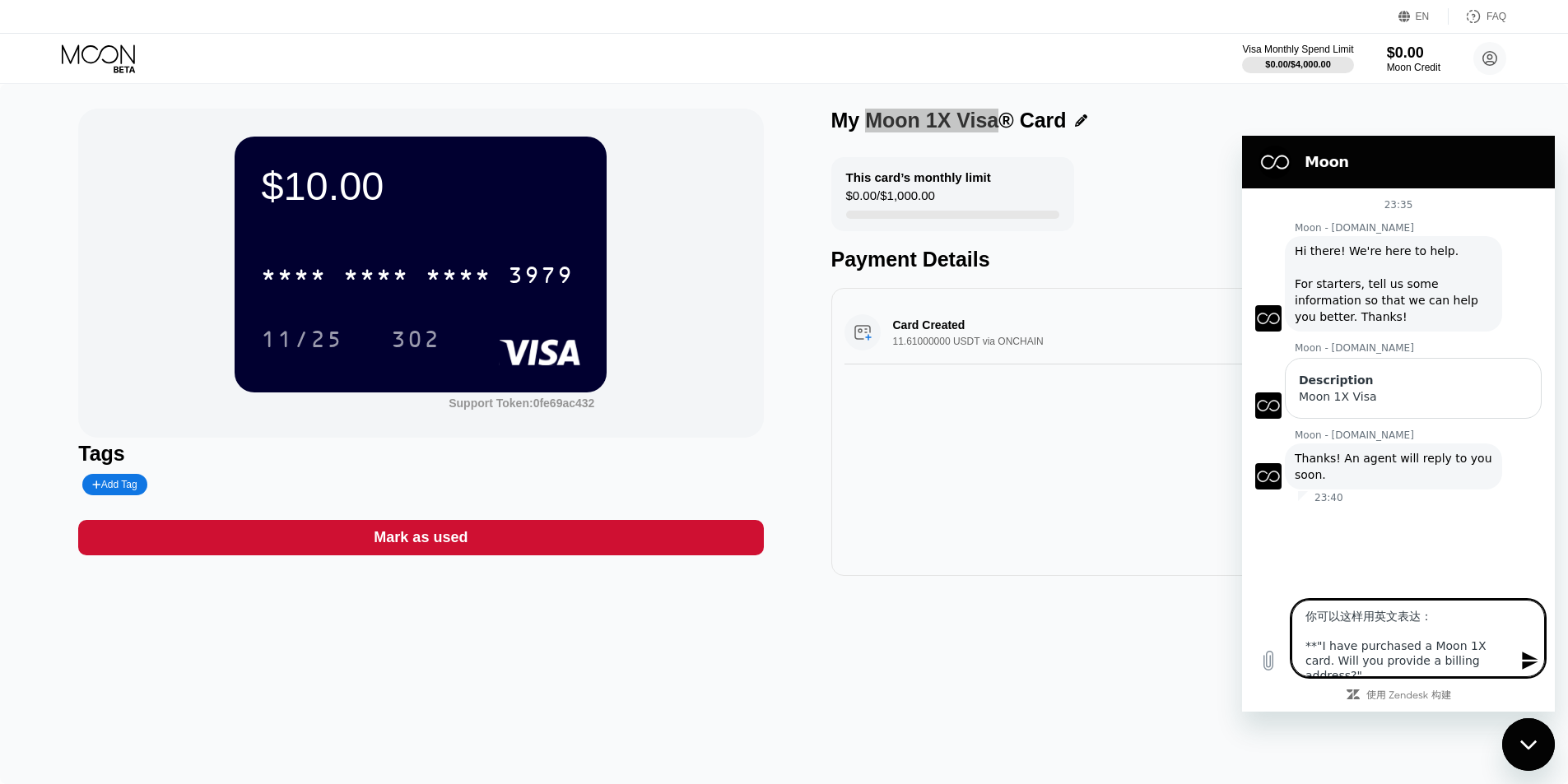
type textarea "x"
type textarea "你可以这样用英文表达： "I have purchased a Moon 1X card. Will you provide a billing addres…"
type textarea "x"
type textarea "你可以这样用英文表达： "I have purchased a Moon 1X card. Will you provide a billing addres…"
type textarea "x"
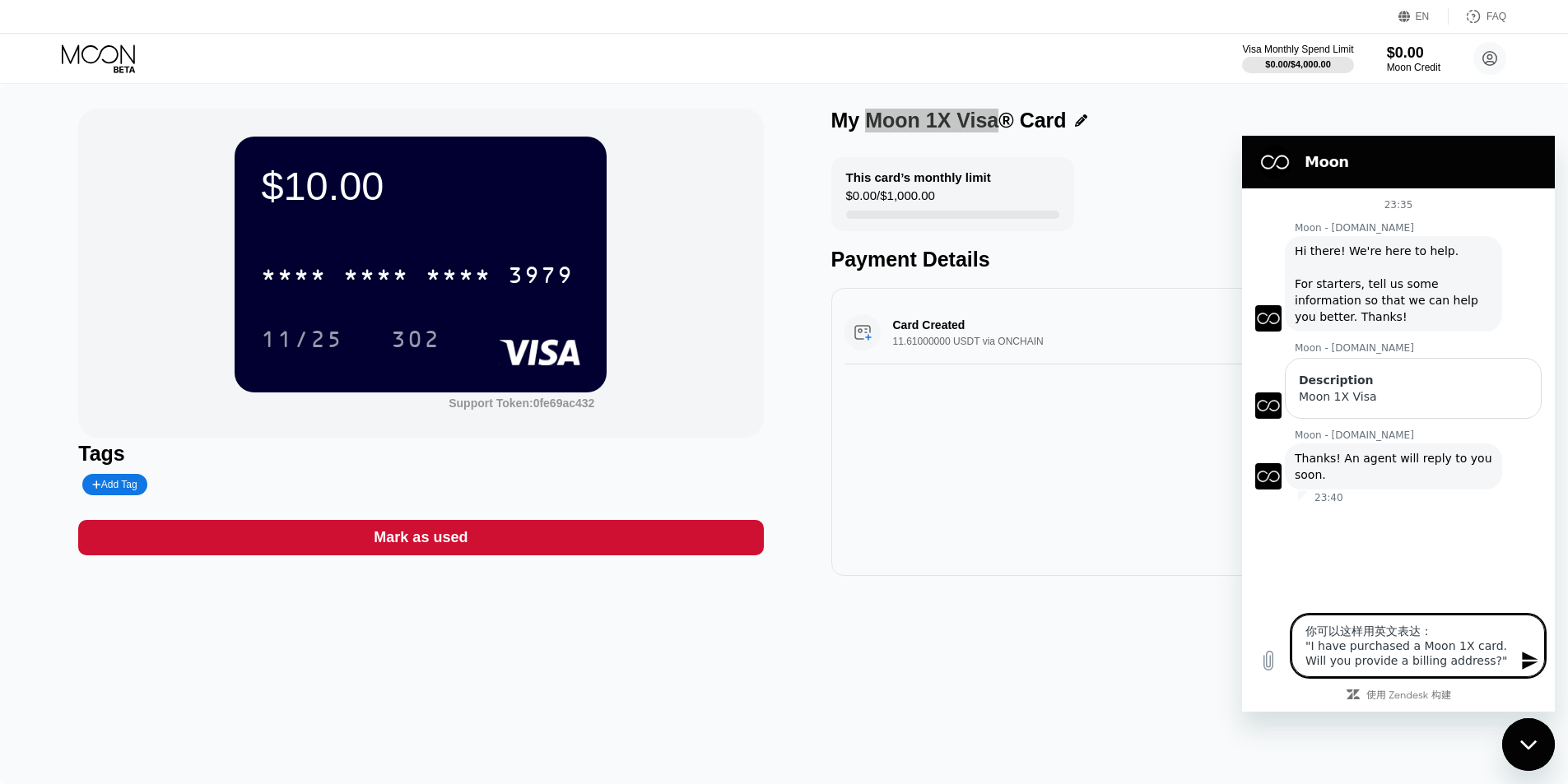
type textarea "你可以这样用英文表达："I have purchased a Moon 1X card. Will you provide a billing address…"
type textarea "x"
type textarea "你可以这样用英文表达"I have purchased a Moon 1X card. Will you provide a billing address?""
type textarea "x"
type textarea "你可以这样用英文表"I have purchased a Moon 1X card. Will you provide a billing address?""
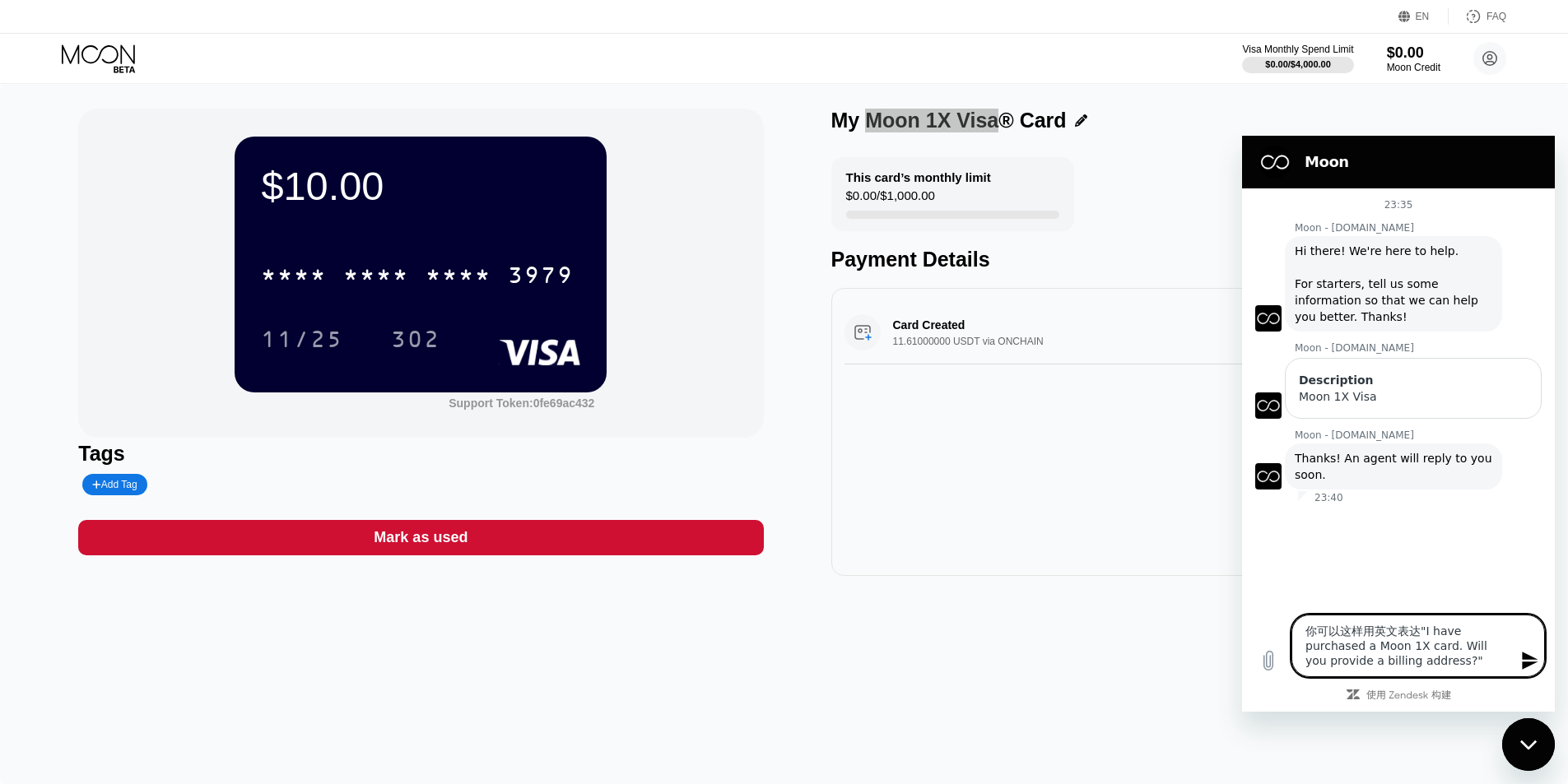
type textarea "x"
type textarea "你可以这样用英文"I have purchased a Moon 1X card. Will you provide a billing address?""
type textarea "x"
type textarea "你可以这样用英"I have purchased a Moon 1X card. Will you provide a billing address?""
type textarea "x"
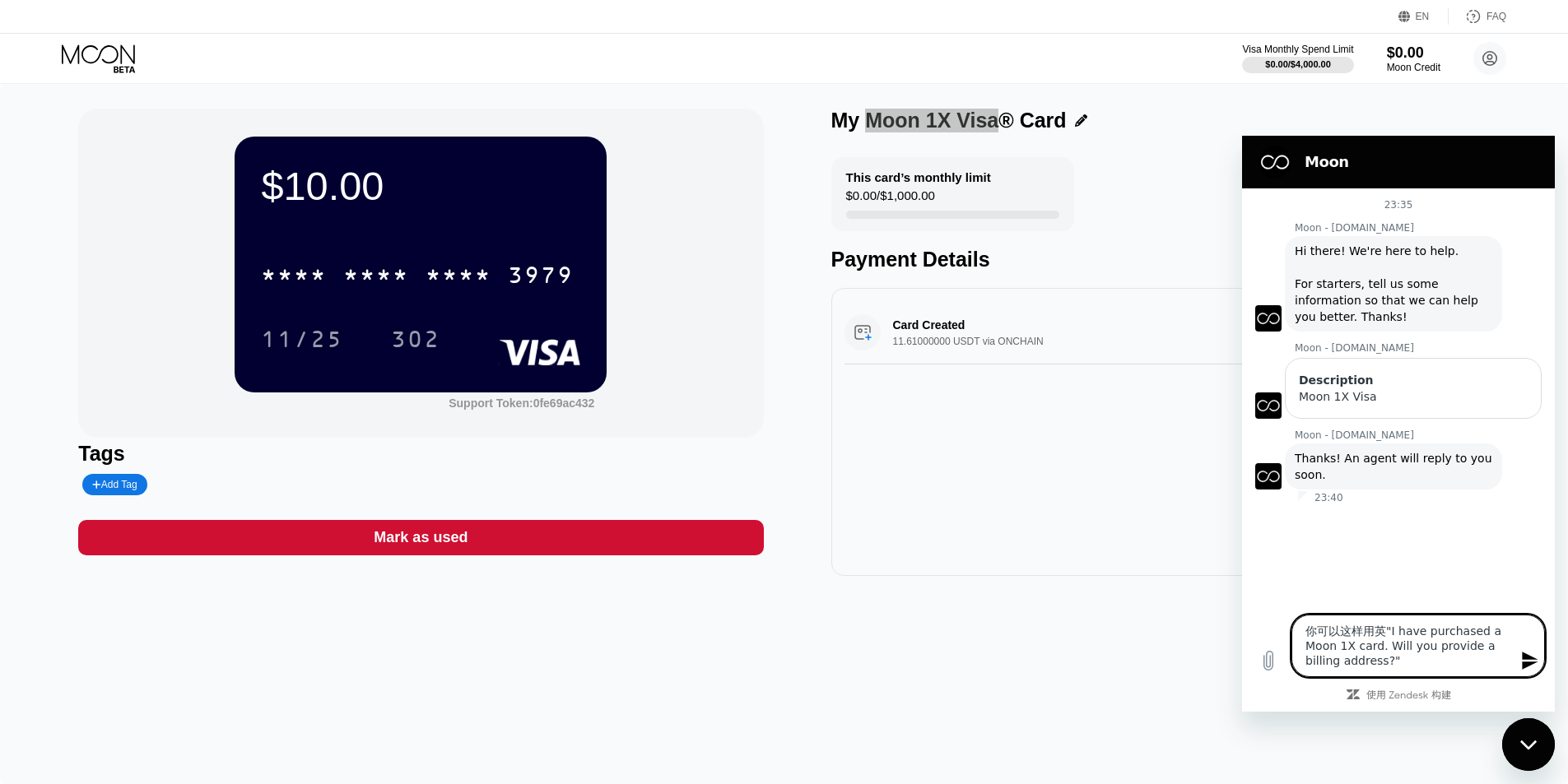
type textarea "你可以这样用"I have purchased a Moon 1X card. Will you provide a billing address?""
type textarea "x"
type textarea "你可以这样"I have purchased a Moon 1X card. Will you provide a billing address?""
type textarea "x"
type textarea "你可以这"I have purchased a Moon 1X card. Will you provide a billing address?""
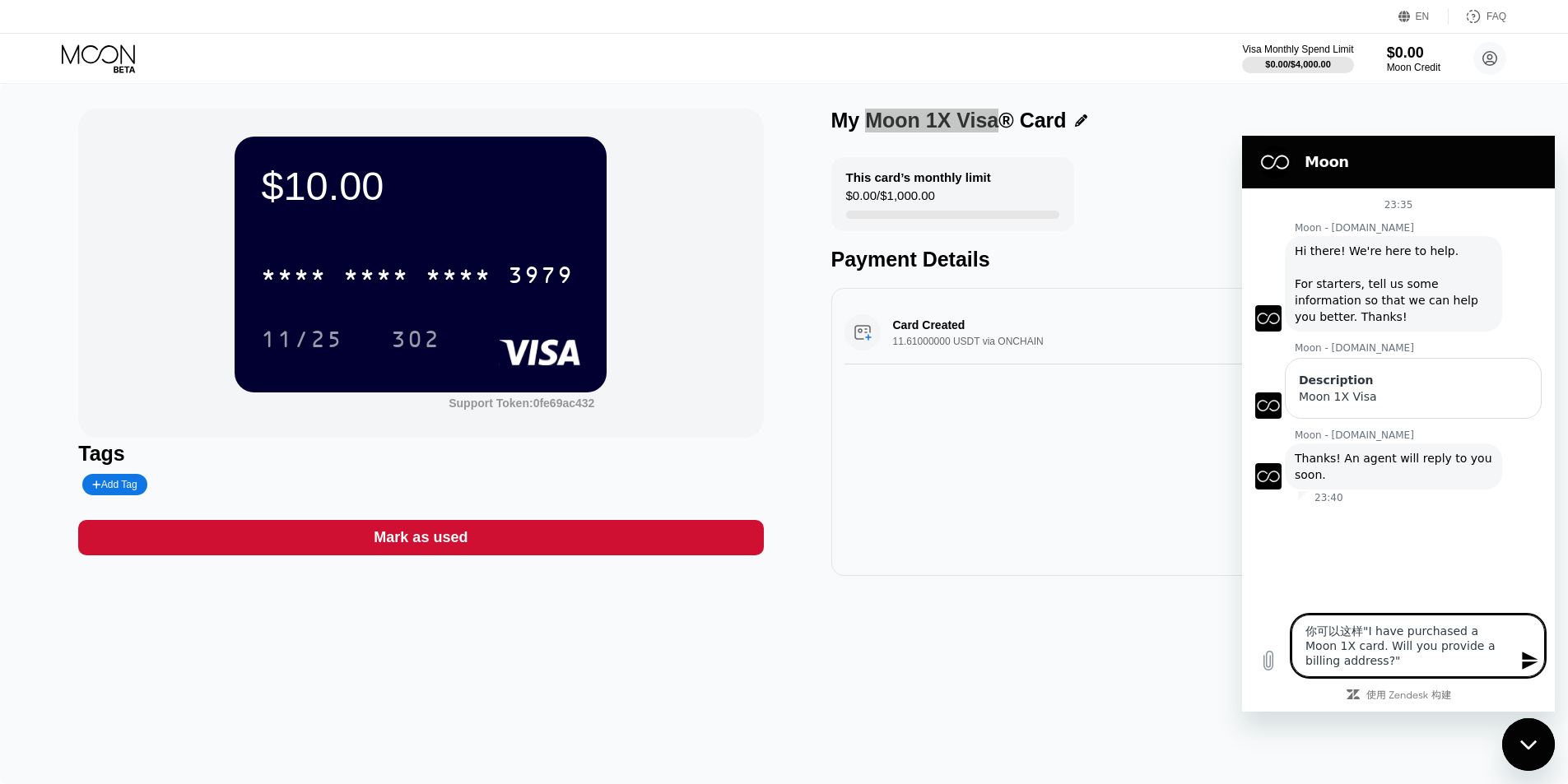
type textarea "x"
type textarea "你可以"I have purchased a Moon 1X card. Will you provide a billing address?""
type textarea "x"
type textarea "你可"I have purchased a Moon 1X card. Will you provide a billing address?""
type textarea "x"
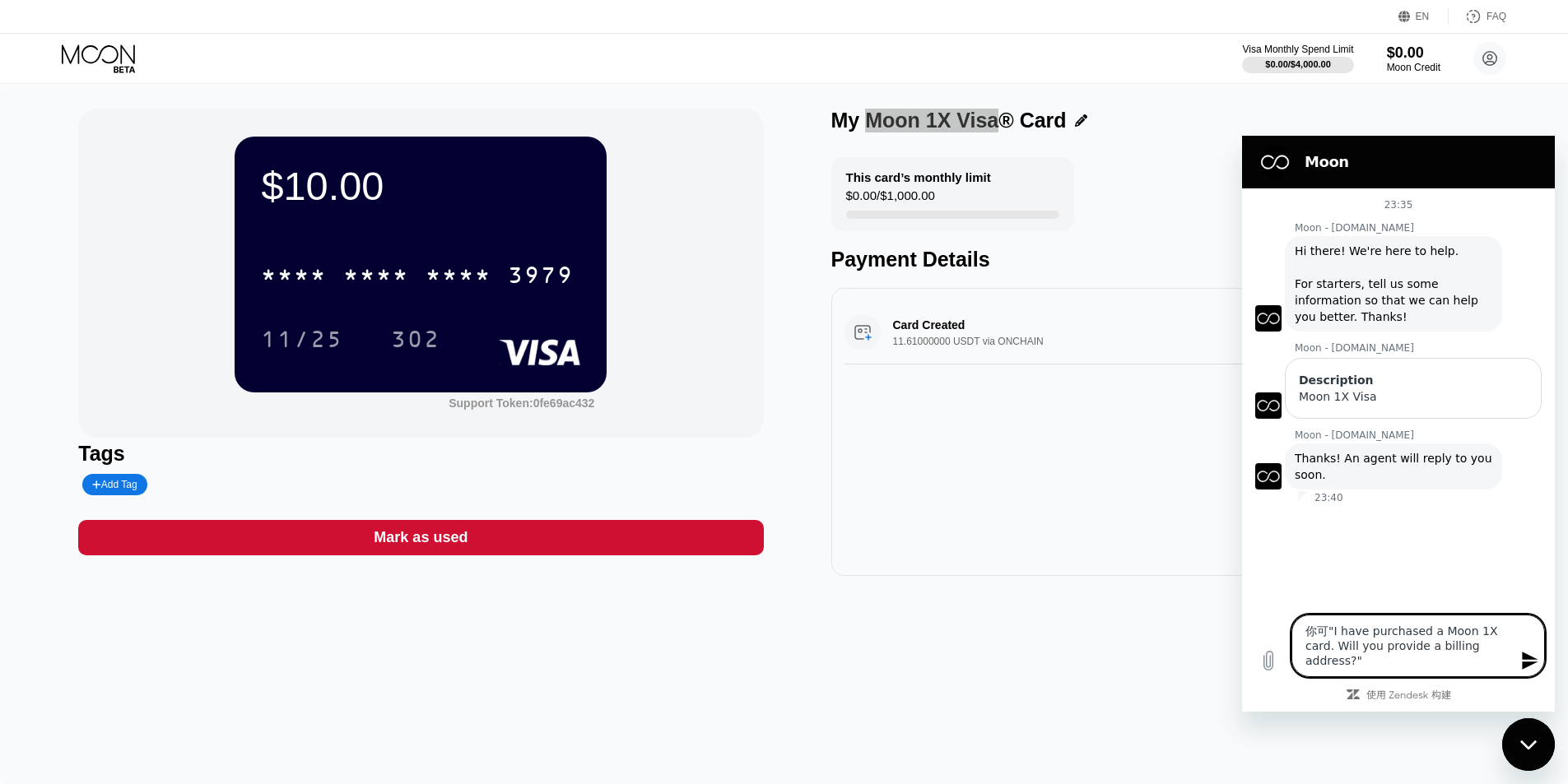
type textarea "你"I have purchased a Moon 1X card. Will you provide a billing address?""
type textarea "x"
type textarea ""I have purchased a Moon 1X card. Will you provide a billing address?""
type textarea "x"
type textarea ""I have purchased a Moon 1X card. Will you provide a billing address?""
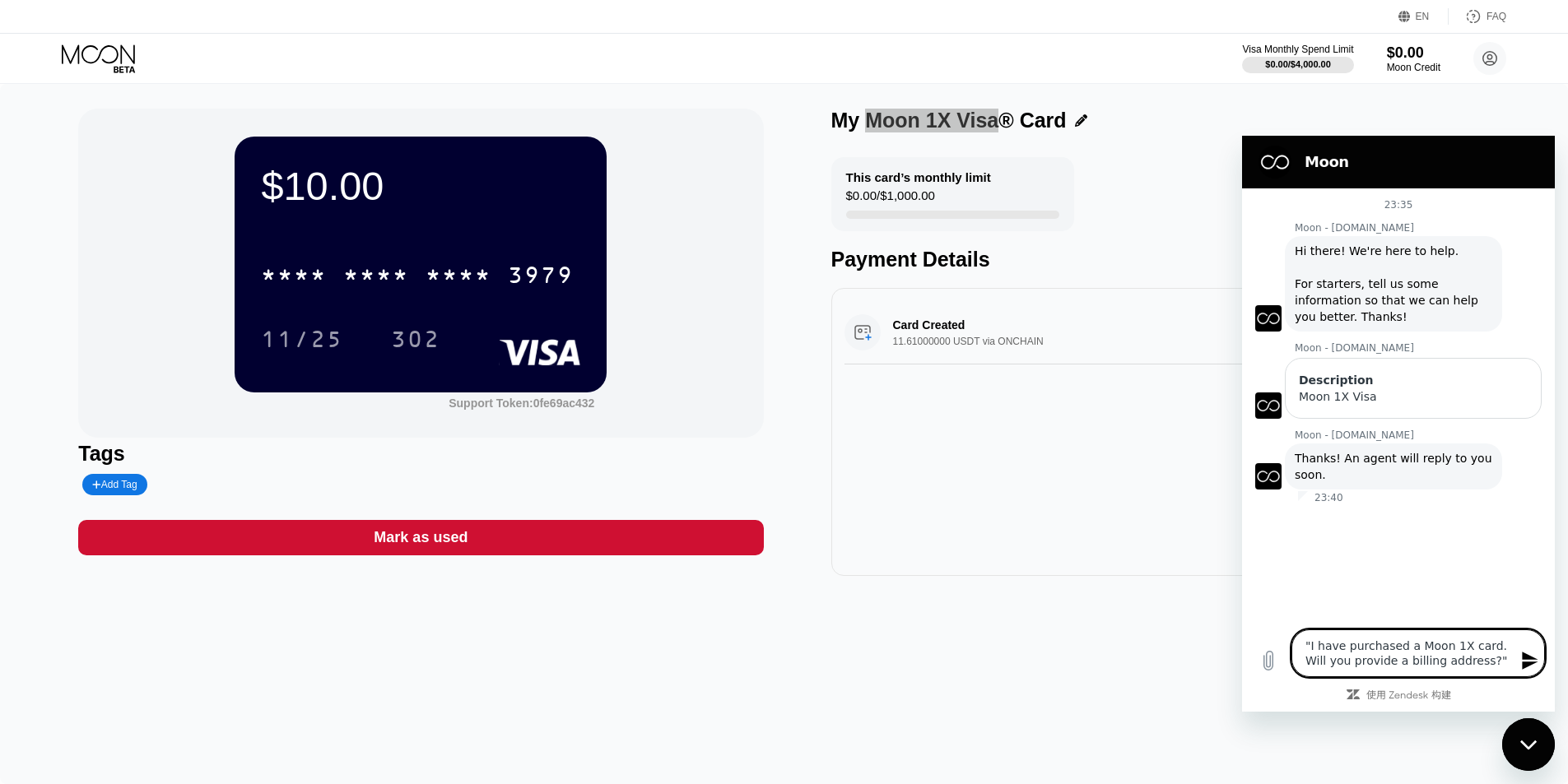
click at [1526, 659] on icon "发送消息" at bounding box center [1529, 660] width 16 height 18
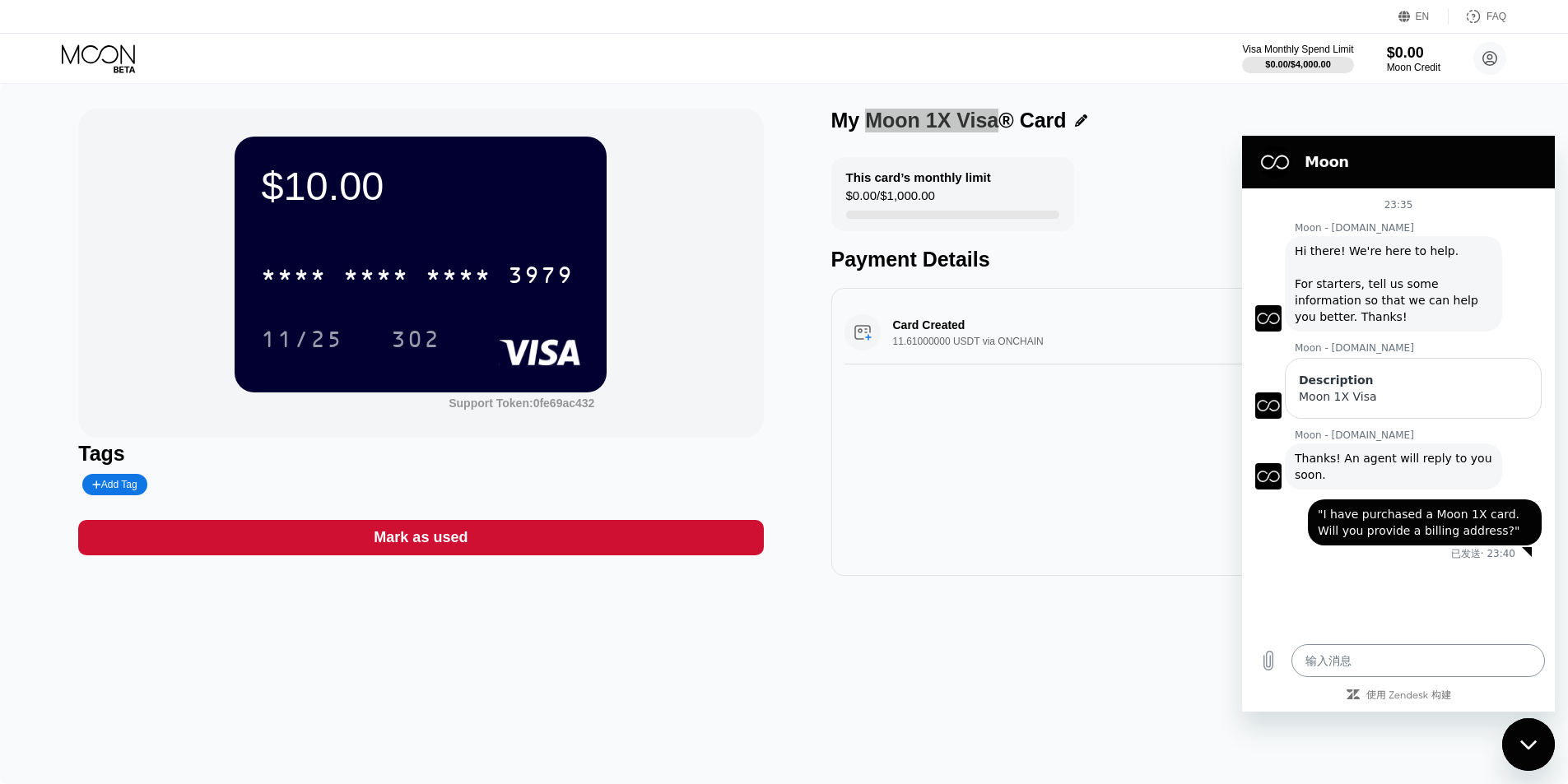
click at [1427, 661] on textarea at bounding box center [1418, 660] width 254 height 33
click at [1018, 678] on div "$10.00 * * * * * * * * * * * * 3979 11/25 302 Support Token: 0fe69ac432 Tags Ad…" at bounding box center [784, 434] width 1568 height 700
click at [1528, 733] on div "关闭消息传送窗口" at bounding box center [1528, 744] width 49 height 49
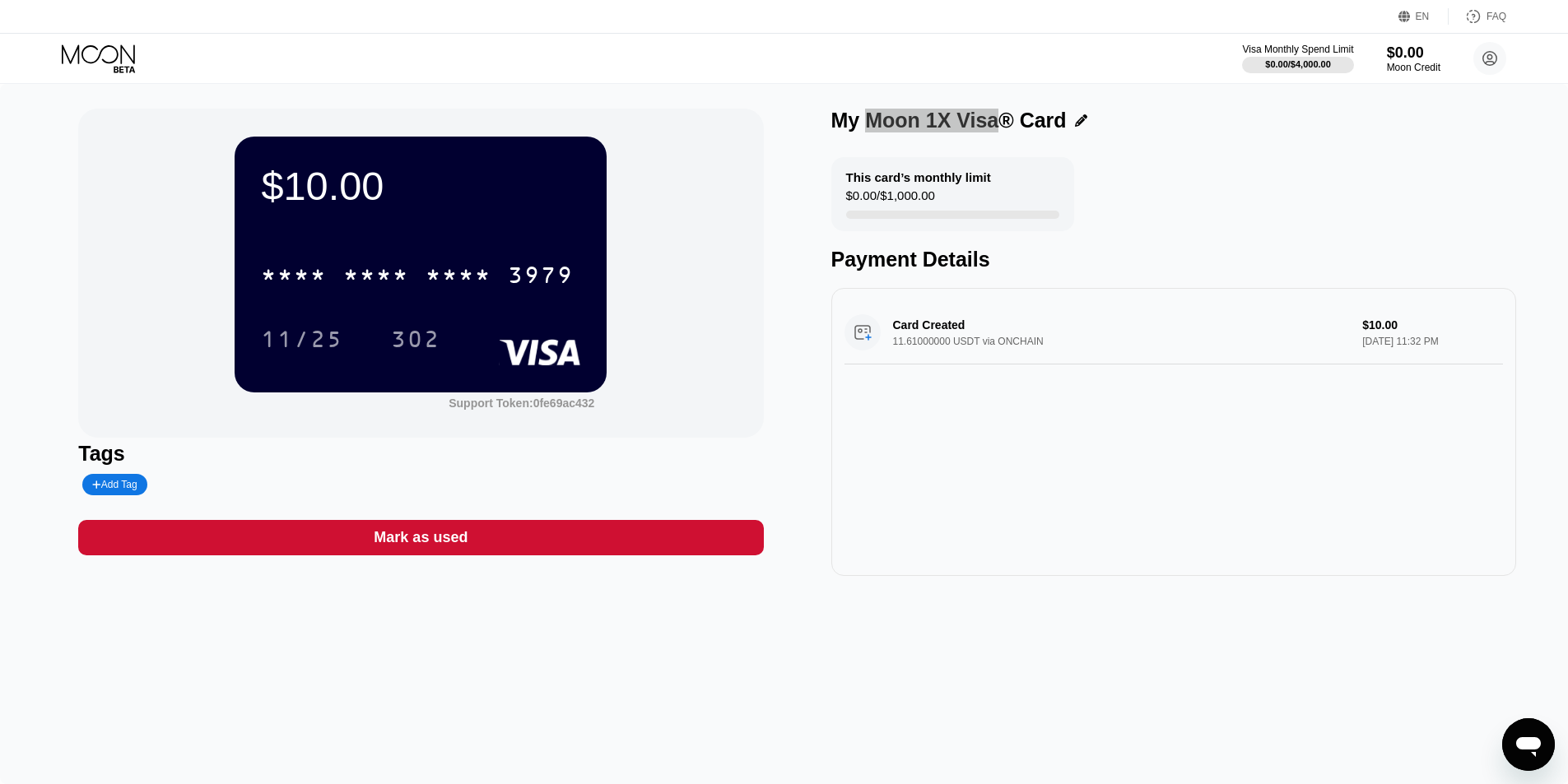
click at [1528, 745] on icon "打开消息传送窗口" at bounding box center [1528, 746] width 25 height 20
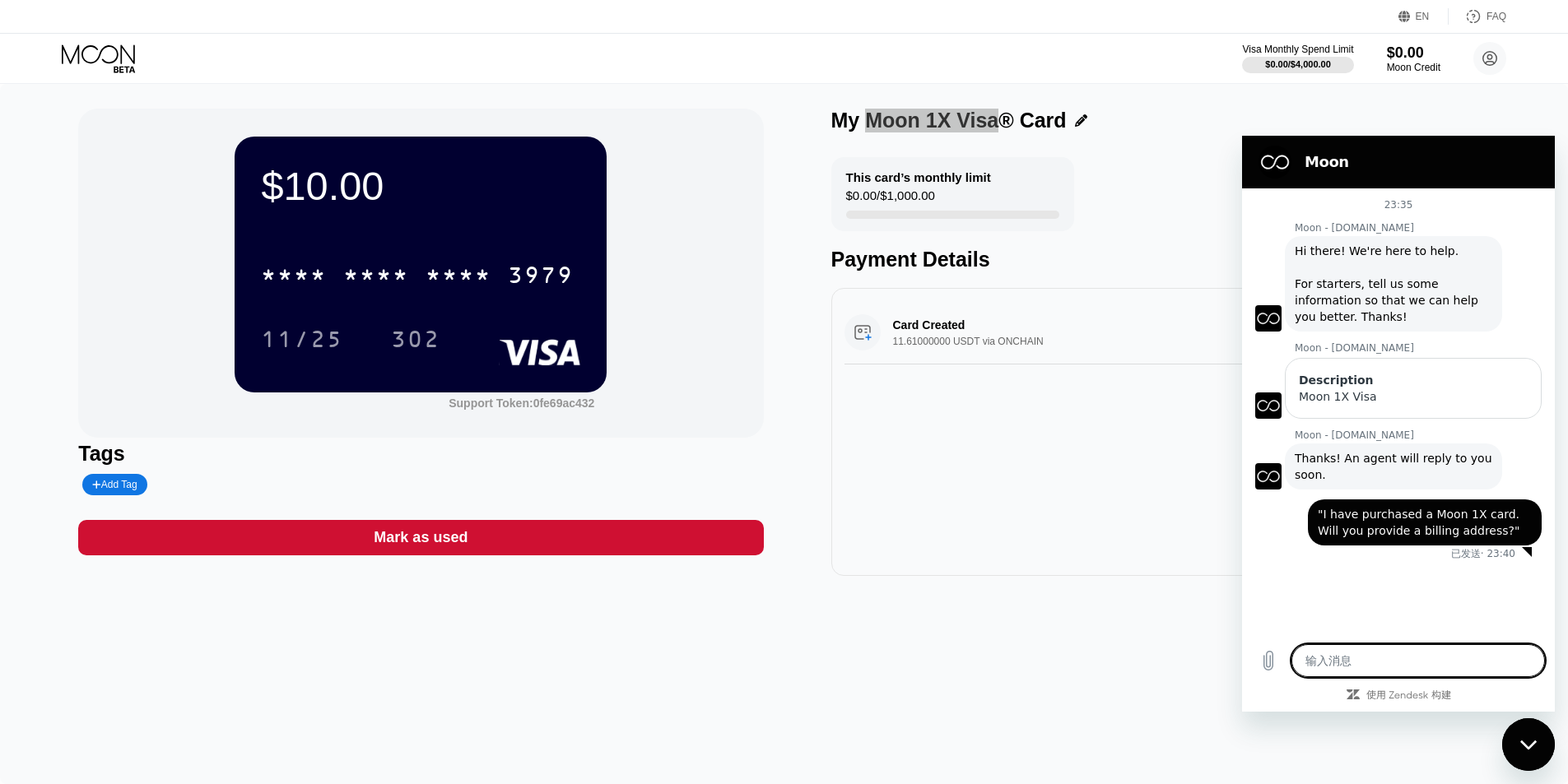
click at [1528, 745] on icon "关闭消息传送窗口" at bounding box center [1528, 744] width 17 height 10
type textarea "x"
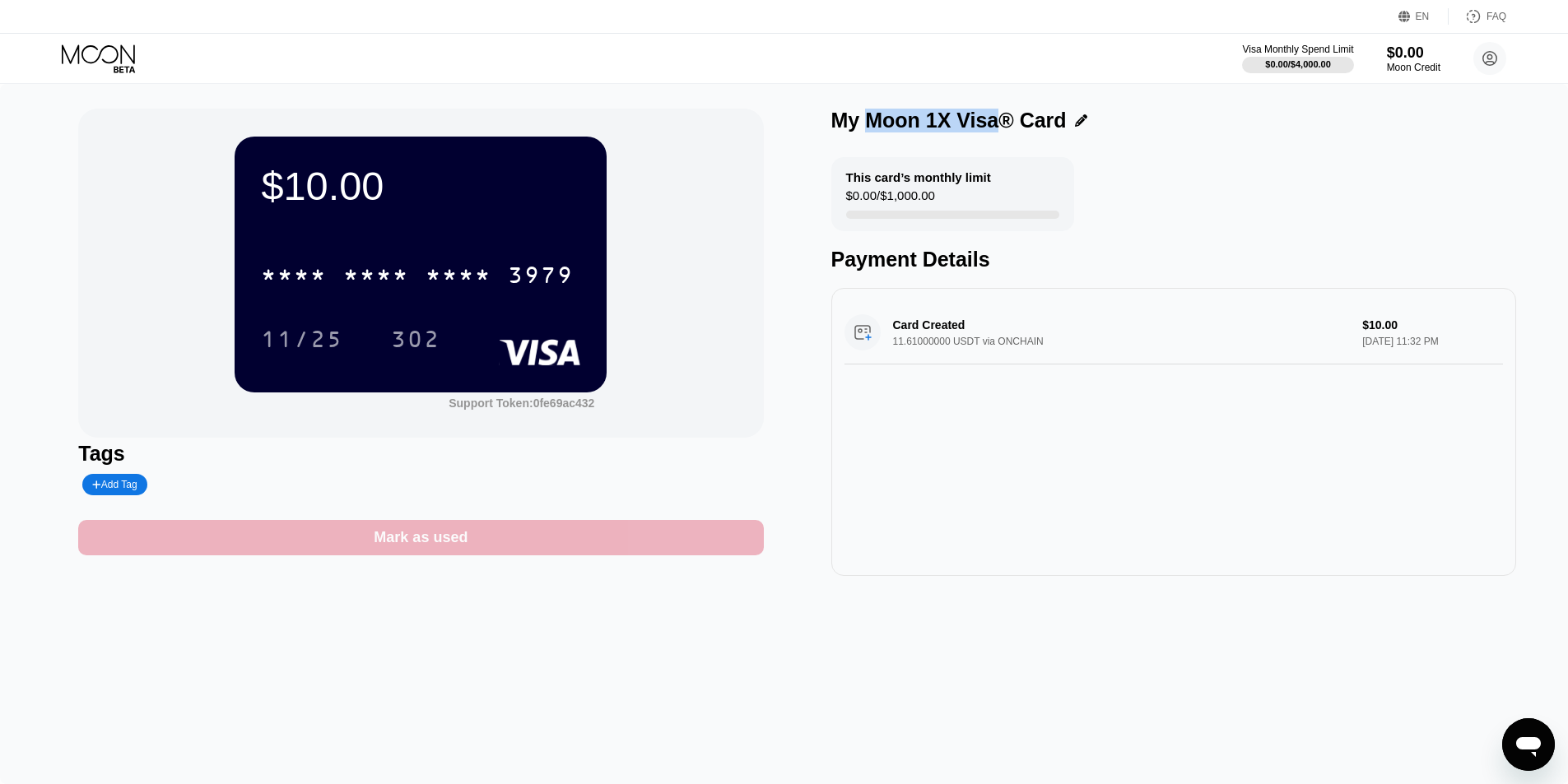
click at [454, 529] on div "Mark as used" at bounding box center [420, 537] width 684 height 35
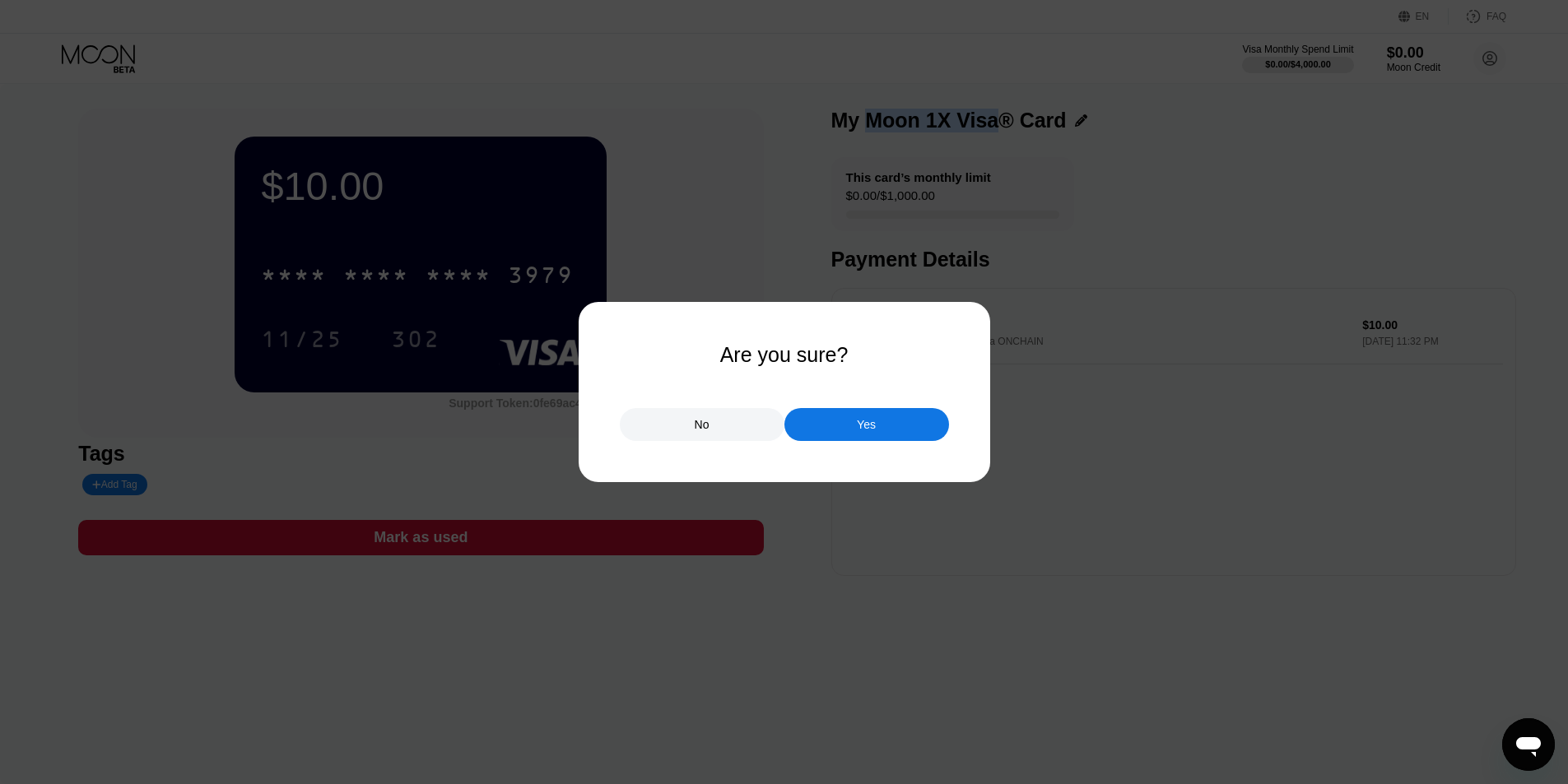
click at [736, 430] on div "No" at bounding box center [702, 424] width 164 height 33
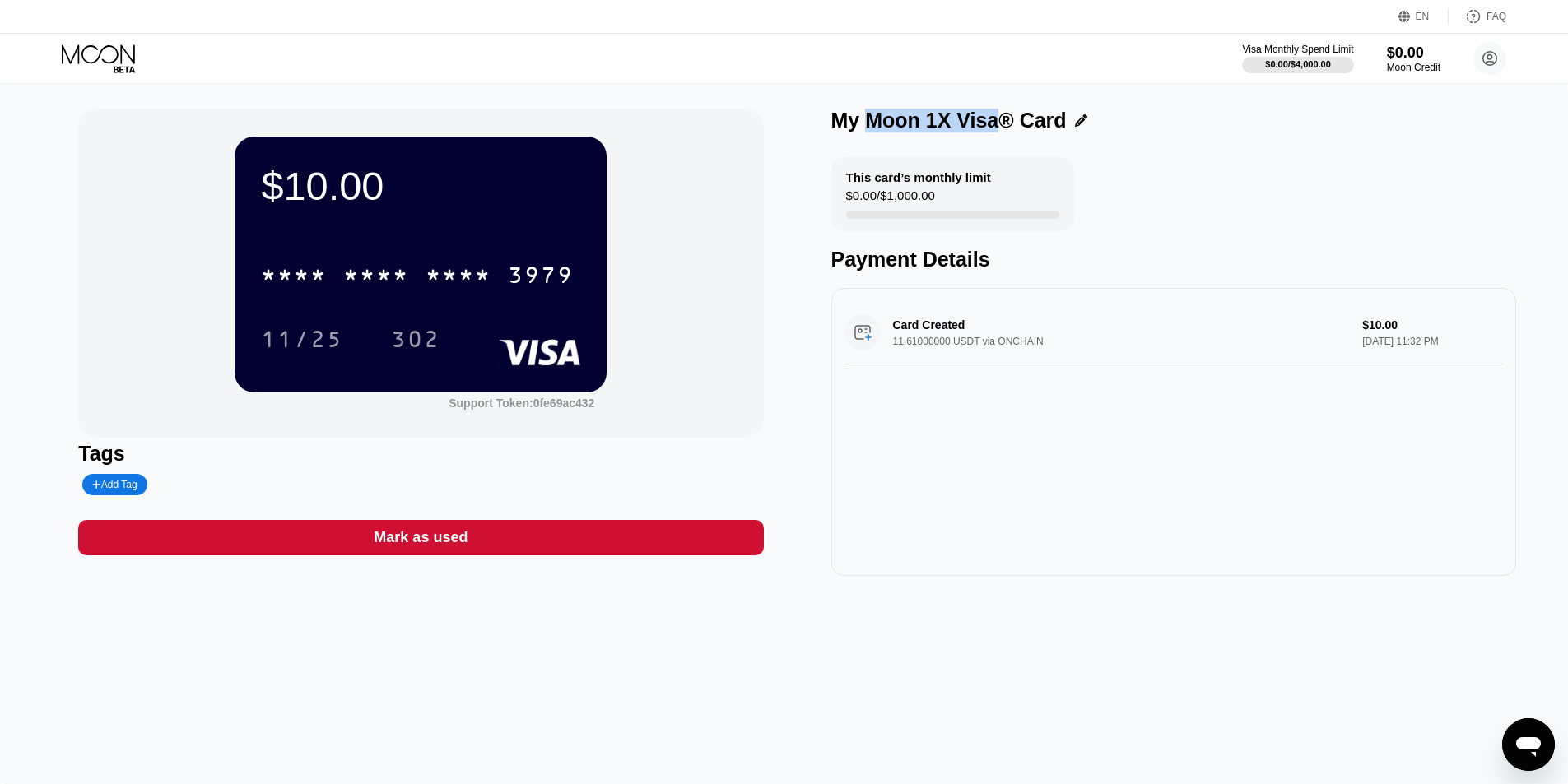
click at [774, 620] on div "$10.00 * * * * * * * * * * * * 3979 11/25 302 Support Token: 0fe69ac432 Tags Ad…" at bounding box center [784, 434] width 1568 height 700
click at [1075, 119] on icon at bounding box center [1081, 120] width 12 height 12
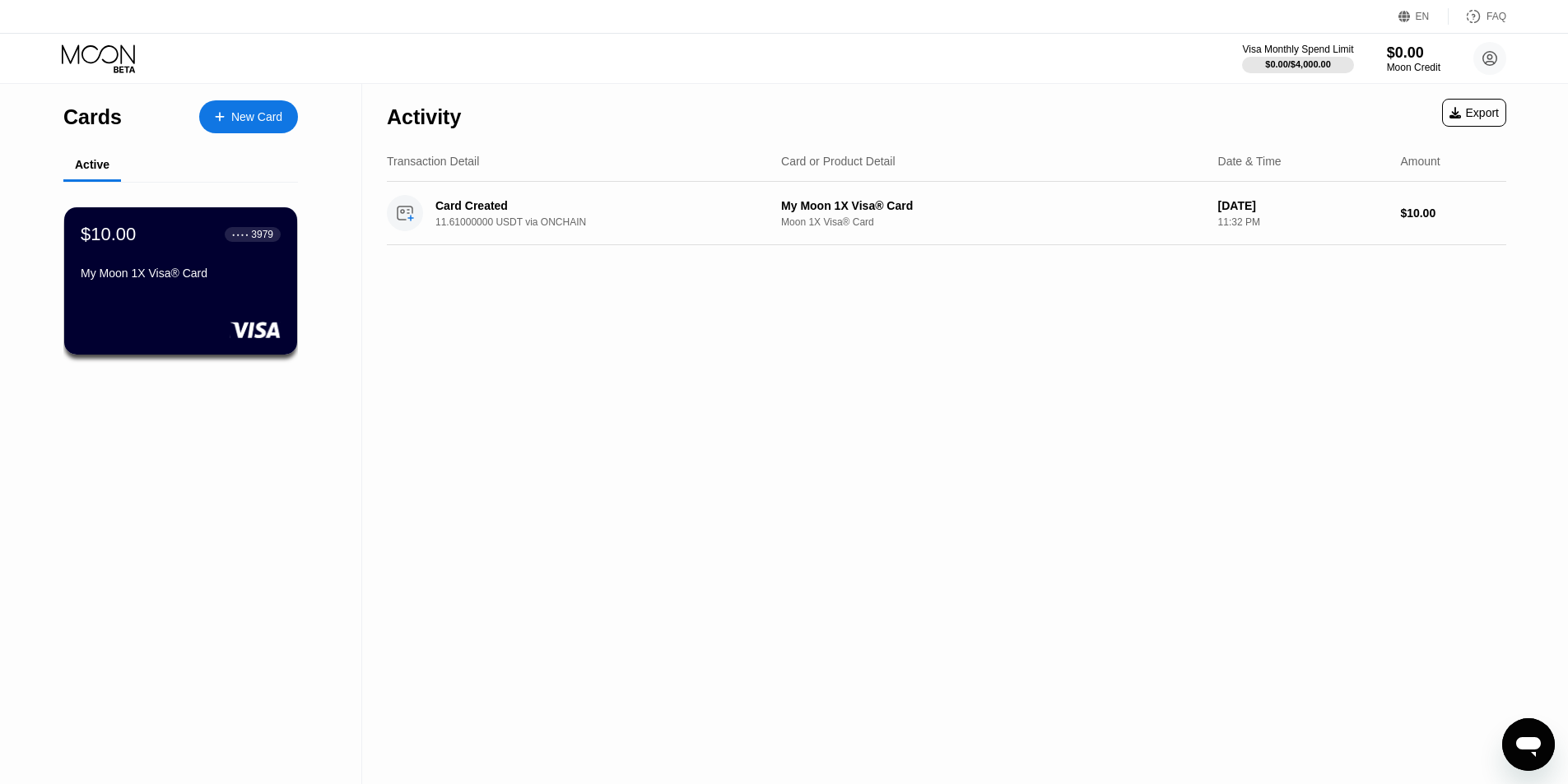
click at [246, 119] on div "New Card" at bounding box center [257, 117] width 51 height 14
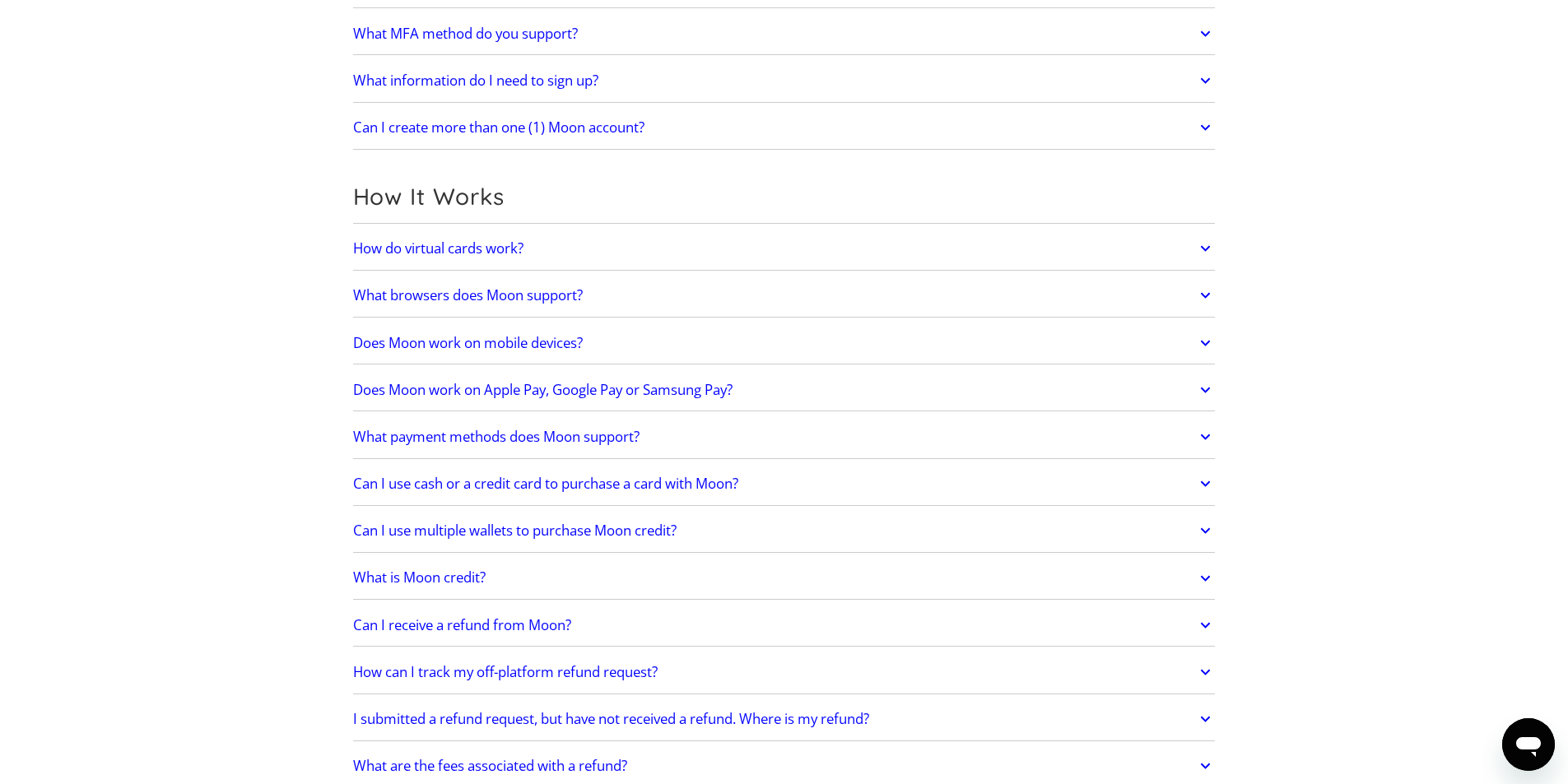
scroll to position [411, 0]
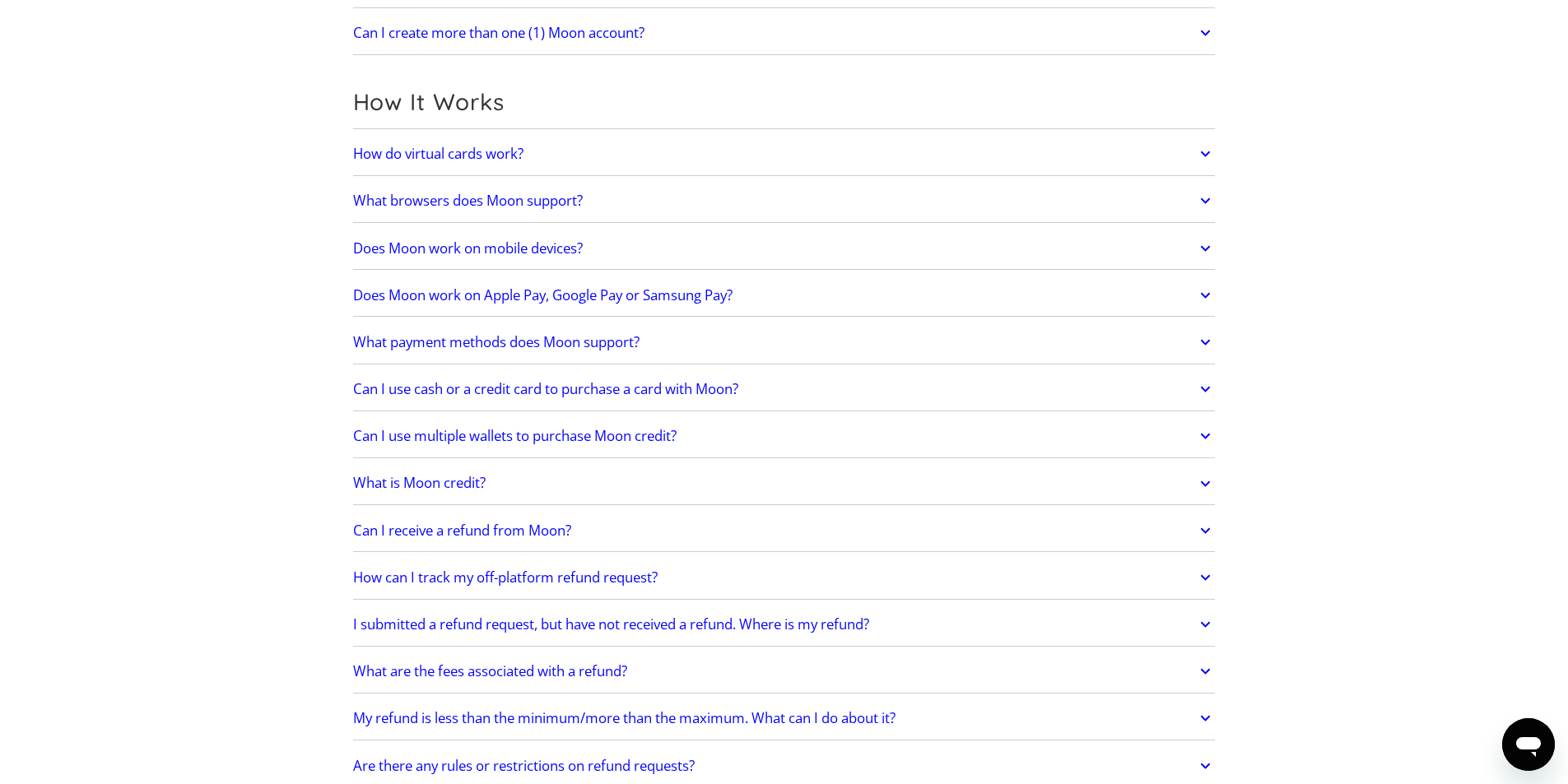
click at [1051, 158] on link "How do virtual cards work?" at bounding box center [784, 154] width 863 height 35
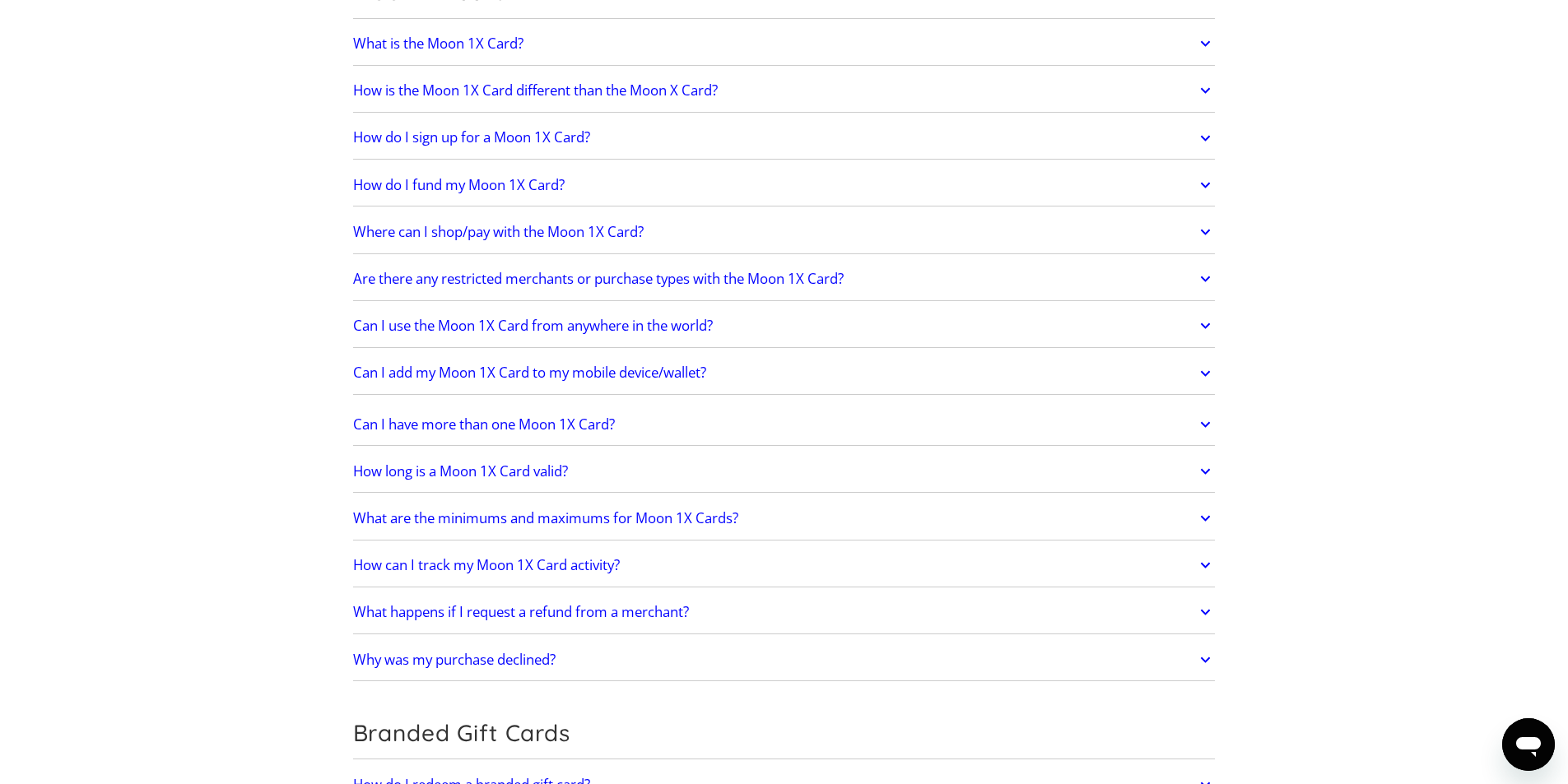
scroll to position [2057, 0]
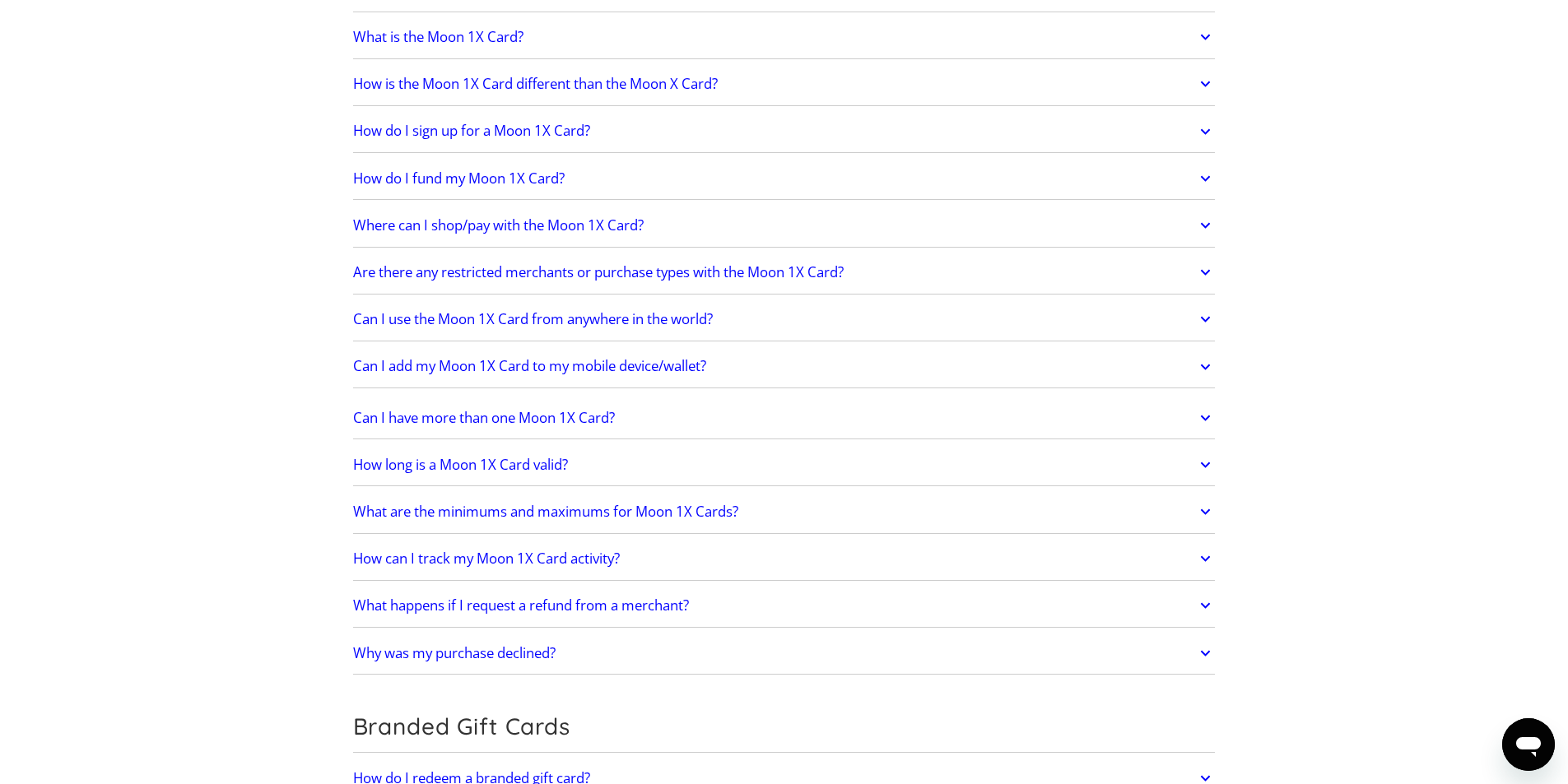
click at [990, 460] on link "How long is a Moon 1X Card valid?" at bounding box center [784, 464] width 863 height 35
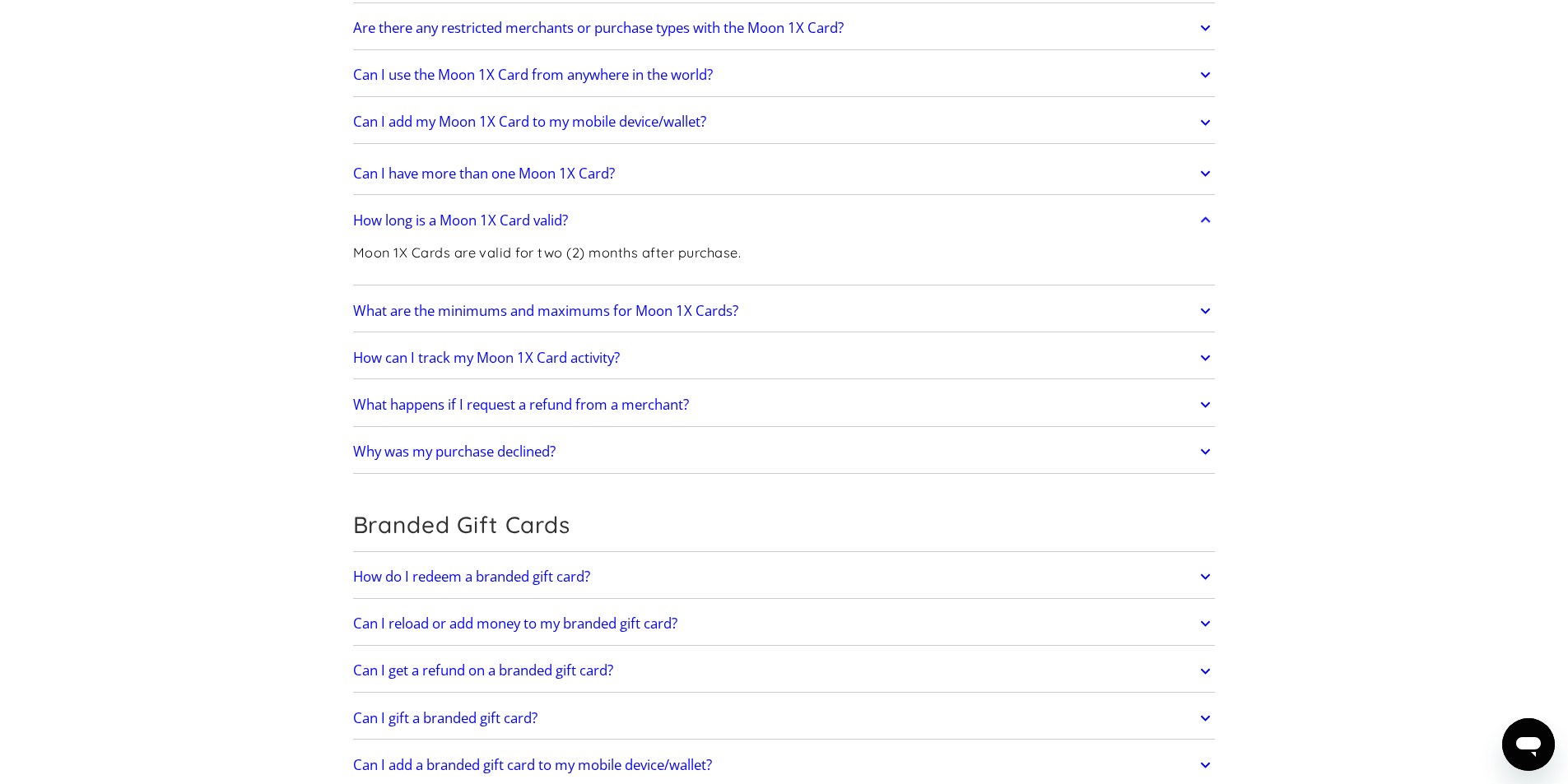
scroll to position [2303, 0]
click at [924, 466] on link "Why was my purchase declined?" at bounding box center [784, 449] width 863 height 35
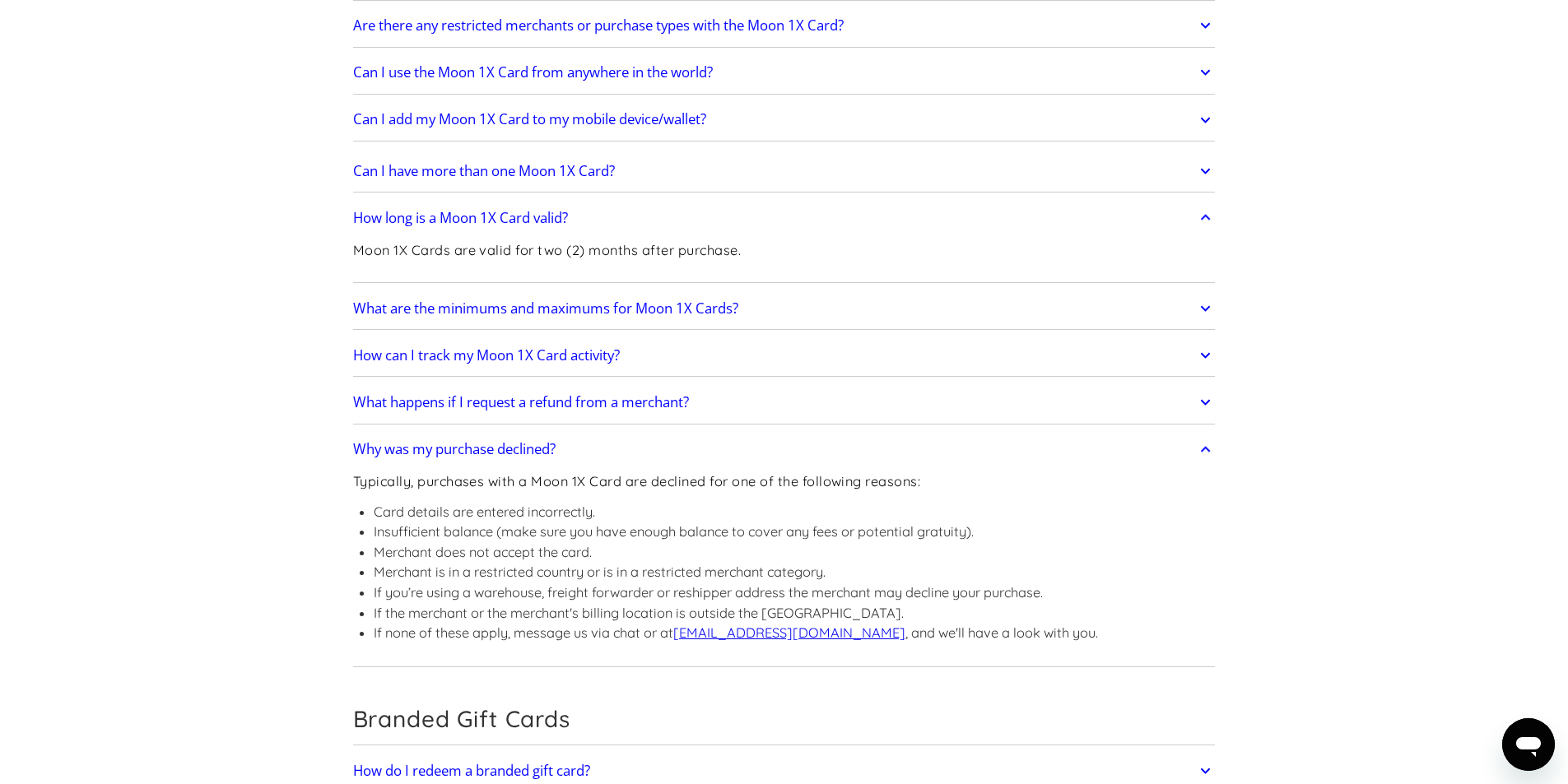
click at [1171, 312] on link "What are the minimums and maximums for Moon 1X Cards?" at bounding box center [784, 309] width 863 height 35
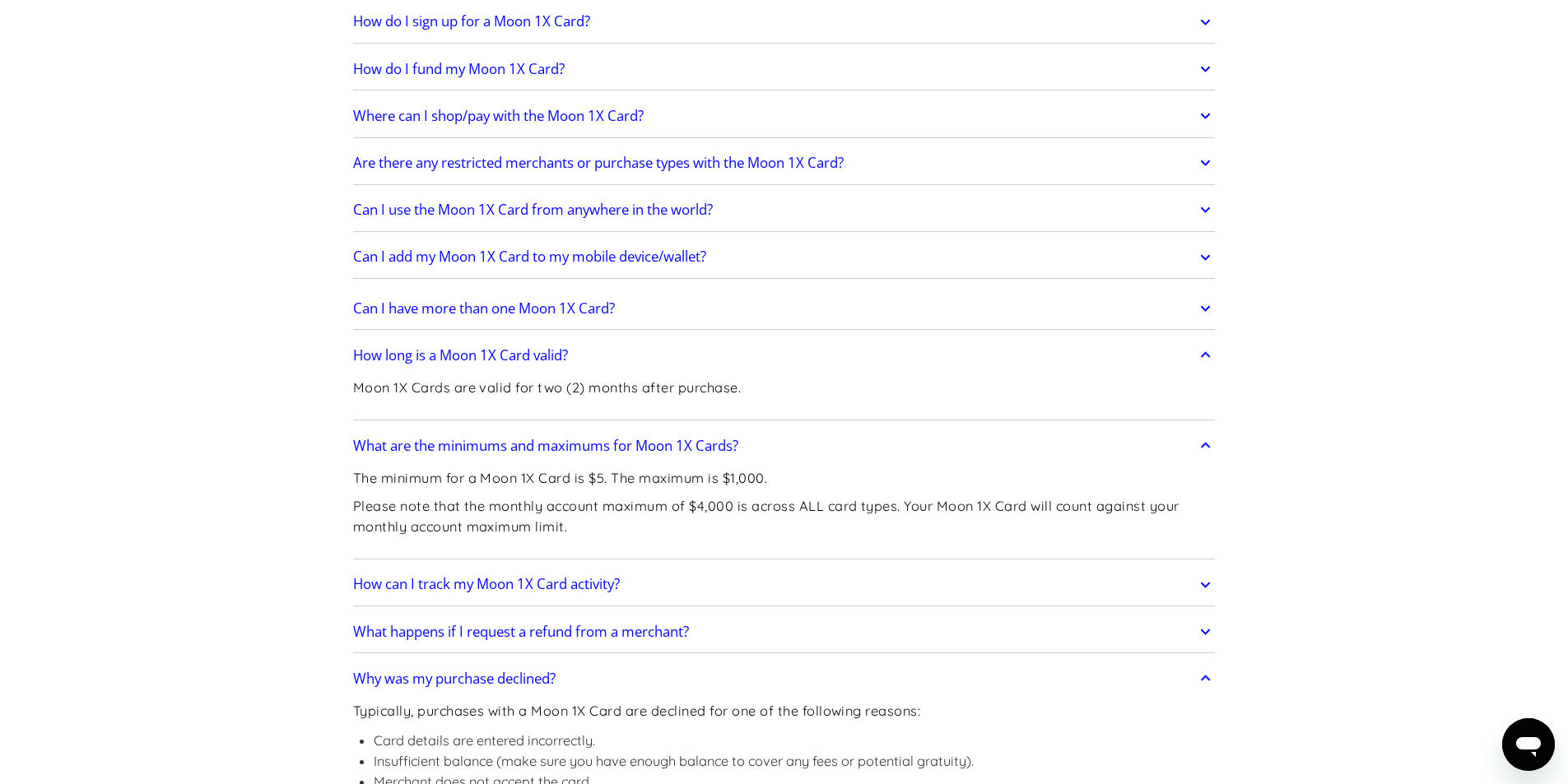
scroll to position [2139, 0]
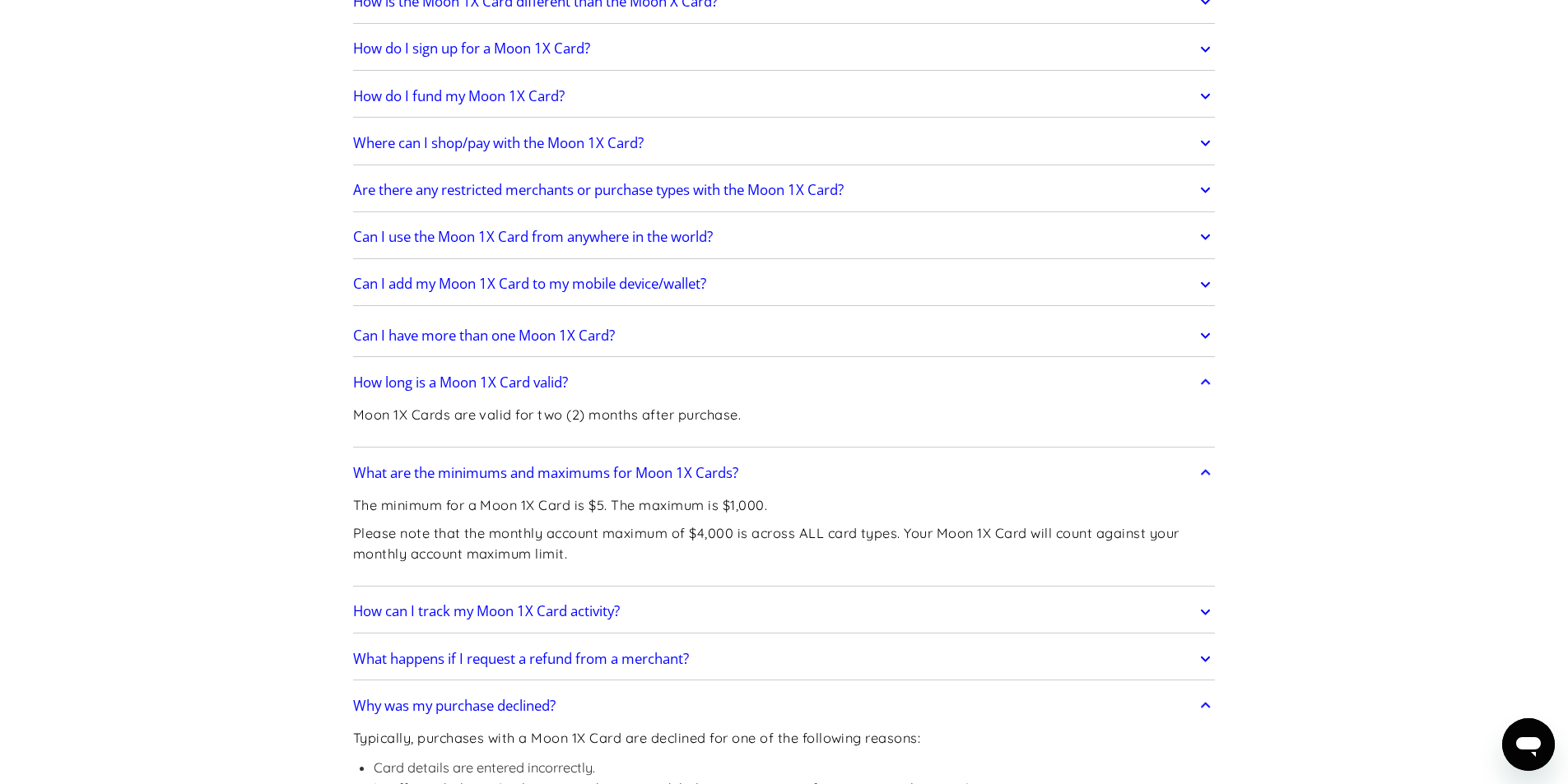
click at [1193, 329] on link "Can I have more than one Moon 1X Card?" at bounding box center [784, 335] width 863 height 35
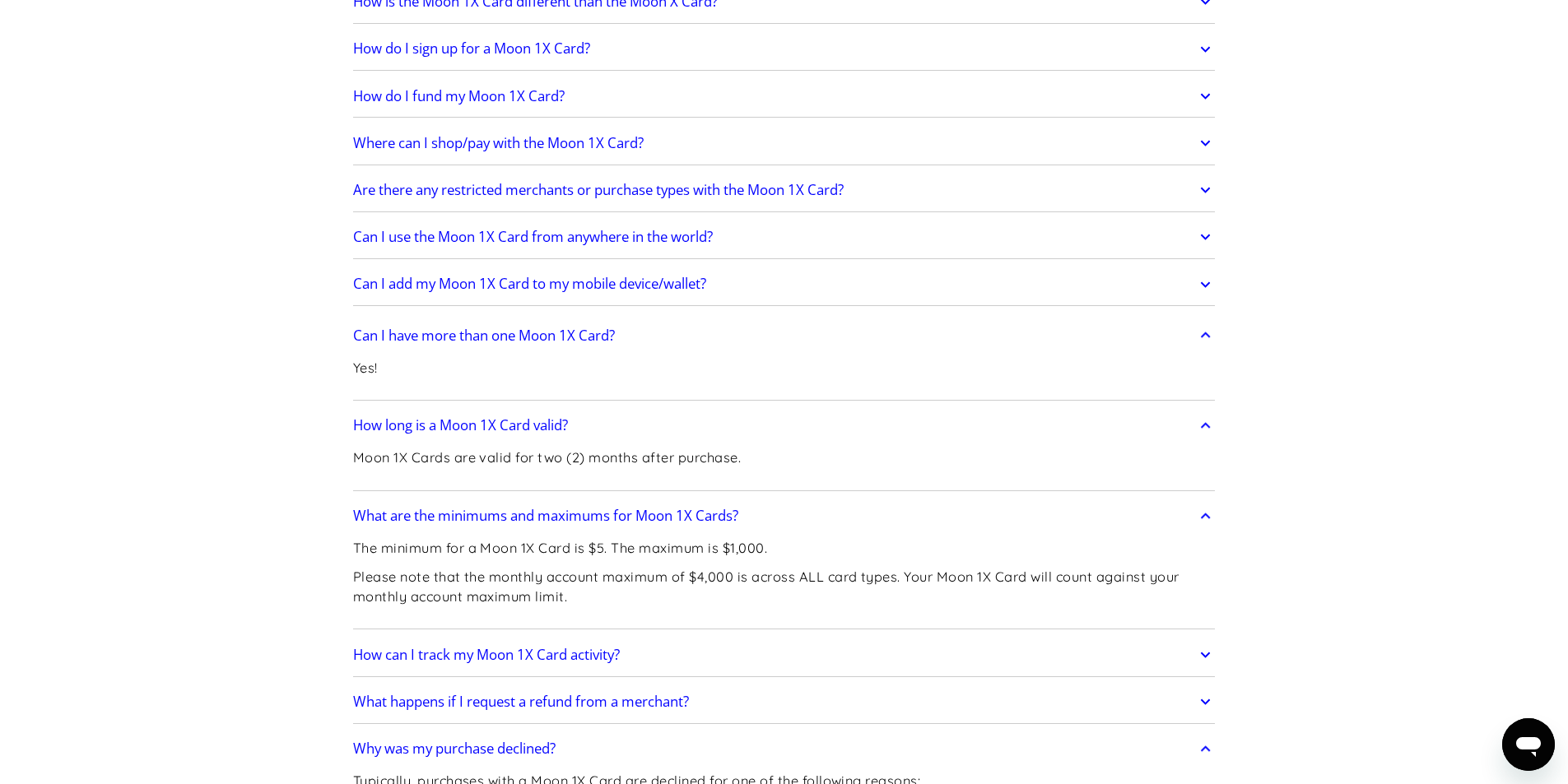
click at [1181, 284] on link "Can I add my Moon 1X Card to my mobile device/wallet?" at bounding box center [784, 284] width 863 height 35
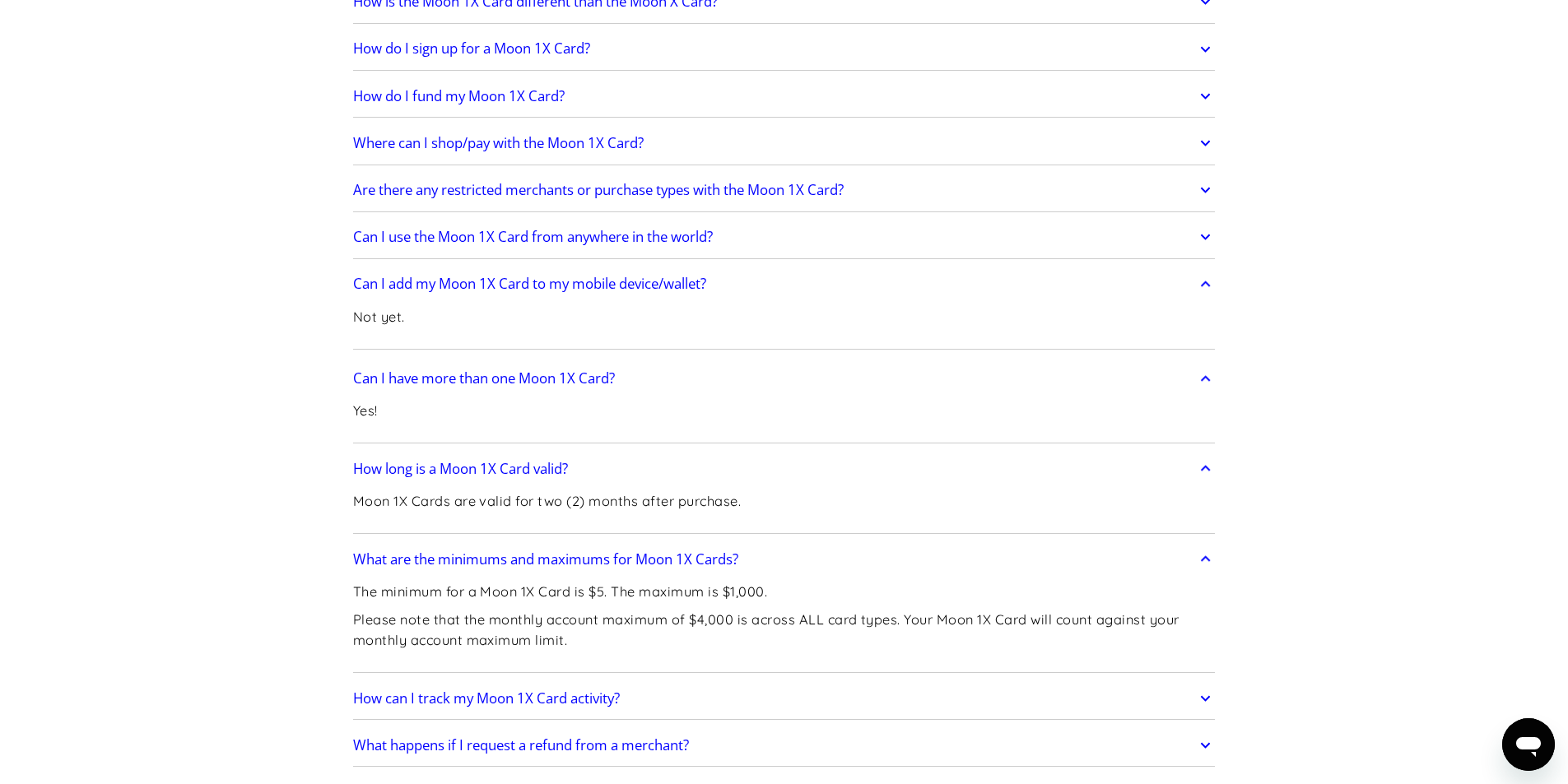
click at [1172, 242] on link "Can I use the Moon 1X Card from anywhere in the world?" at bounding box center [784, 237] width 863 height 35
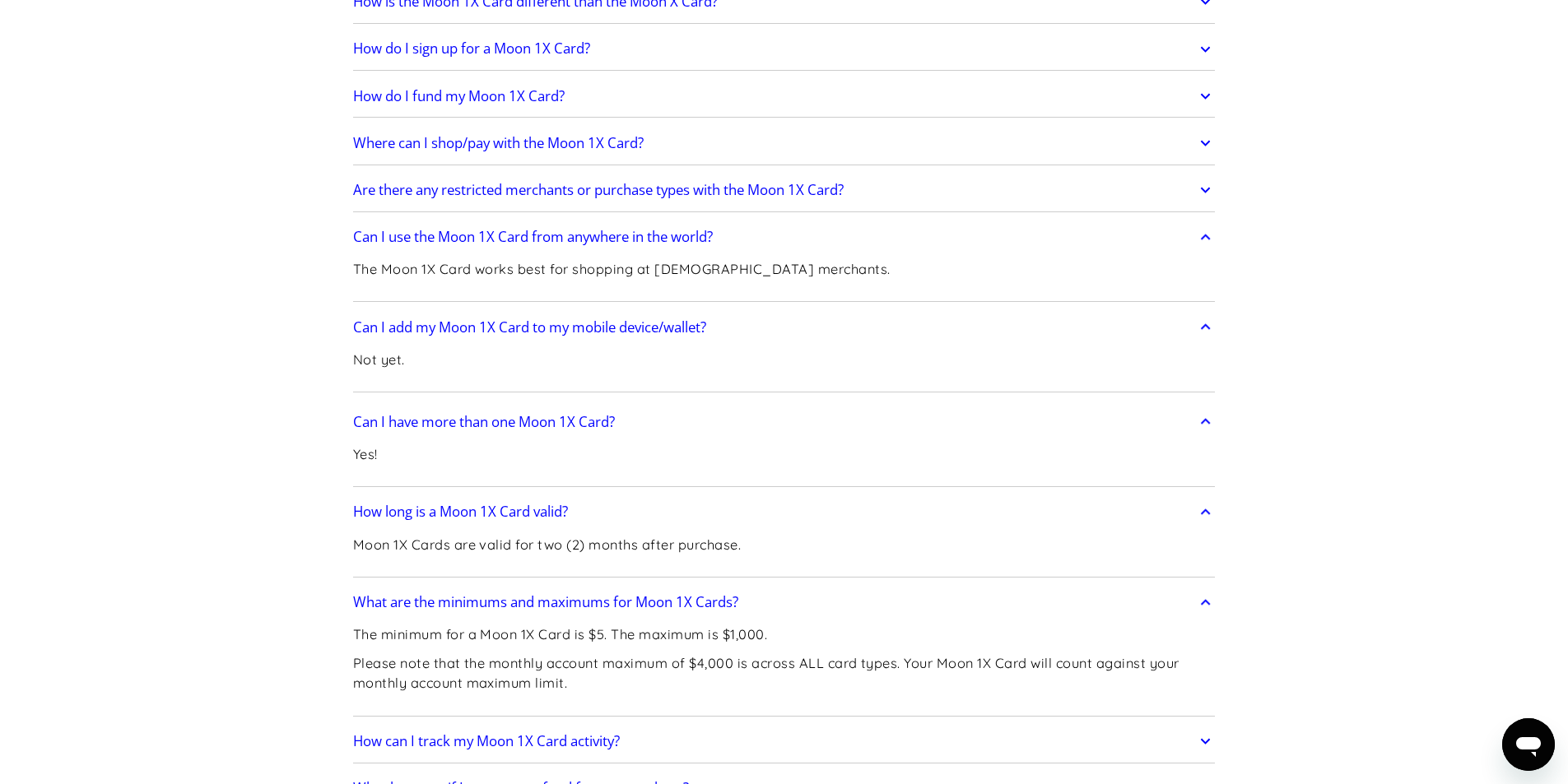
click at [1526, 737] on icon "打开消息传送窗口" at bounding box center [1528, 746] width 25 height 20
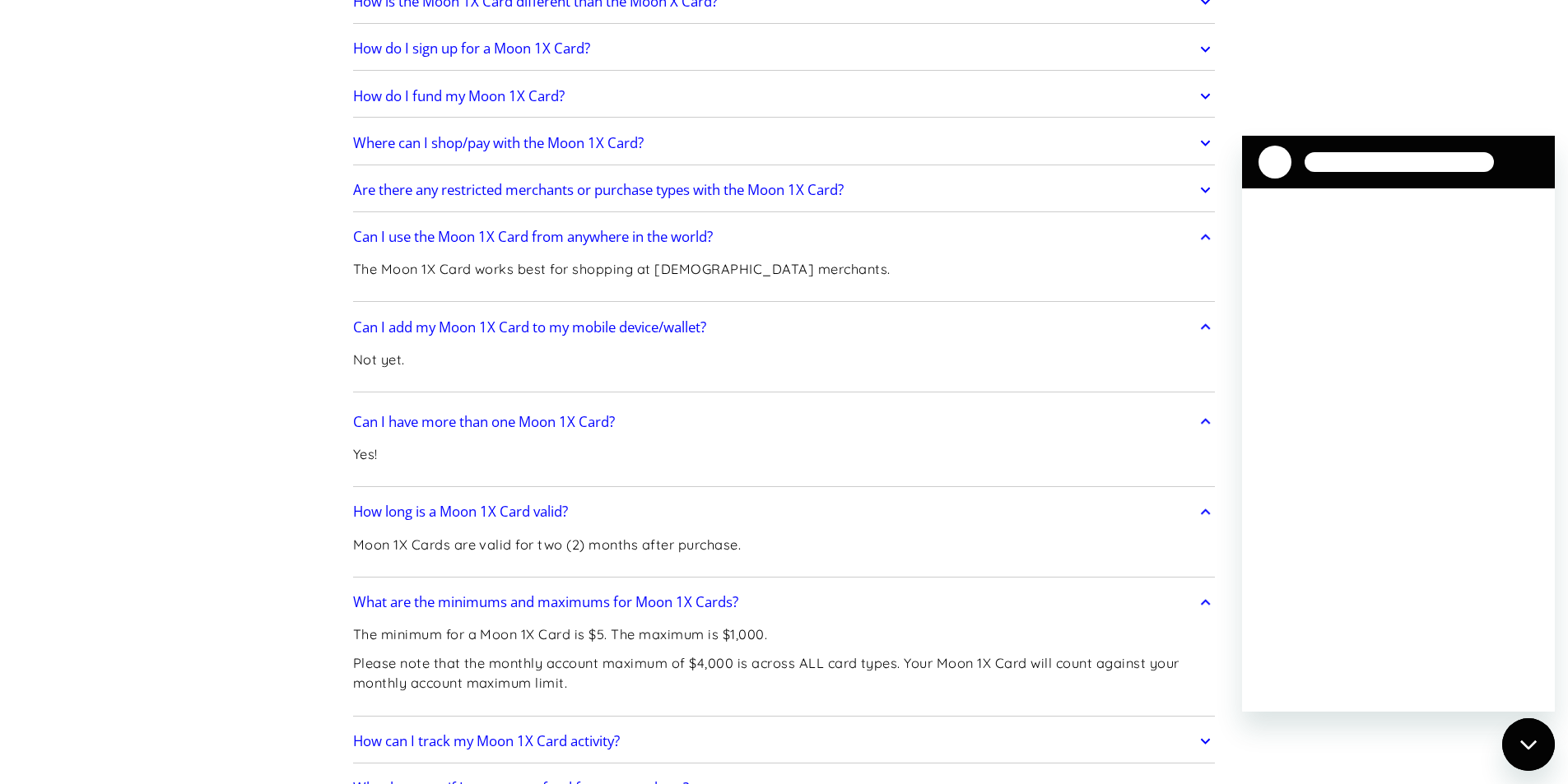
scroll to position [0, 0]
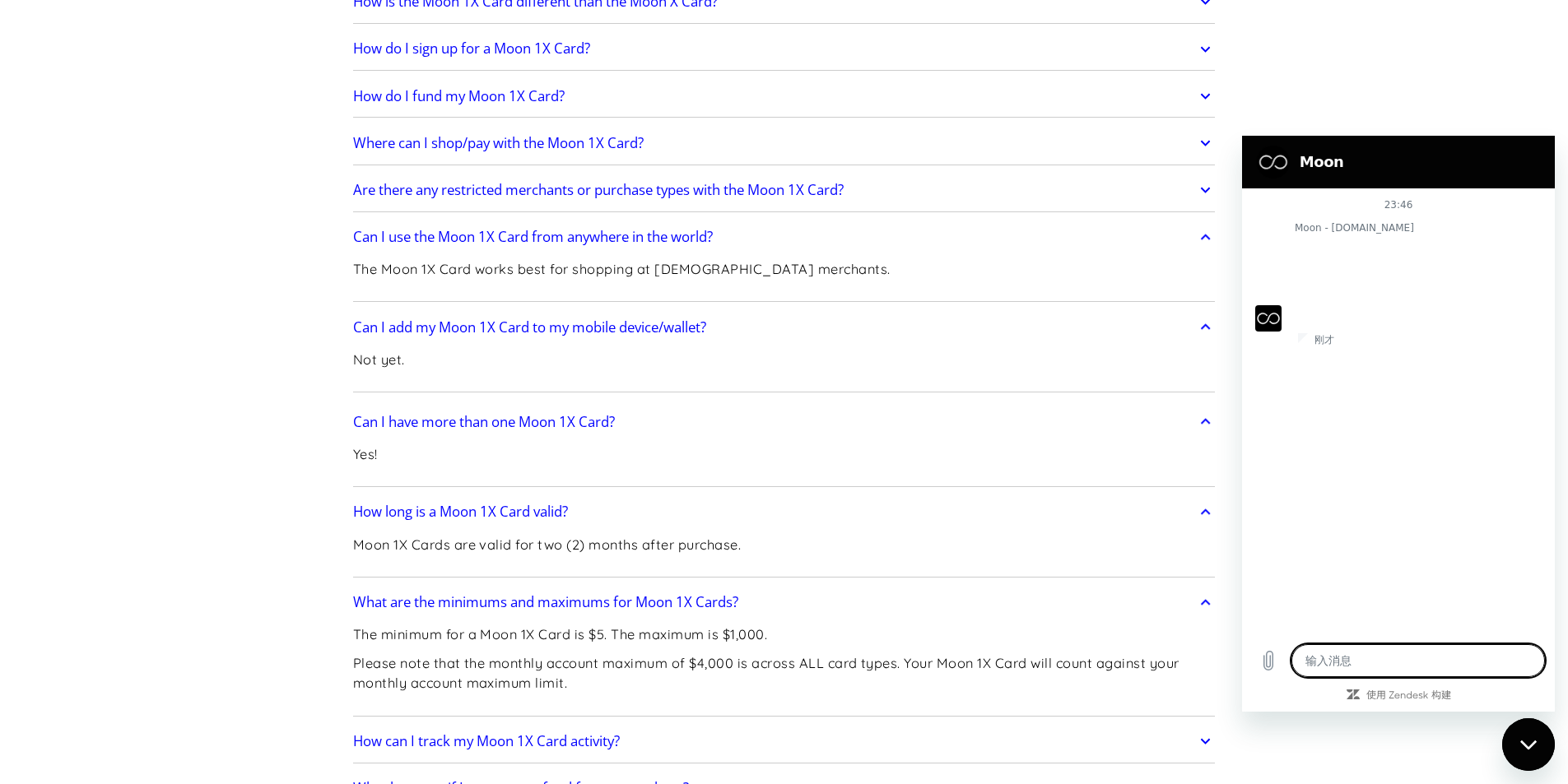
type textarea "x"
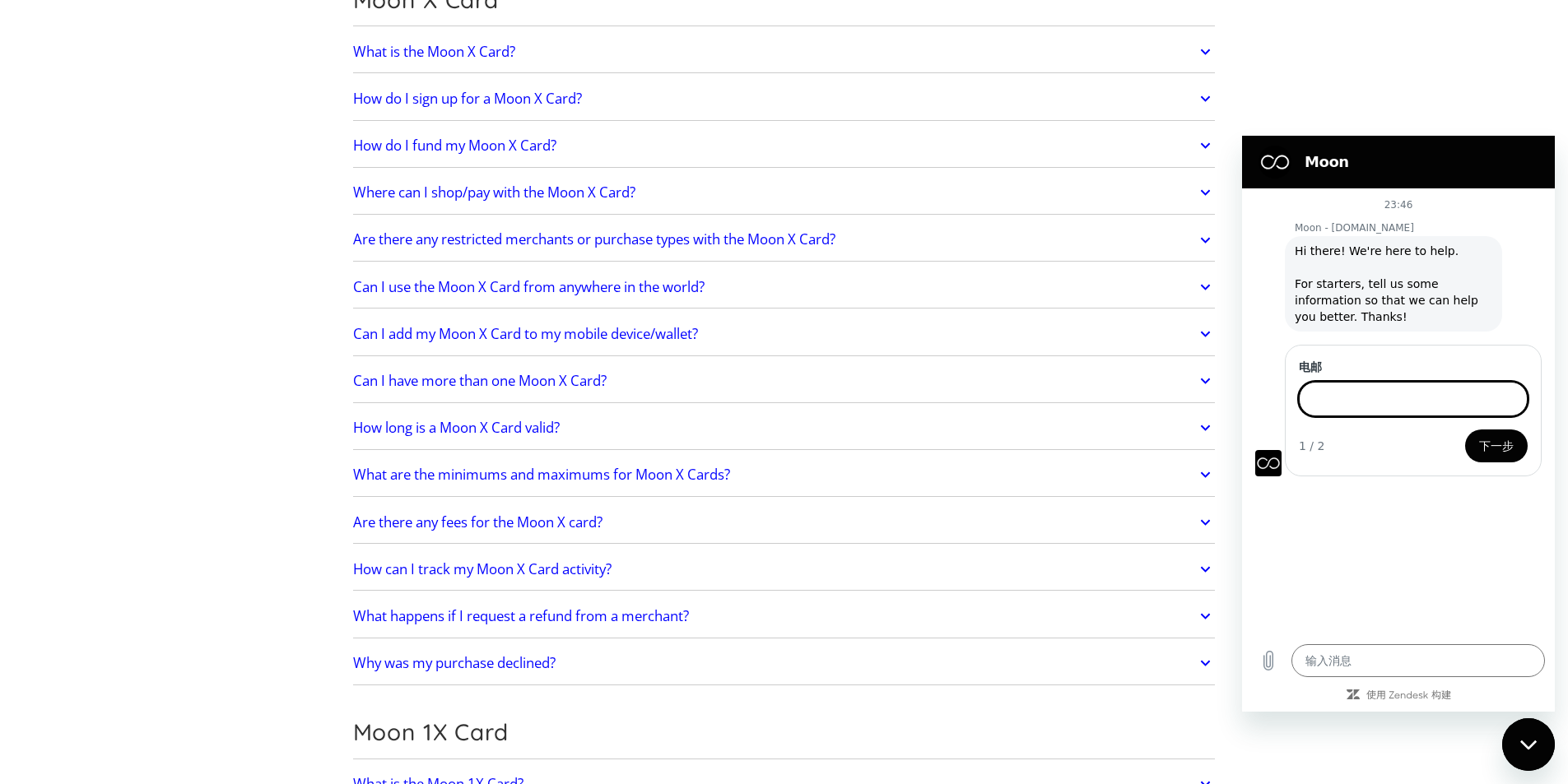
scroll to position [1069, 0]
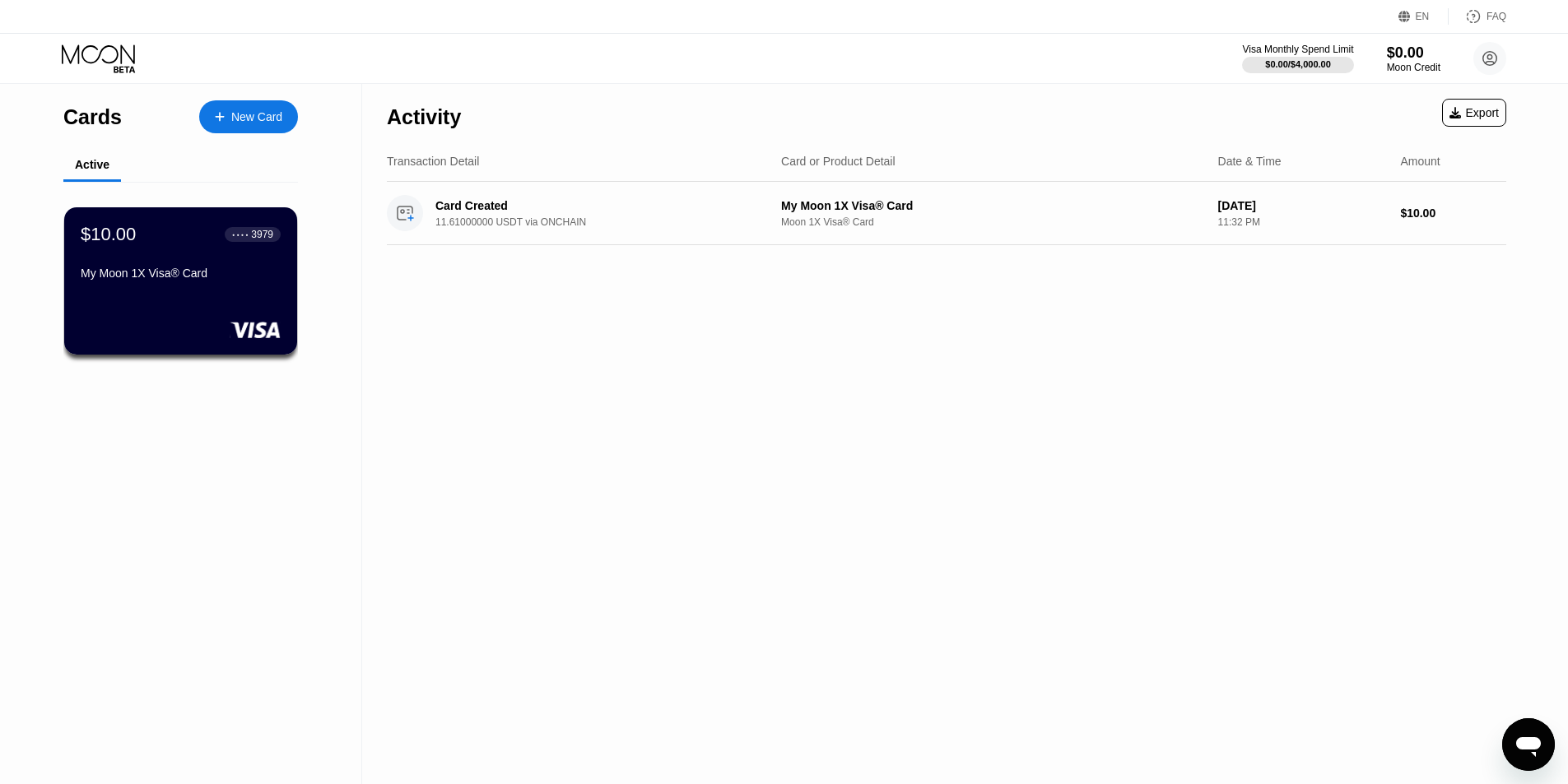
click at [1533, 750] on icon "打开消息传送窗口" at bounding box center [1527, 743] width 29 height 29
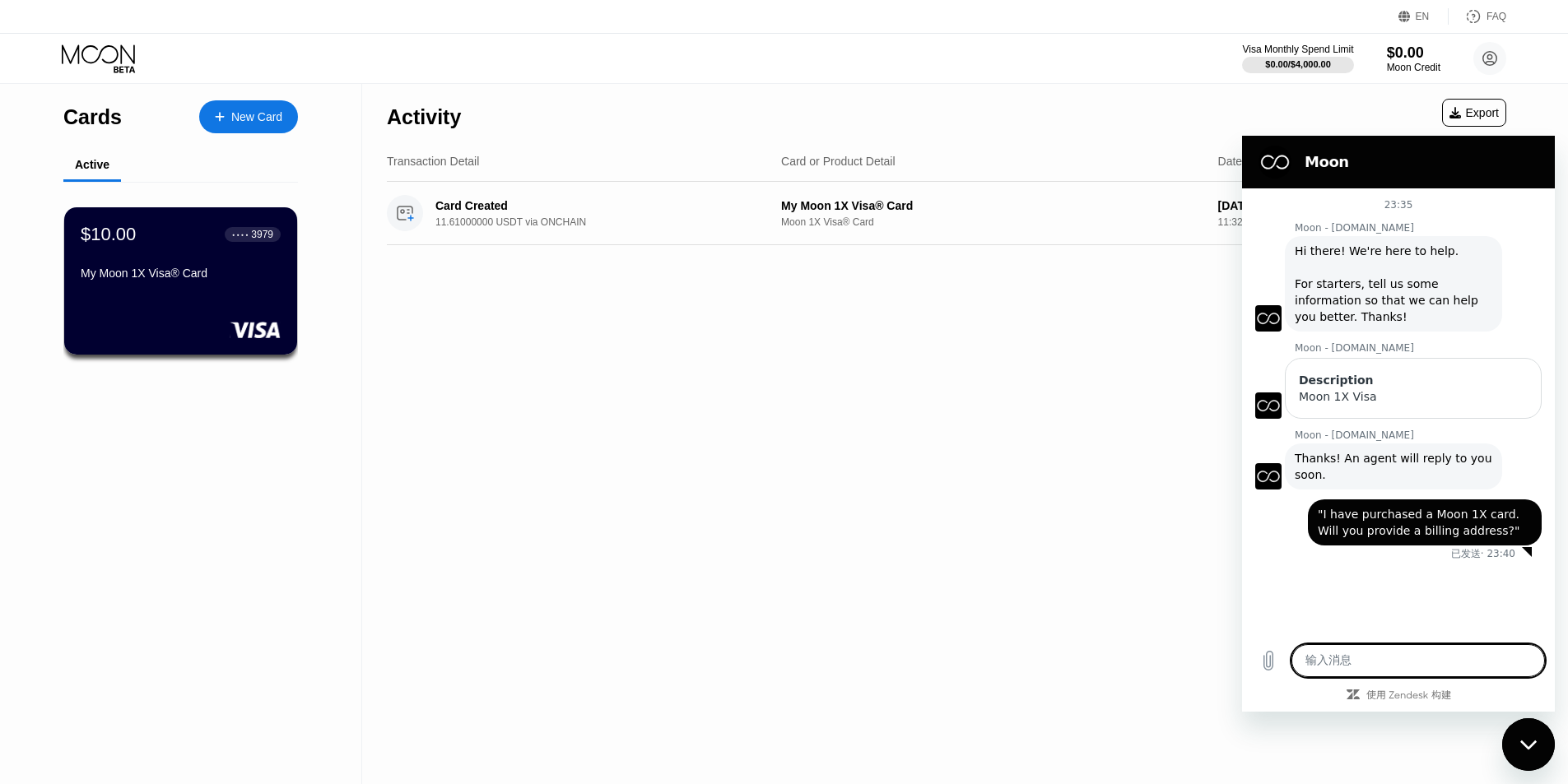
click at [1083, 536] on div "Activity Export Transaction Detail Card or Product Detail Date & Time Amount Ca…" at bounding box center [947, 434] width 1169 height 700
click at [1074, 532] on div "Activity Export Transaction Detail Card or Product Detail Date & Time Amount Ca…" at bounding box center [947, 434] width 1169 height 700
click at [1424, 661] on textarea at bounding box center [1418, 660] width 254 height 33
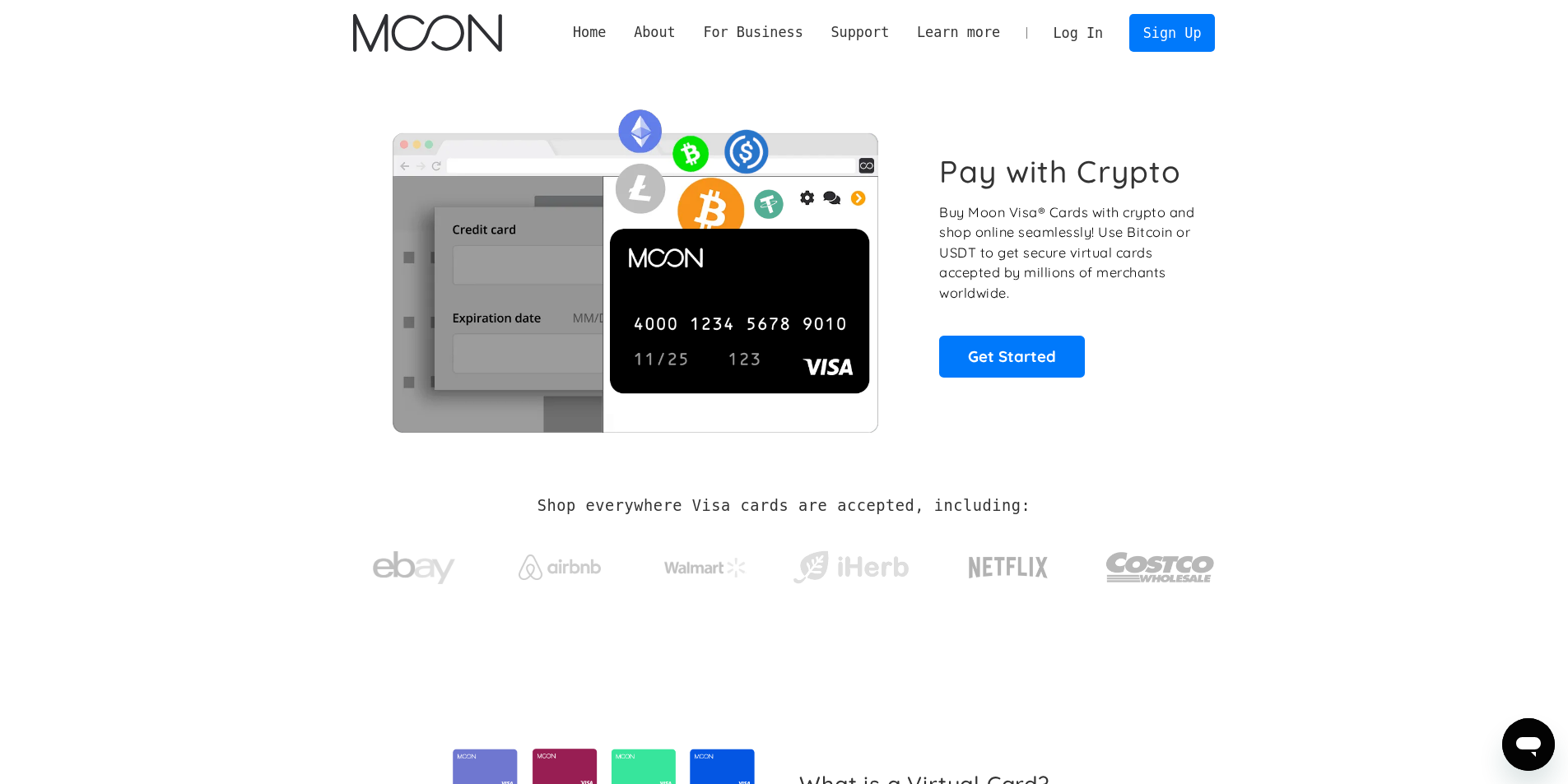
click at [1099, 30] on link "Log In" at bounding box center [1078, 33] width 77 height 36
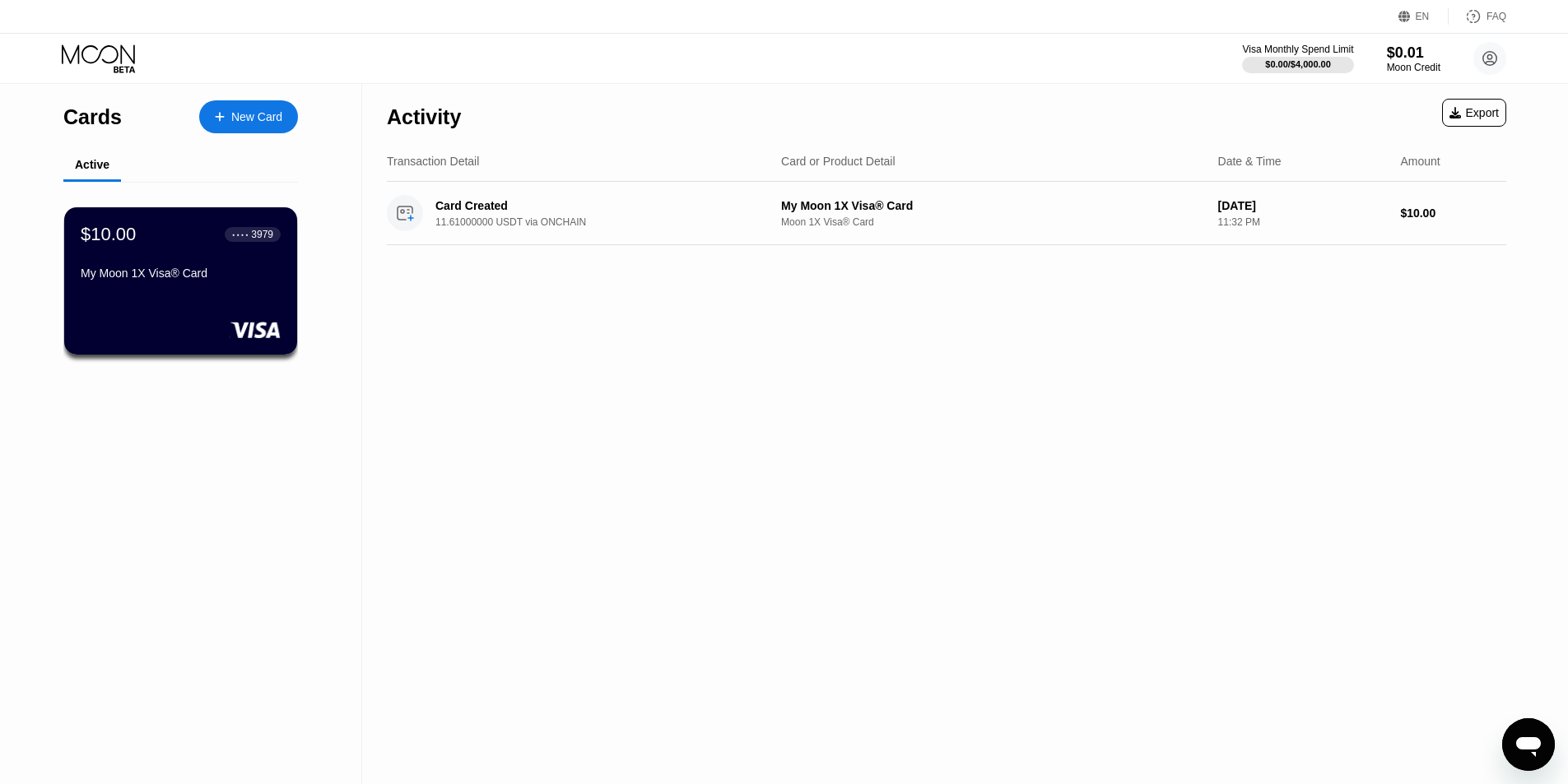
click at [1527, 751] on icon "打开消息传送窗口" at bounding box center [1527, 743] width 29 height 29
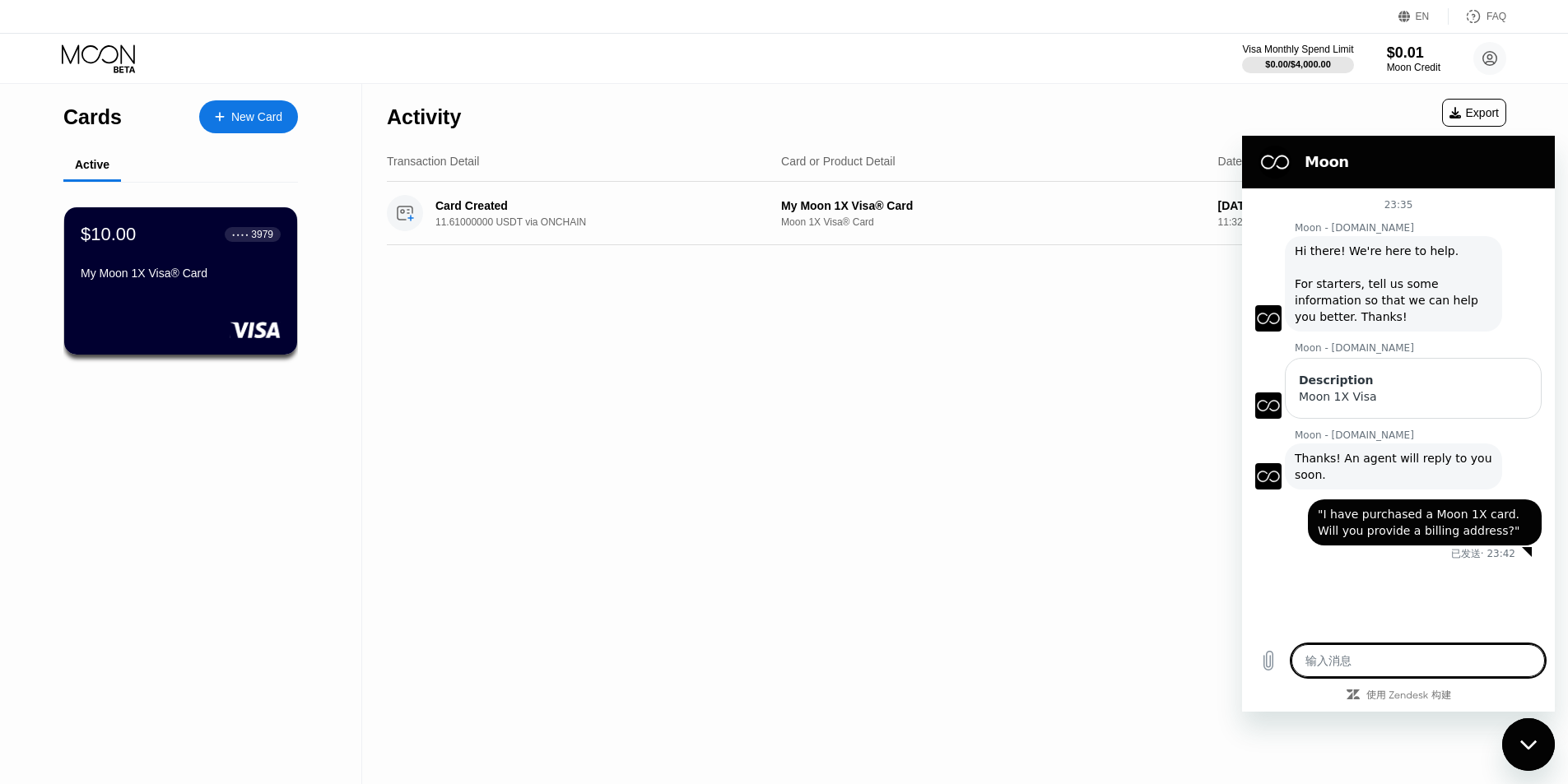
click at [1408, 668] on textarea at bounding box center [1418, 660] width 254 height 33
click at [1126, 568] on div "Activity Export Transaction Detail Card or Product Detail Date & Time Amount Ca…" at bounding box center [947, 434] width 1169 height 700
click at [1063, 542] on div "Activity Export Transaction Detail Card or Product Detail Date & Time Amount Ca…" at bounding box center [947, 434] width 1169 height 700
click at [244, 236] on div "● ● ● ●" at bounding box center [241, 233] width 16 height 5
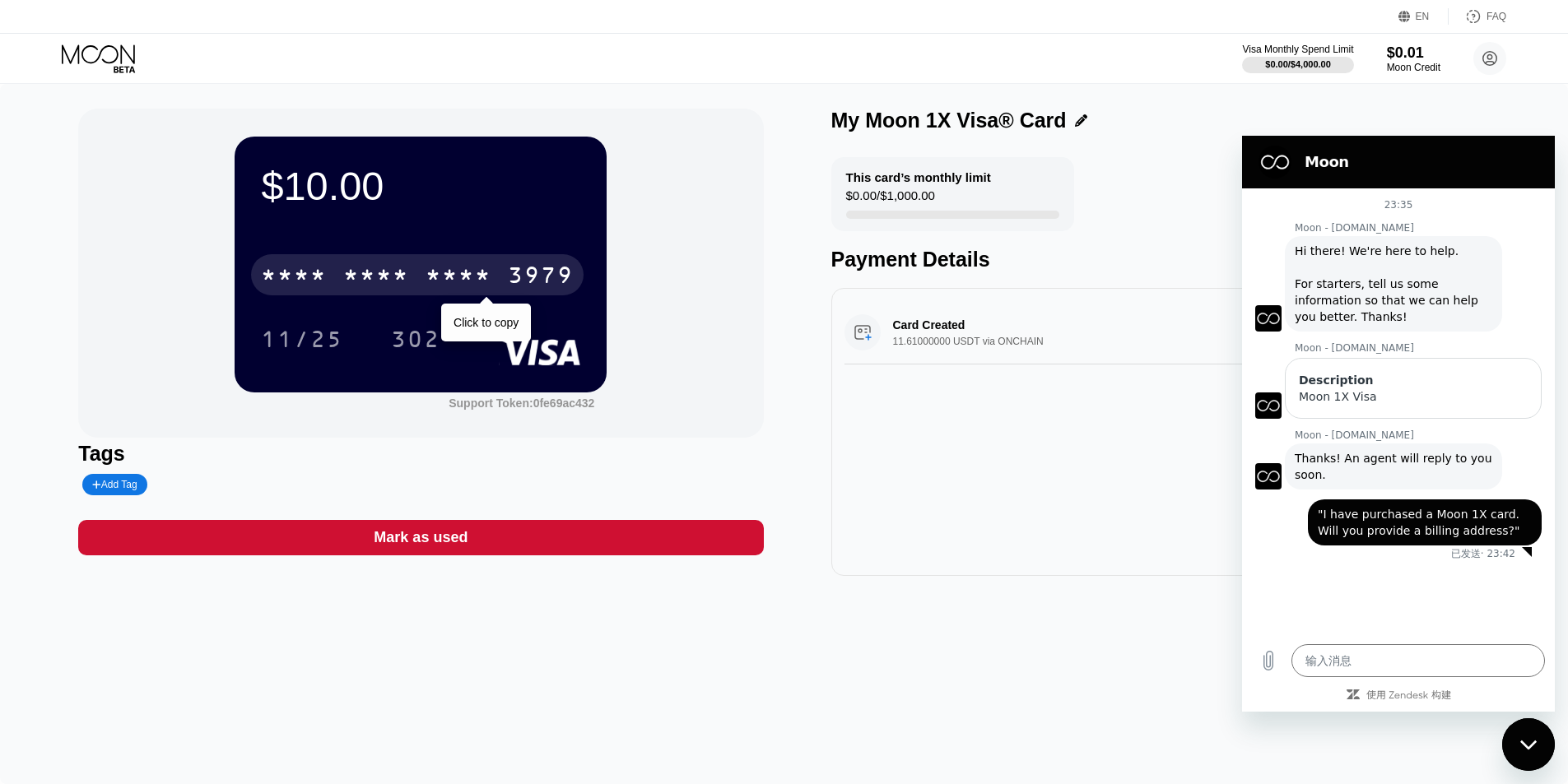
click at [413, 266] on div "* * * * * * * * * * * * 3979" at bounding box center [417, 275] width 332 height 42
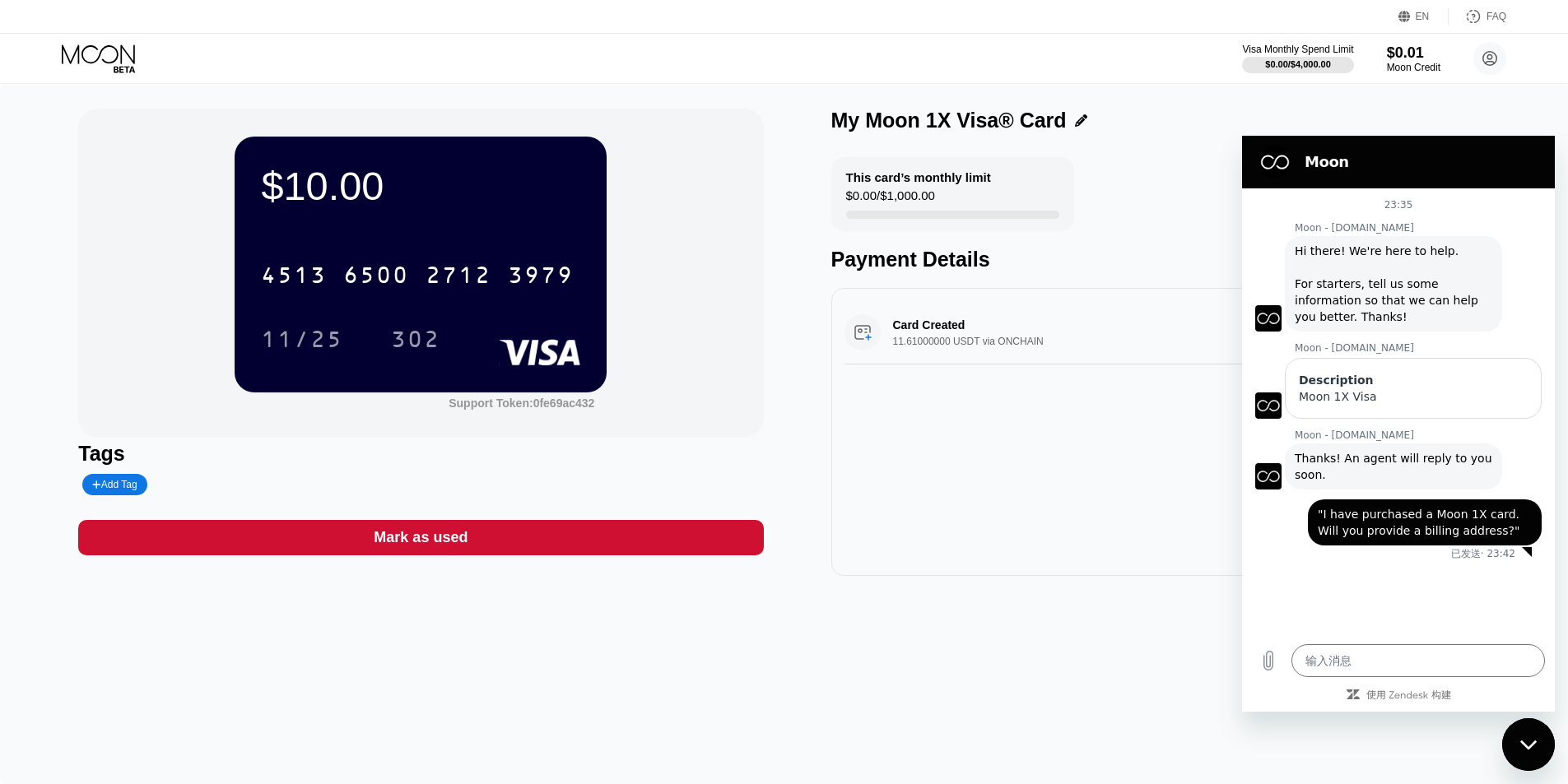
click at [689, 661] on div "$10.00 4513 6500 2712 3979 11/25 302 Support Token: 0fe69ac432 Tags Add Tag Mar…" at bounding box center [784, 434] width 1568 height 700
